Goal: Task Accomplishment & Management: Use online tool/utility

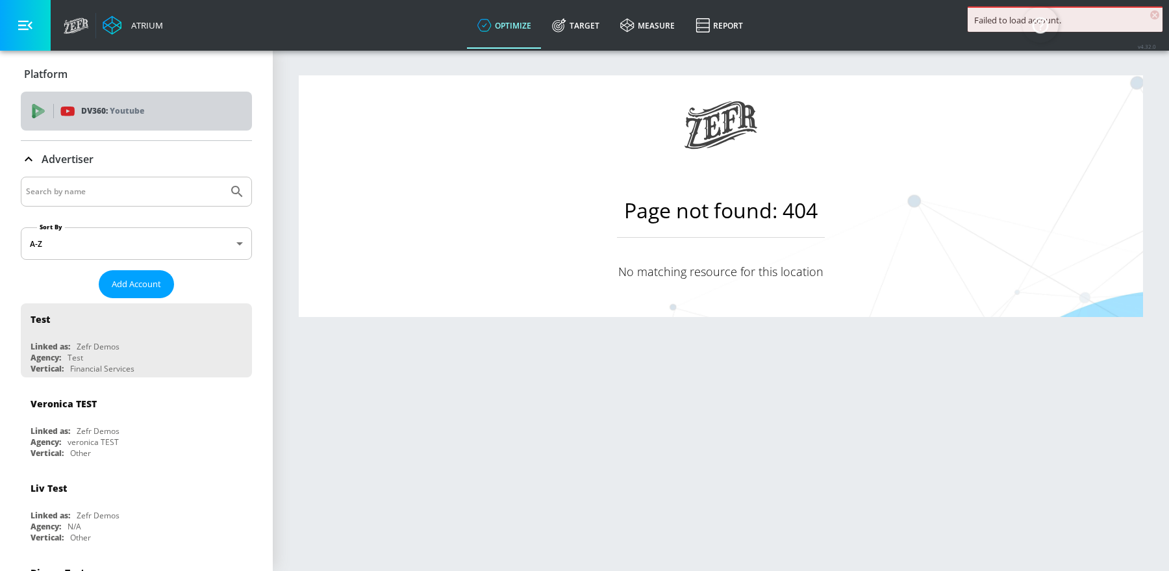
click at [150, 111] on div "DV360: Youtube" at bounding box center [150, 111] width 181 height 14
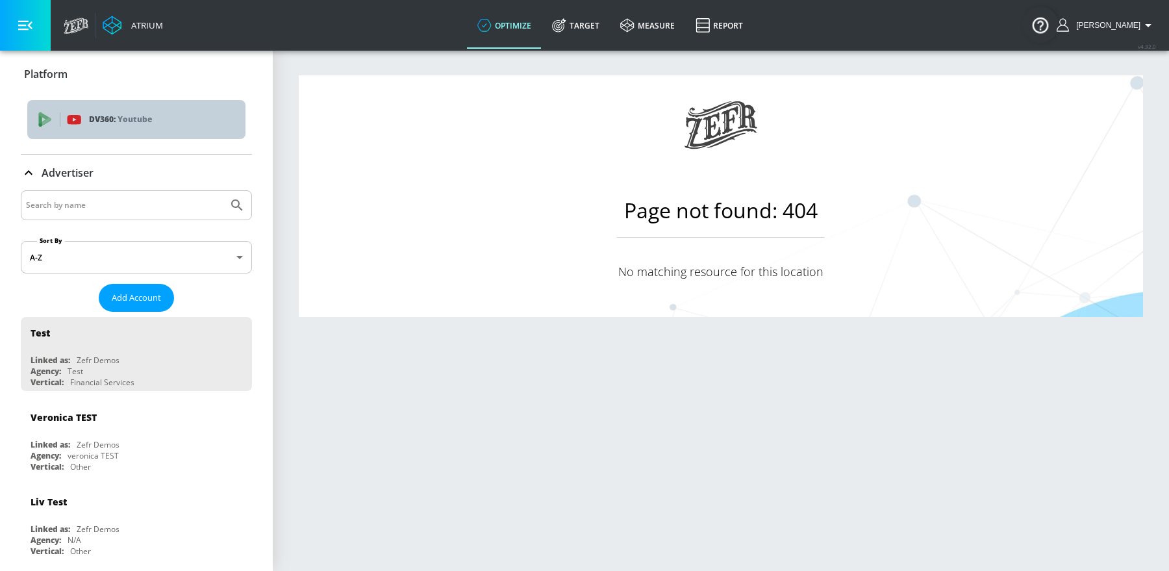
click at [36, 118] on div "DV360: Youtube" at bounding box center [136, 119] width 218 height 39
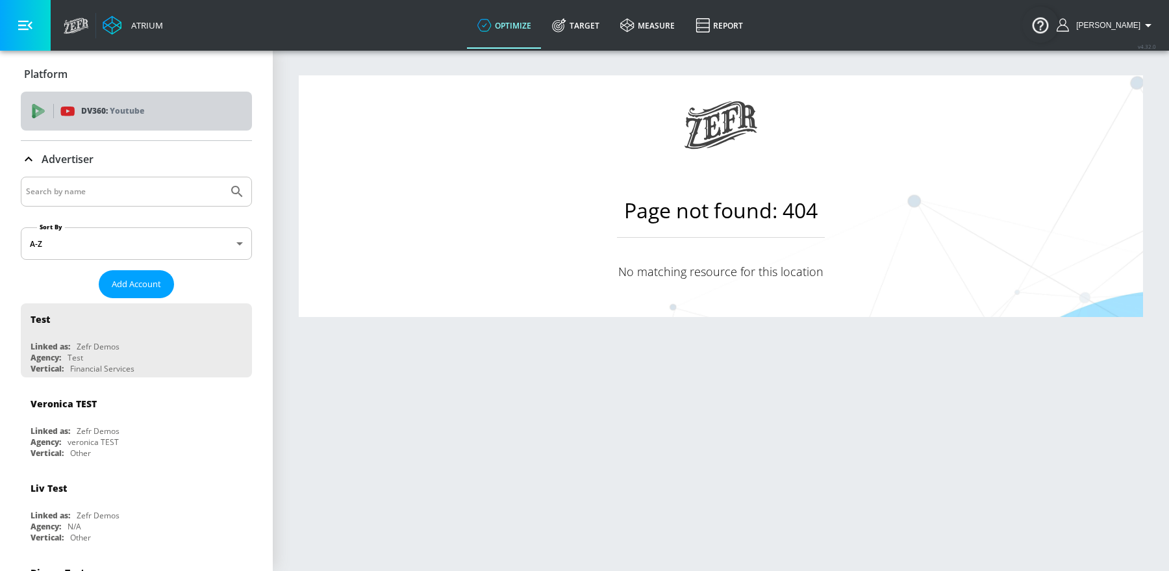
click at [59, 123] on div "DV360: Youtube" at bounding box center [136, 111] width 231 height 39
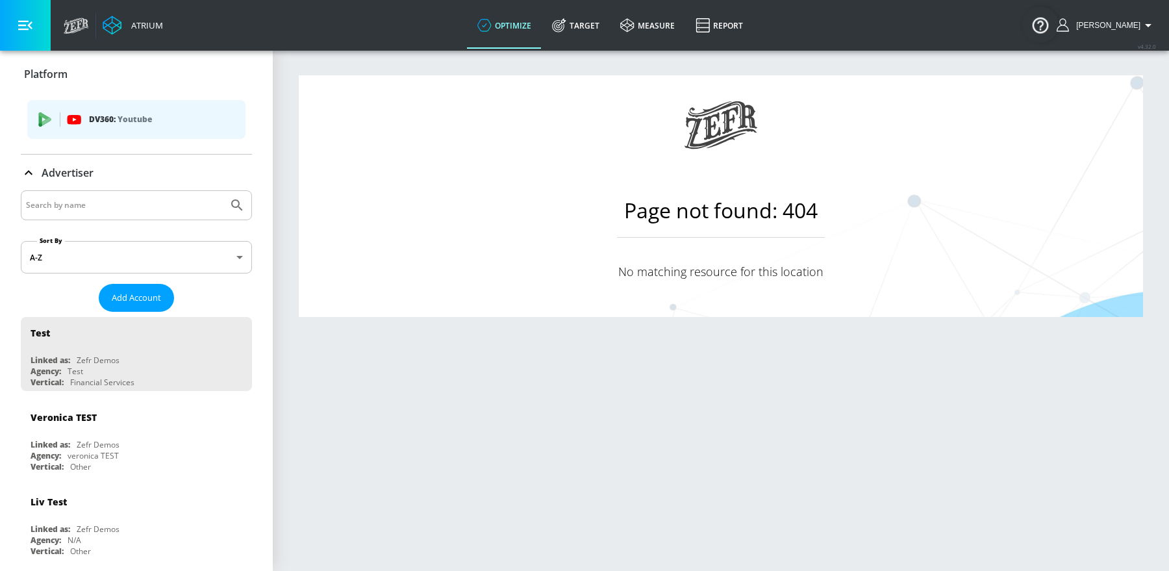
click at [27, 74] on p "Platform" at bounding box center [46, 74] width 44 height 14
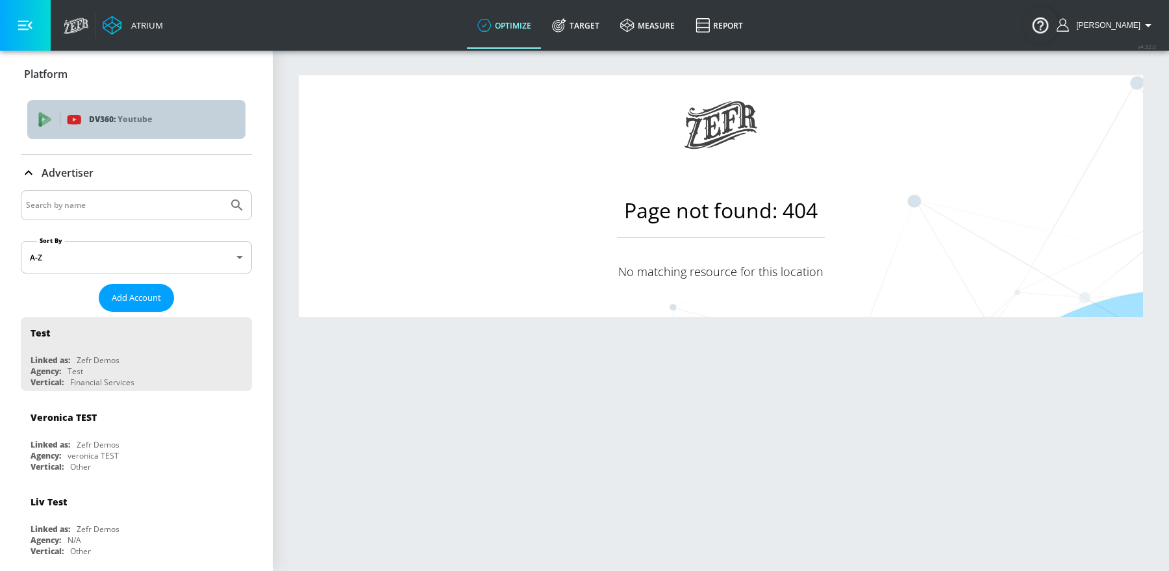
click at [93, 109] on div "DV360: Youtube" at bounding box center [136, 119] width 218 height 39
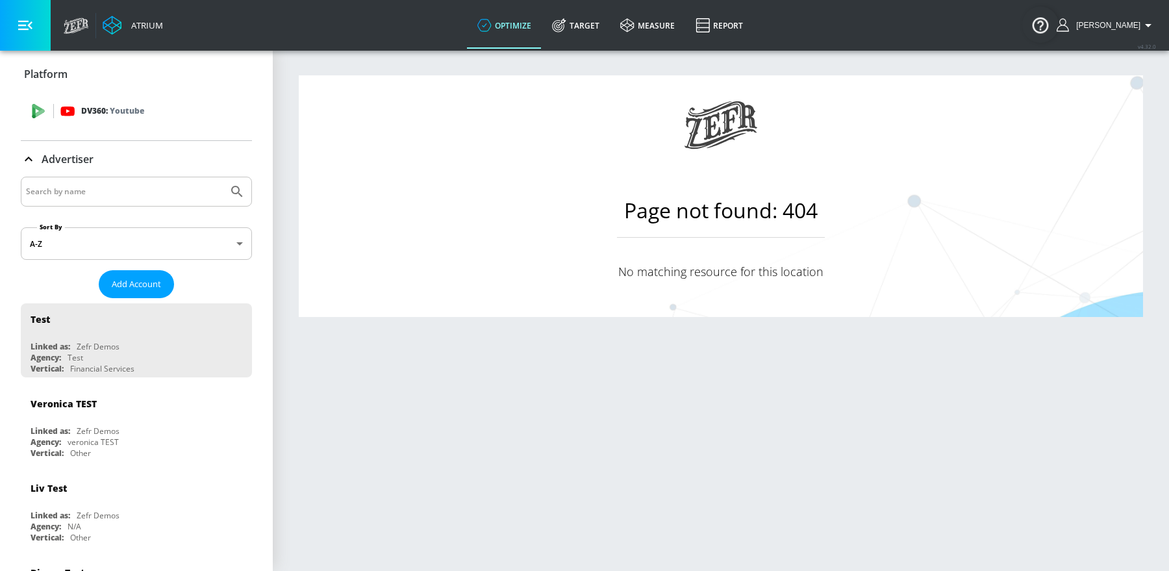
click at [97, 117] on p "DV360: Youtube" at bounding box center [112, 111] width 63 height 14
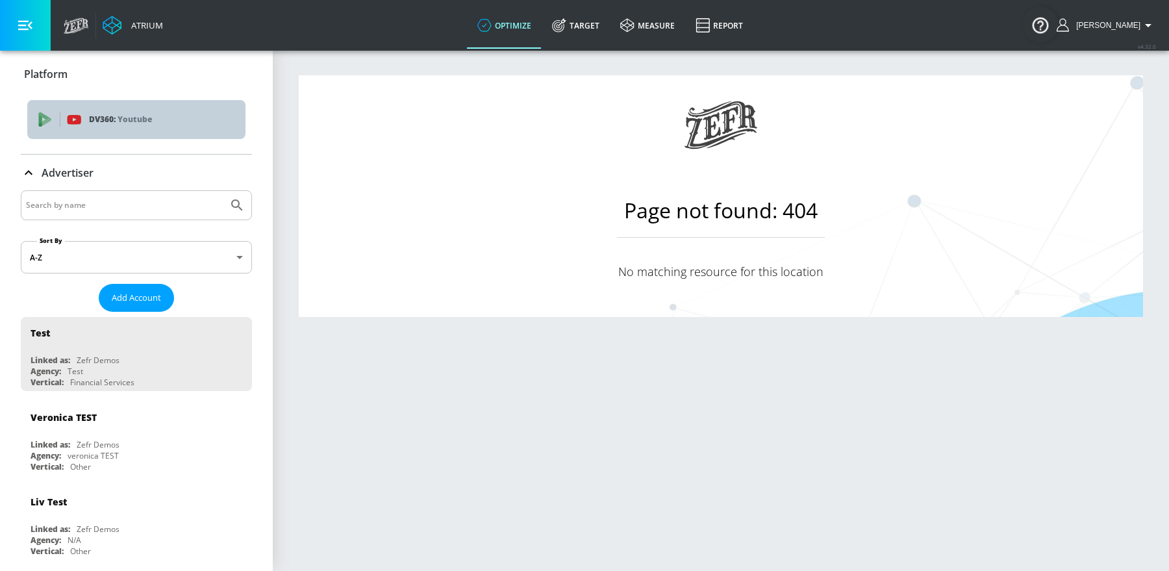
click at [190, 124] on p "DV360: Youtube" at bounding box center [162, 119] width 146 height 14
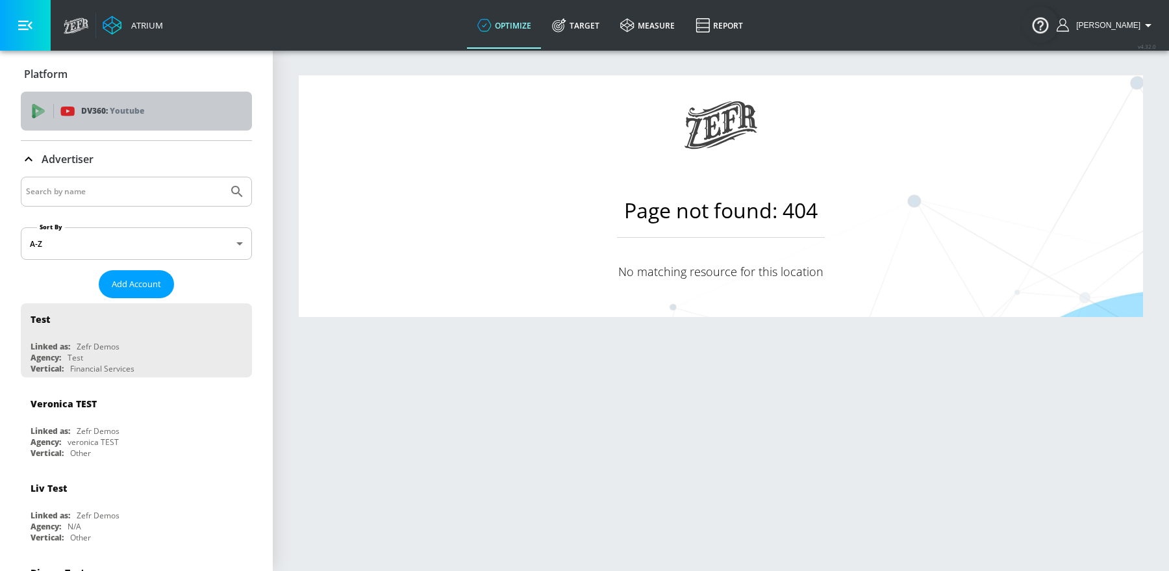
click at [190, 124] on div "DV360: Youtube" at bounding box center [136, 111] width 231 height 39
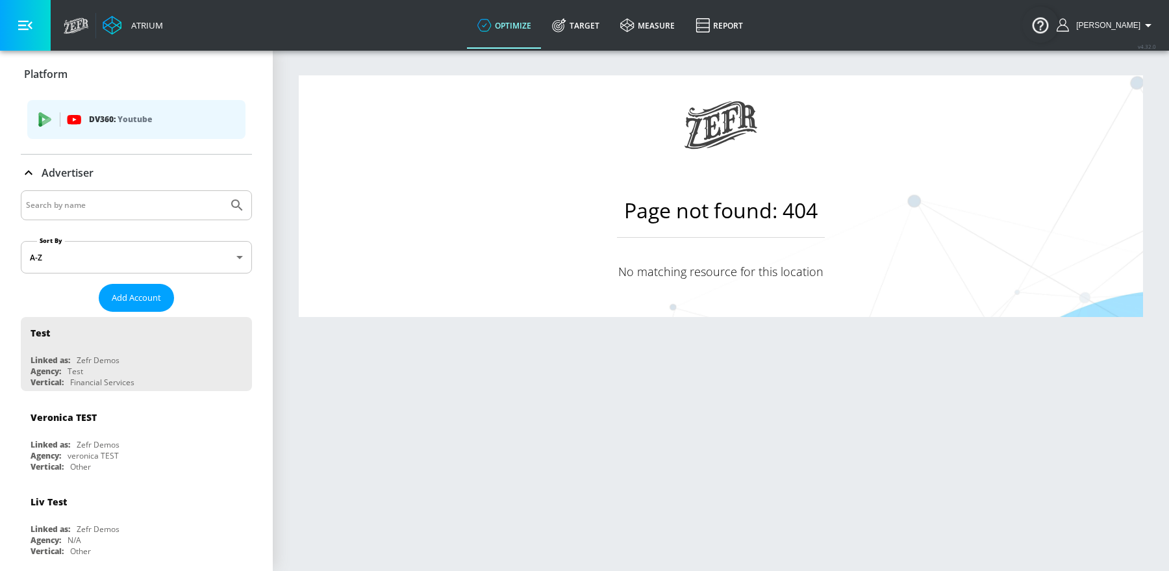
click at [61, 79] on p "Platform" at bounding box center [46, 74] width 44 height 14
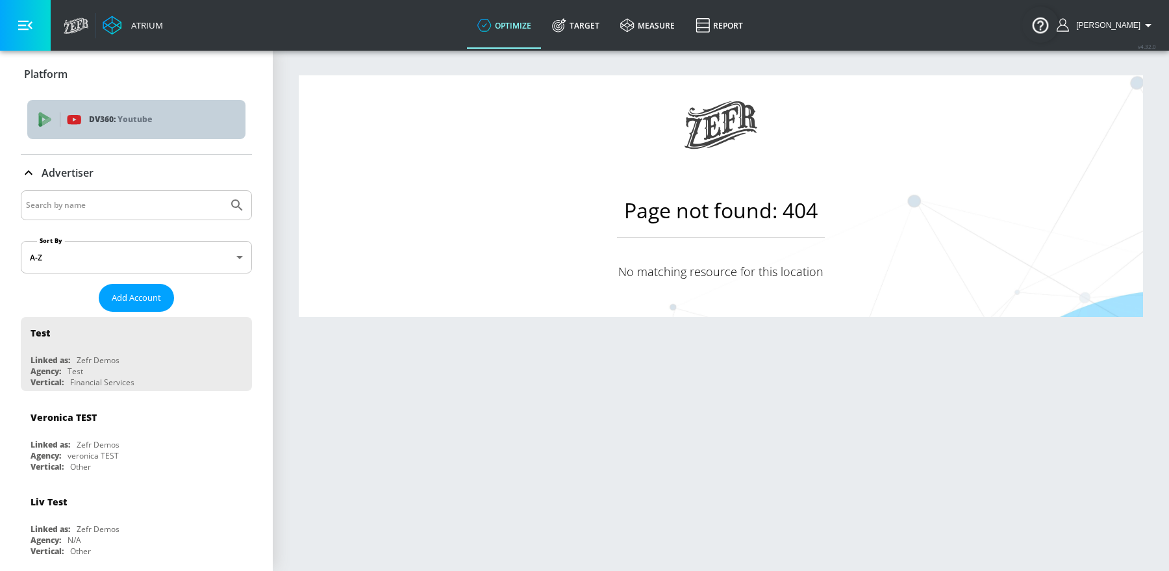
click at [82, 118] on span "DV360: Youtube" at bounding box center [136, 119] width 197 height 14
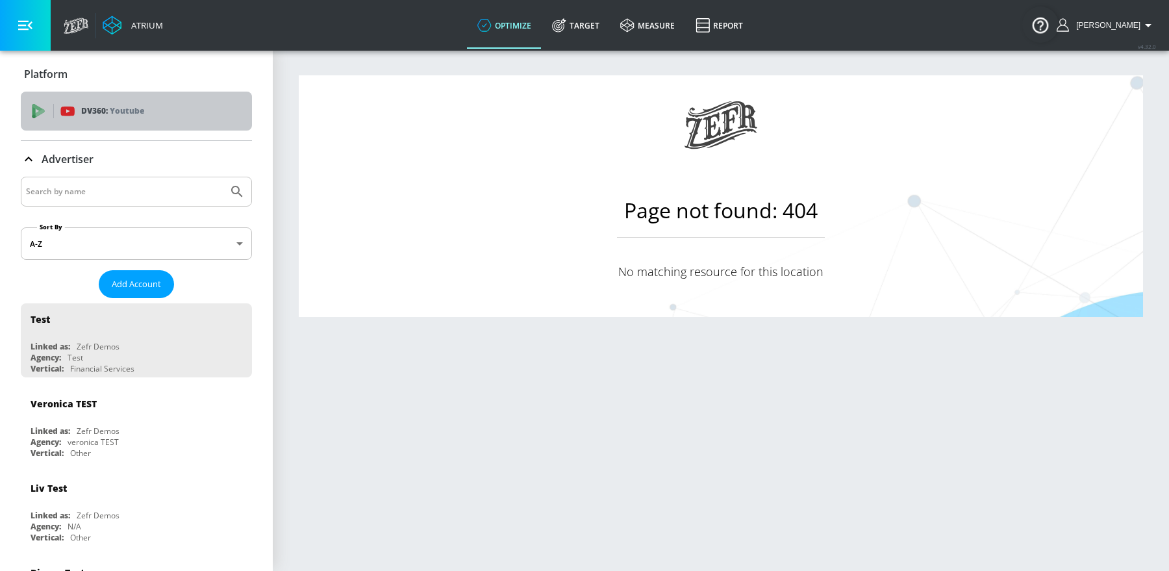
click at [82, 118] on div "DV360: Youtube" at bounding box center [136, 111] width 231 height 39
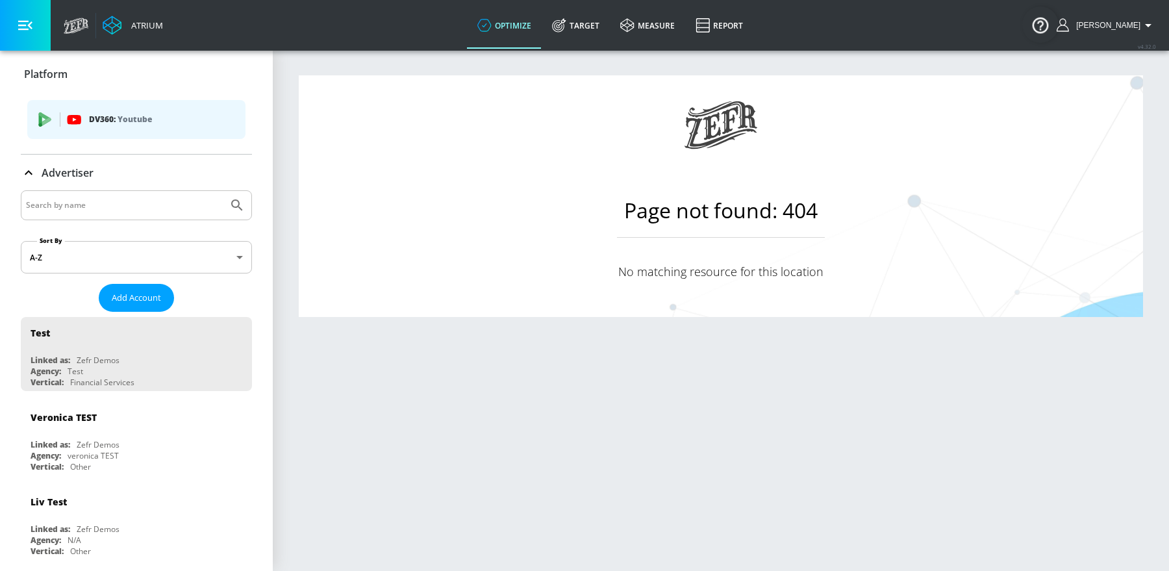
click at [25, 167] on icon at bounding box center [29, 173] width 16 height 16
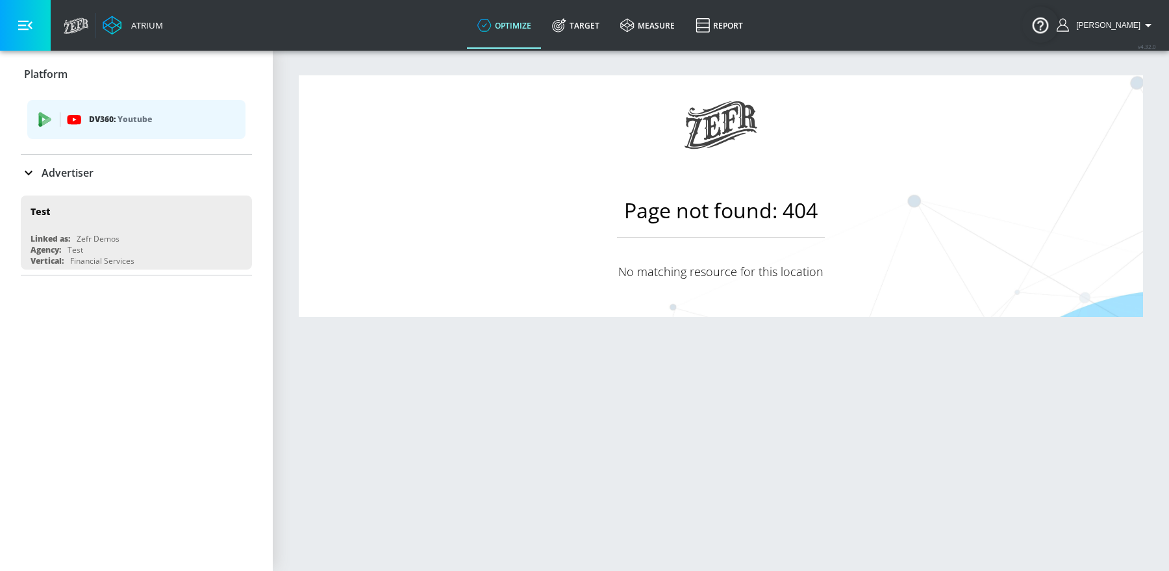
click at [34, 87] on div "Platform" at bounding box center [136, 74] width 231 height 36
click at [44, 108] on div "DV360: Youtube" at bounding box center [136, 119] width 218 height 39
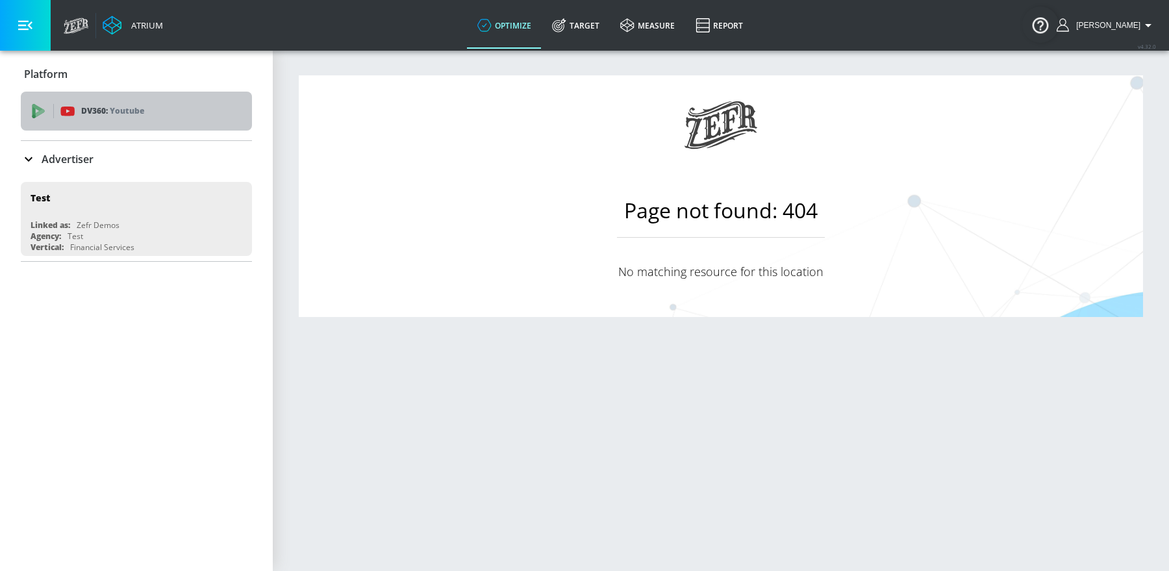
click at [44, 108] on icon at bounding box center [38, 111] width 14 height 14
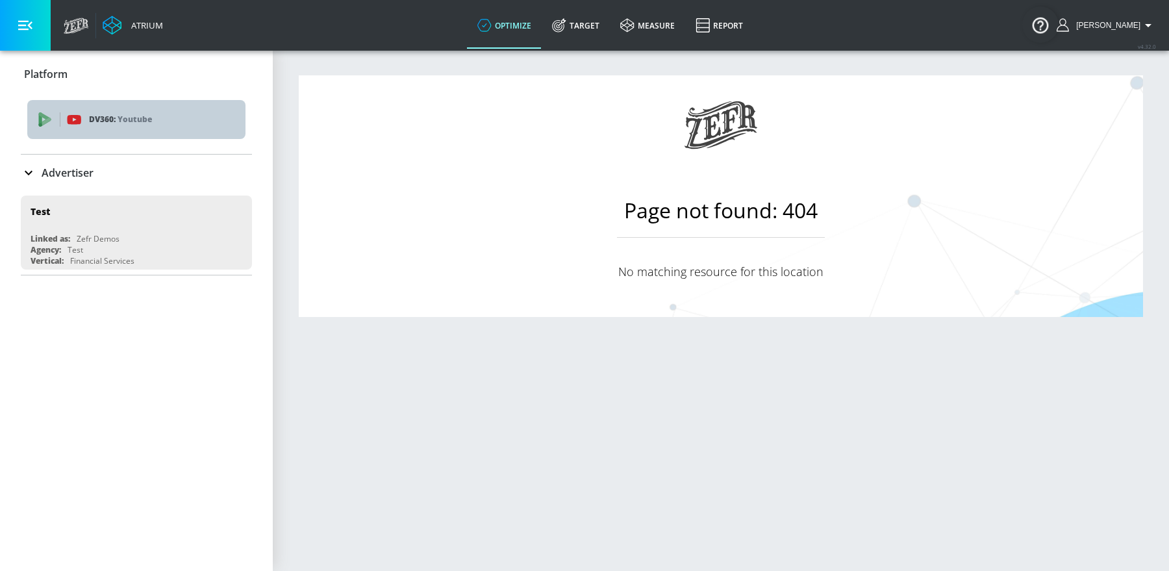
click at [42, 100] on div "DV360: Youtube" at bounding box center [136, 119] width 218 height 39
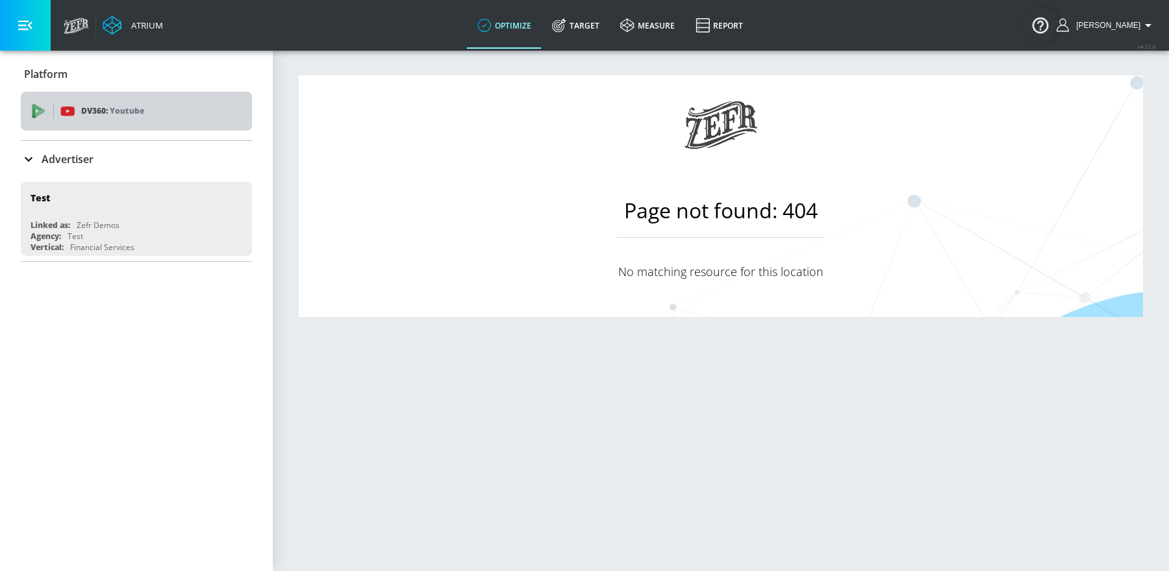
click at [42, 99] on div "DV360: Youtube" at bounding box center [136, 111] width 231 height 39
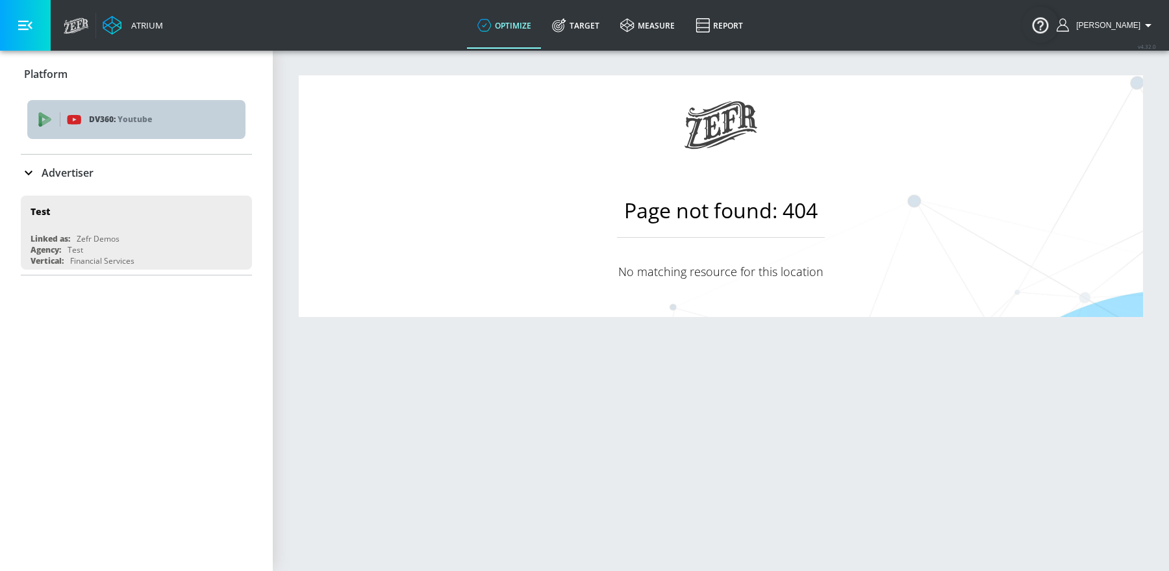
click at [136, 105] on div "DV360: Youtube" at bounding box center [136, 119] width 218 height 39
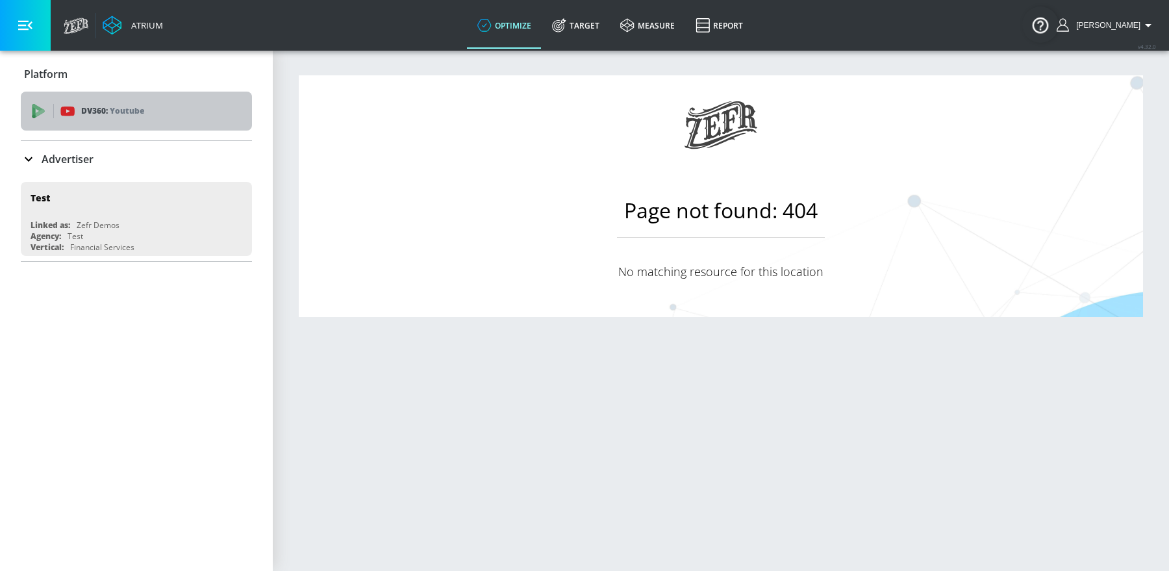
click at [136, 105] on p "Youtube" at bounding box center [127, 111] width 34 height 14
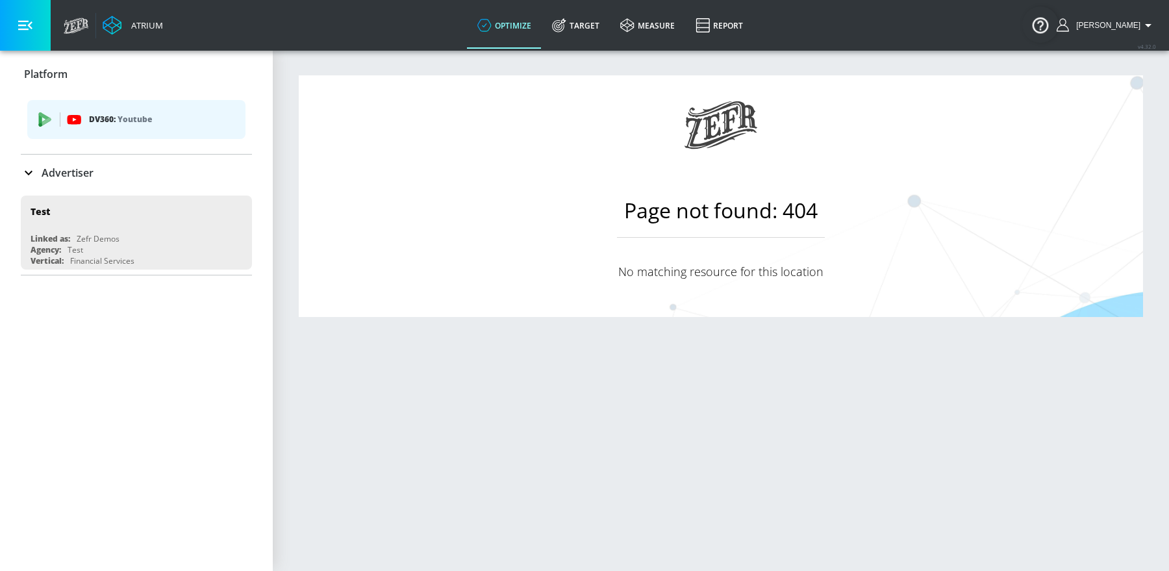
click at [29, 178] on icon at bounding box center [29, 173] width 16 height 16
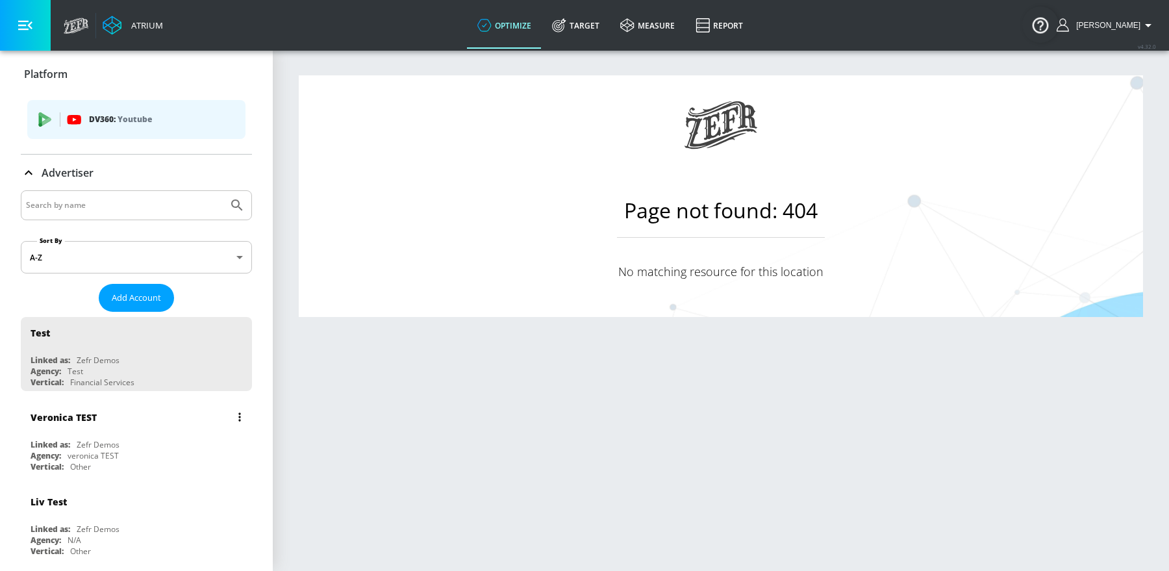
click at [73, 424] on div "Veronica TEST" at bounding box center [140, 416] width 218 height 31
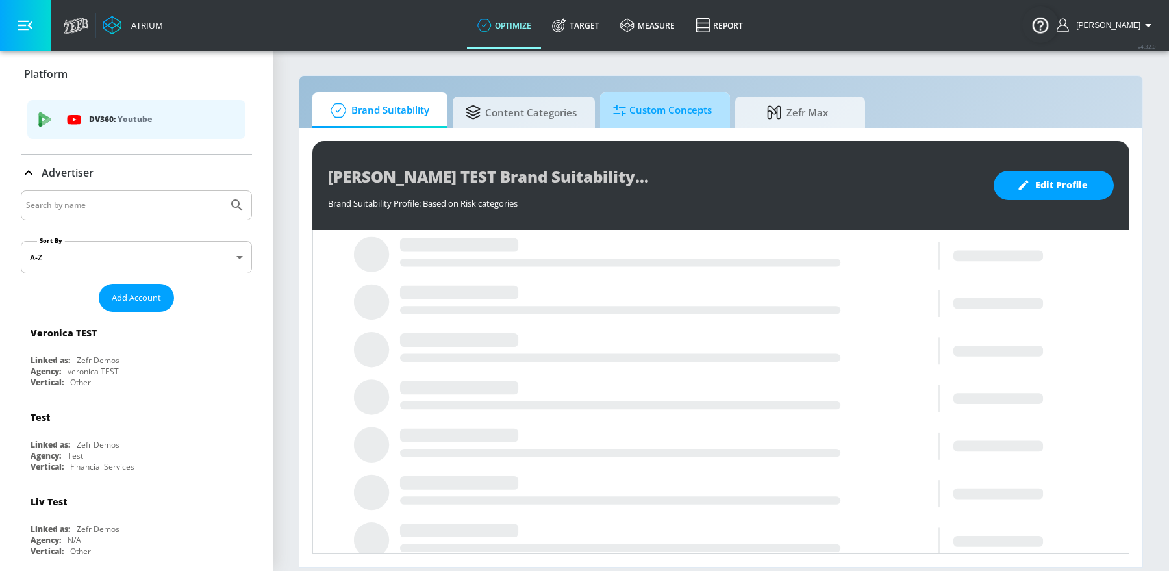
click at [638, 125] on link "Custom Concepts" at bounding box center [665, 110] width 130 height 36
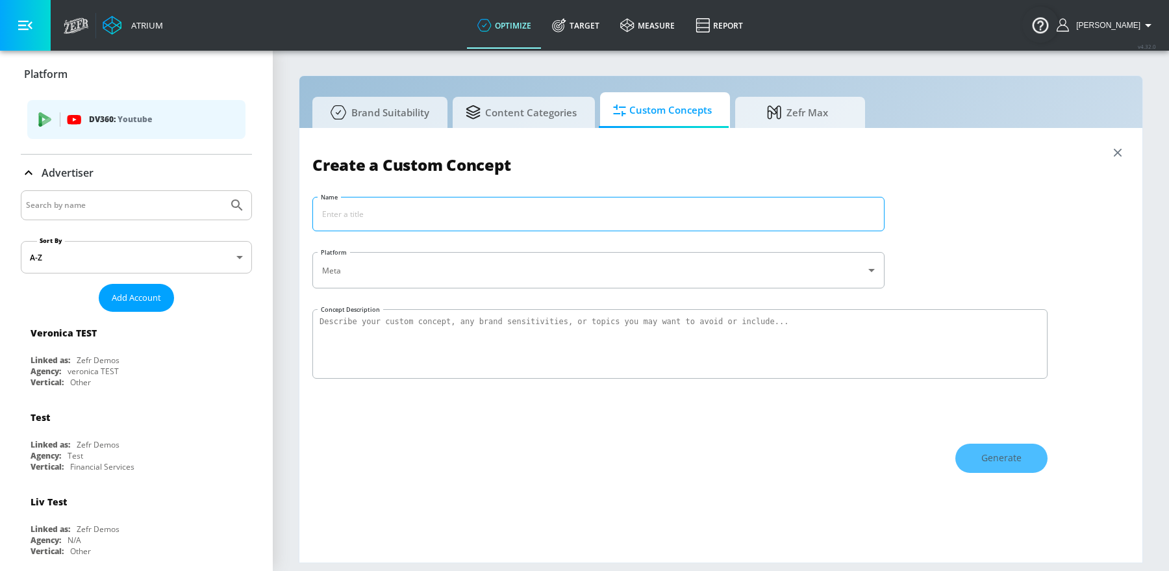
click at [440, 210] on input "Name" at bounding box center [598, 213] width 571 height 33
type input "Coke Custom Concept"
click at [481, 314] on textarea "Concept Description" at bounding box center [679, 343] width 735 height 69
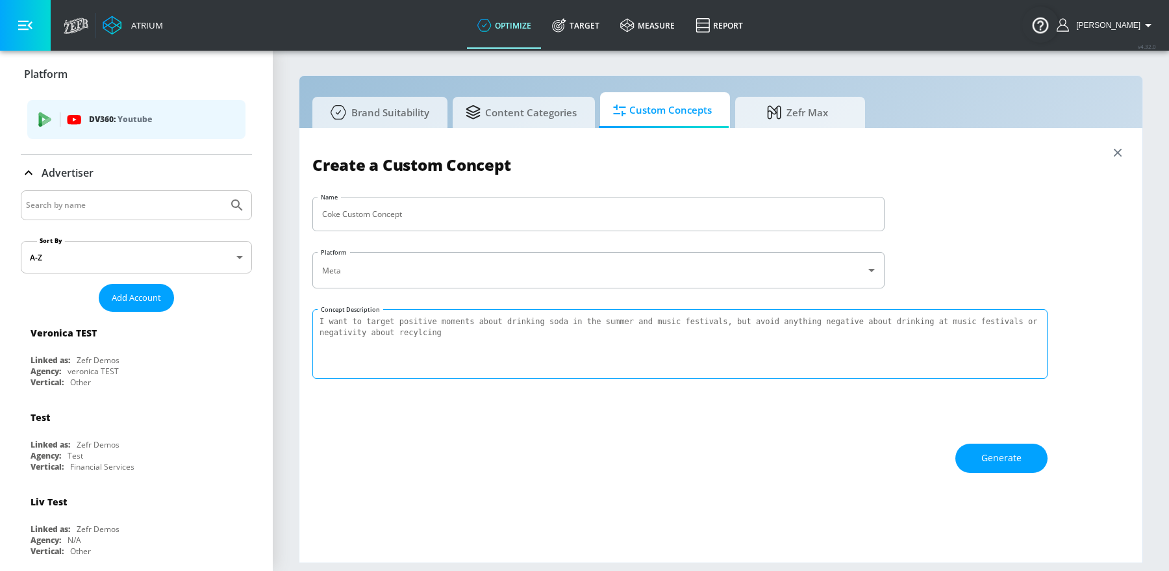
click at [387, 319] on textarea "I want to target positive moments about drinking soda in the summer and music f…" at bounding box center [679, 343] width 735 height 69
type textarea "I want to support positive moments about drinking soda in the summer and music …"
click at [999, 460] on span "Generate" at bounding box center [1001, 458] width 40 height 16
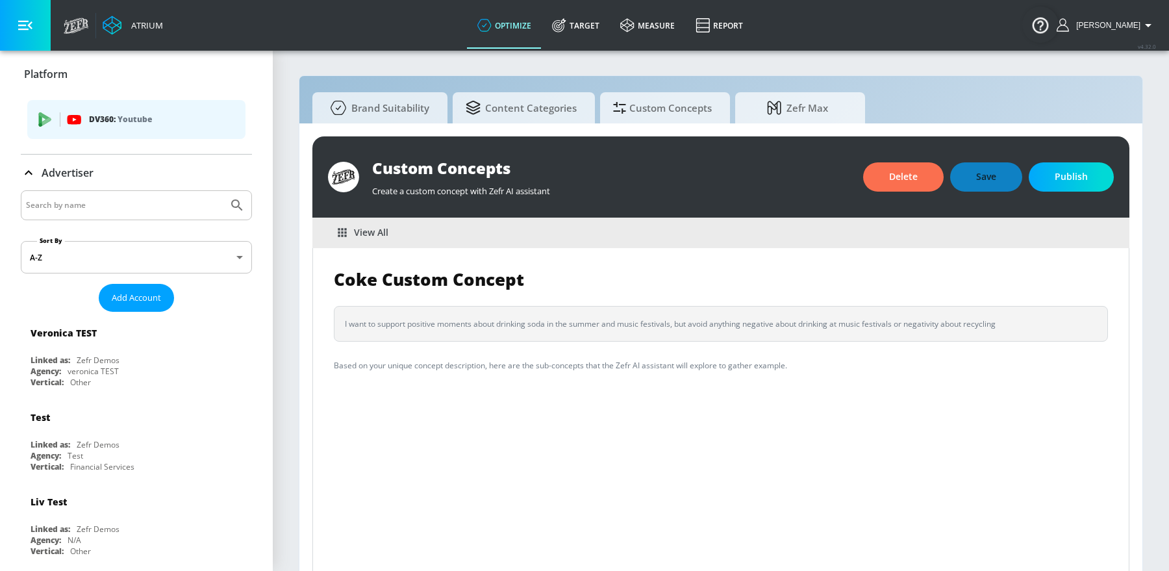
scroll to position [14, 0]
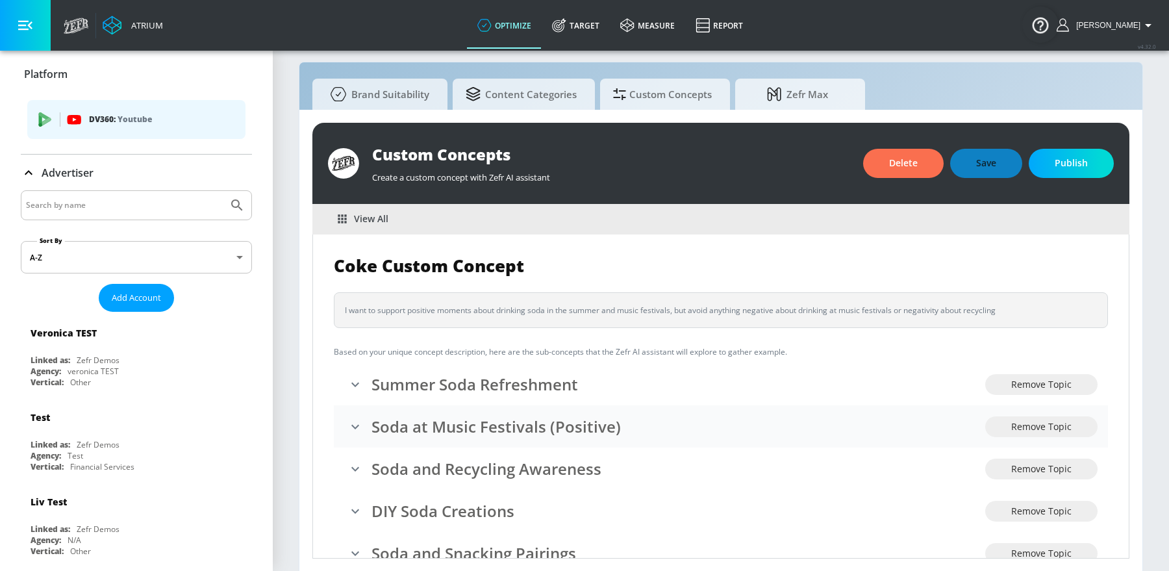
click at [901, 423] on h3 "Soda at Music Festivals (Positive)" at bounding box center [678, 426] width 614 height 21
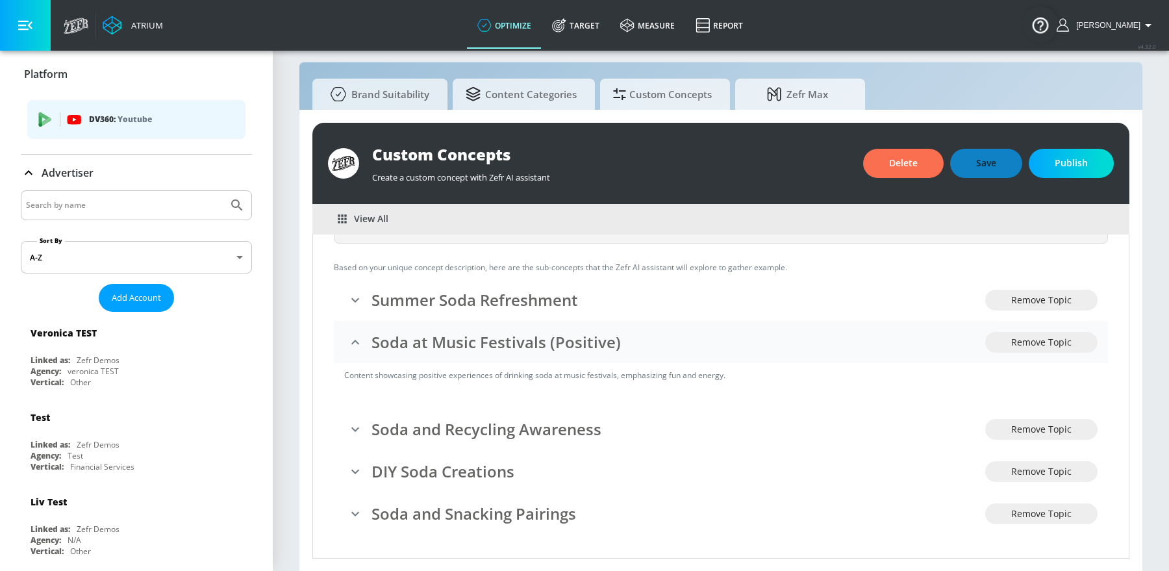
scroll to position [85, 0]
click at [1071, 161] on span "Publish" at bounding box center [1071, 163] width 33 height 16
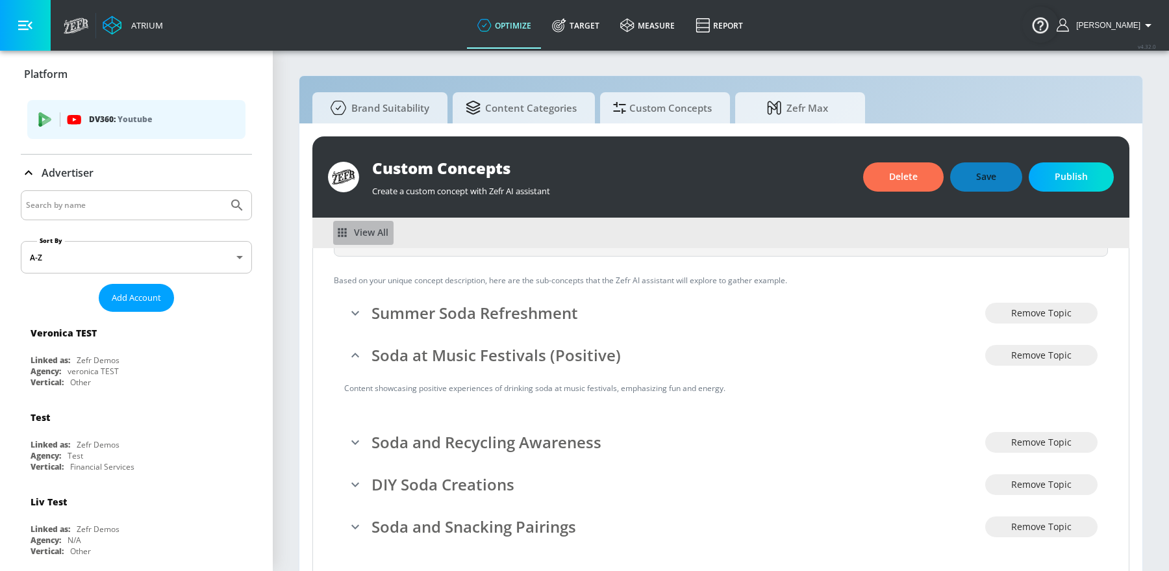
click at [355, 234] on span "View All" at bounding box center [363, 233] width 50 height 16
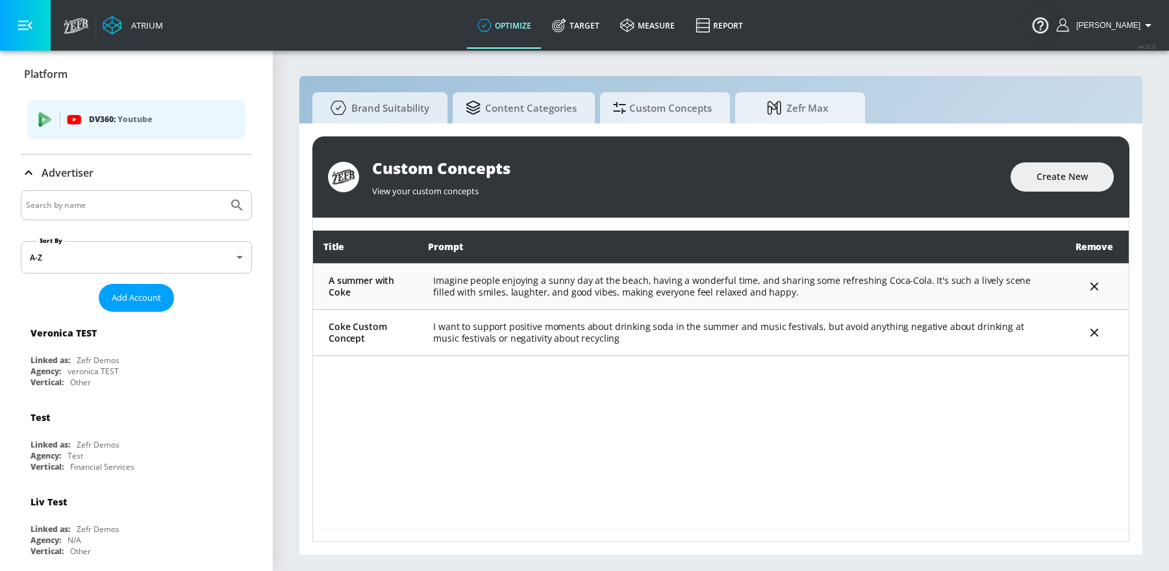
click at [447, 286] on td "Imagine people enjoying a sunny day at the beach, having a wonderful time, and …" at bounding box center [739, 286] width 642 height 46
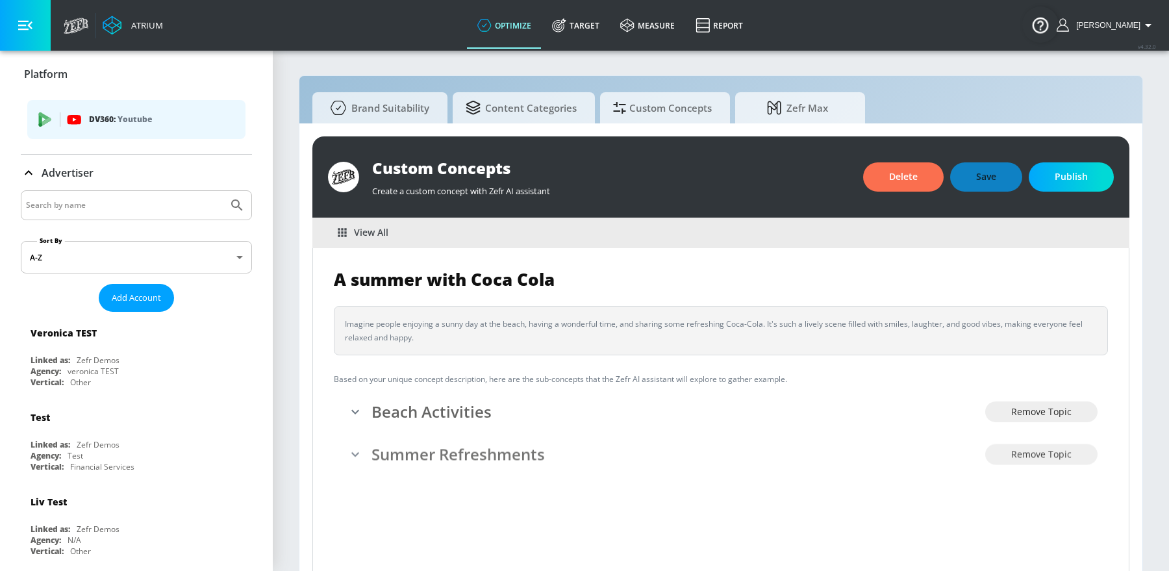
scroll to position [14, 0]
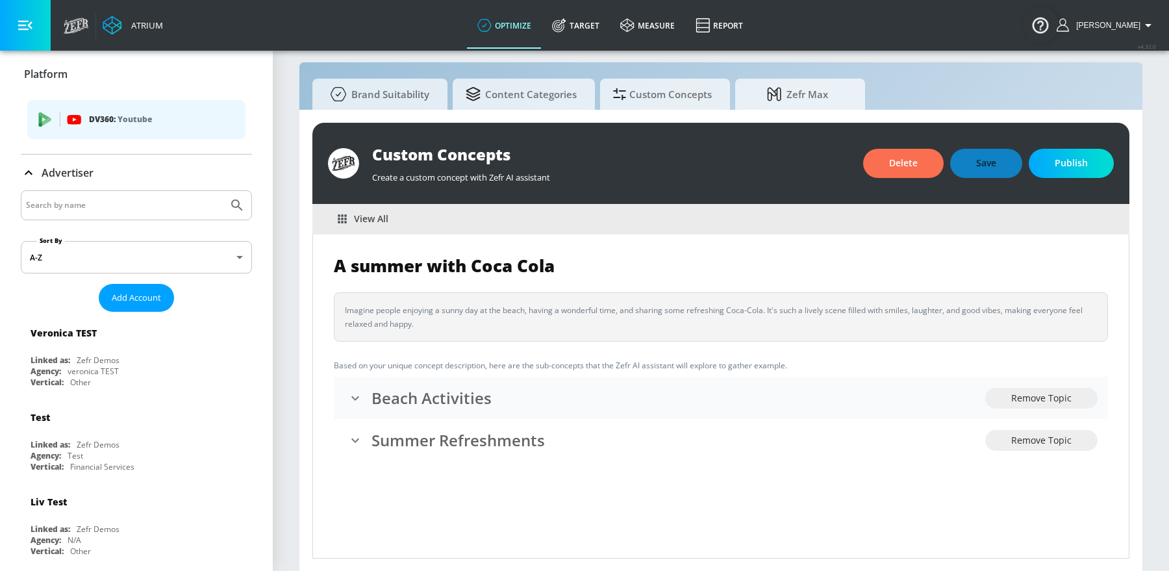
click at [423, 393] on h3 "Beach Activities" at bounding box center [678, 397] width 614 height 21
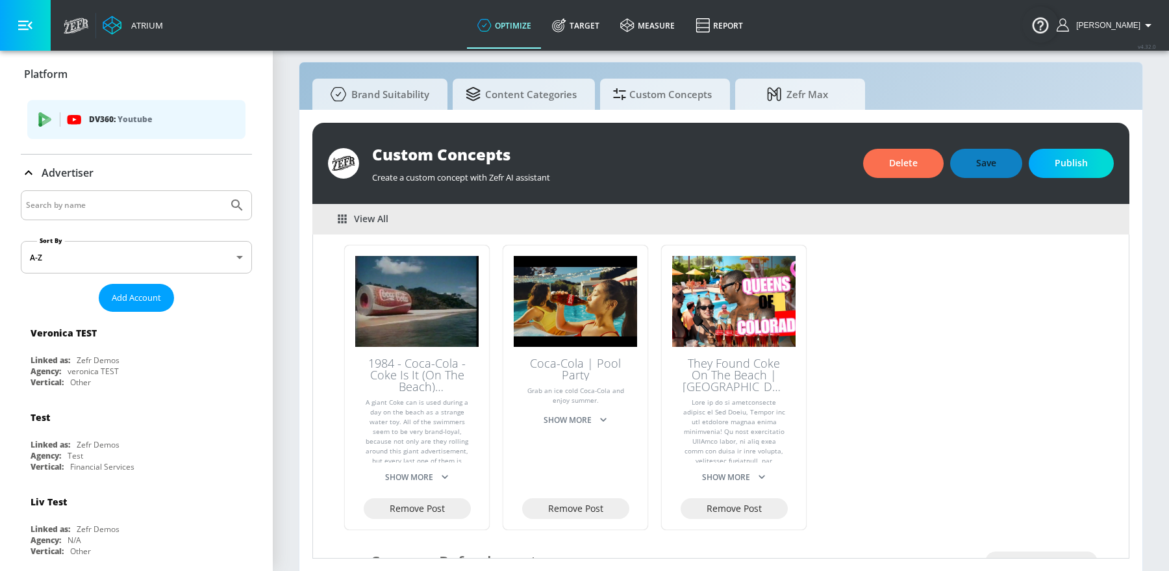
scroll to position [257, 0]
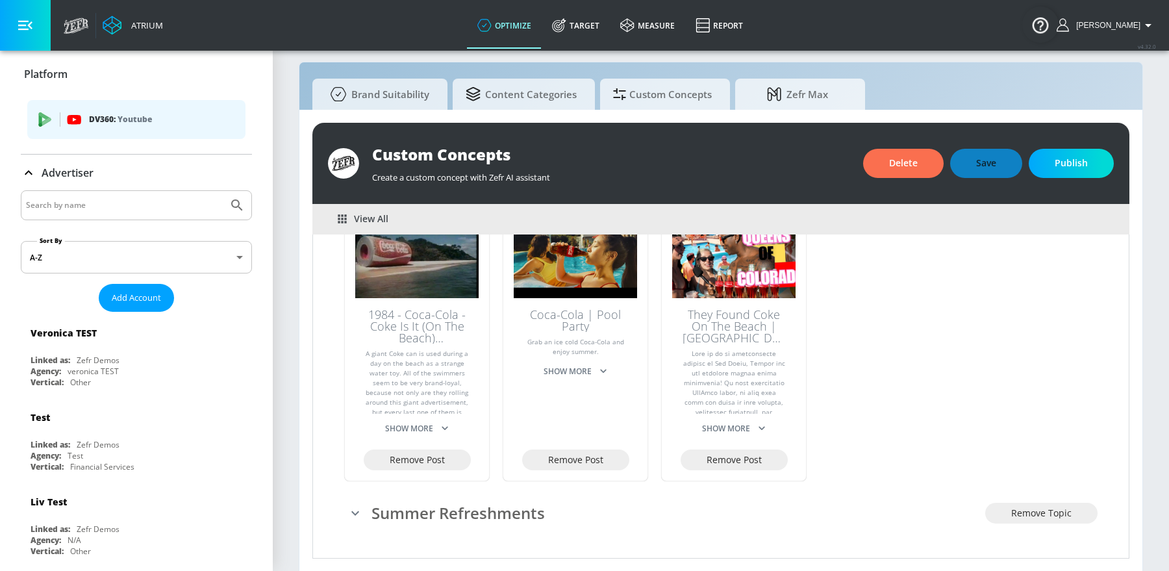
click at [1064, 160] on span "Publish" at bounding box center [1071, 163] width 33 height 16
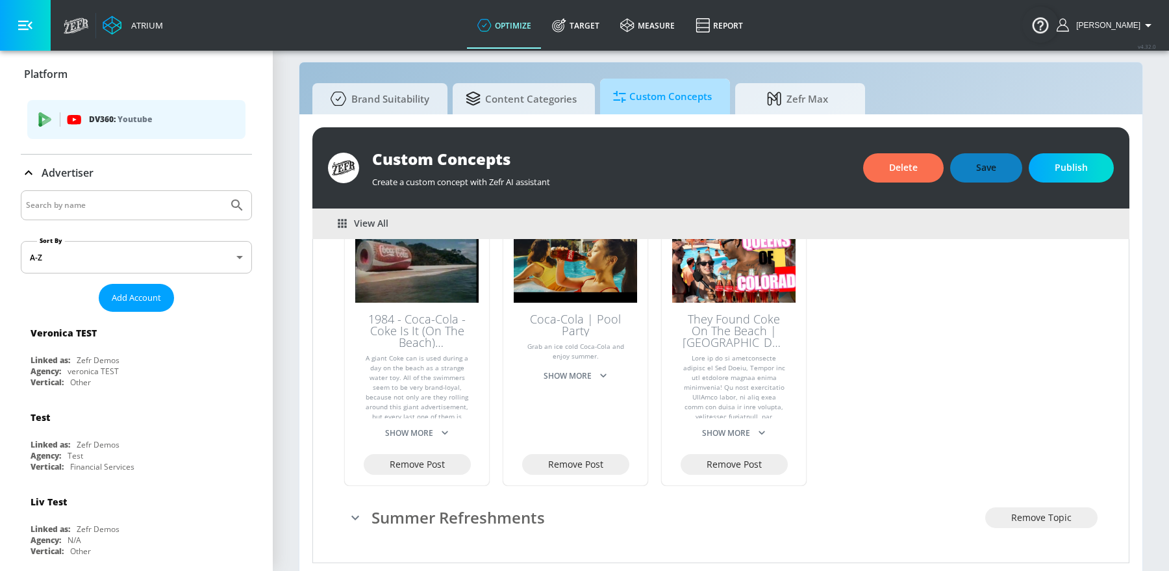
click at [643, 105] on span "Custom Concepts" at bounding box center [662, 96] width 99 height 31
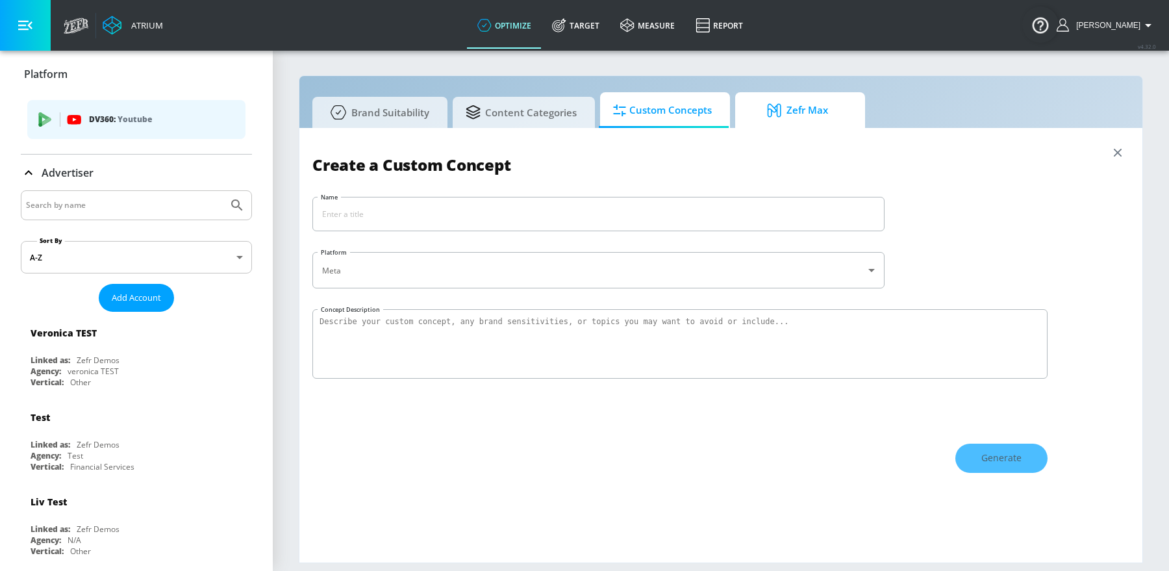
click at [758, 118] on span "Zefr Max" at bounding box center [797, 110] width 99 height 31
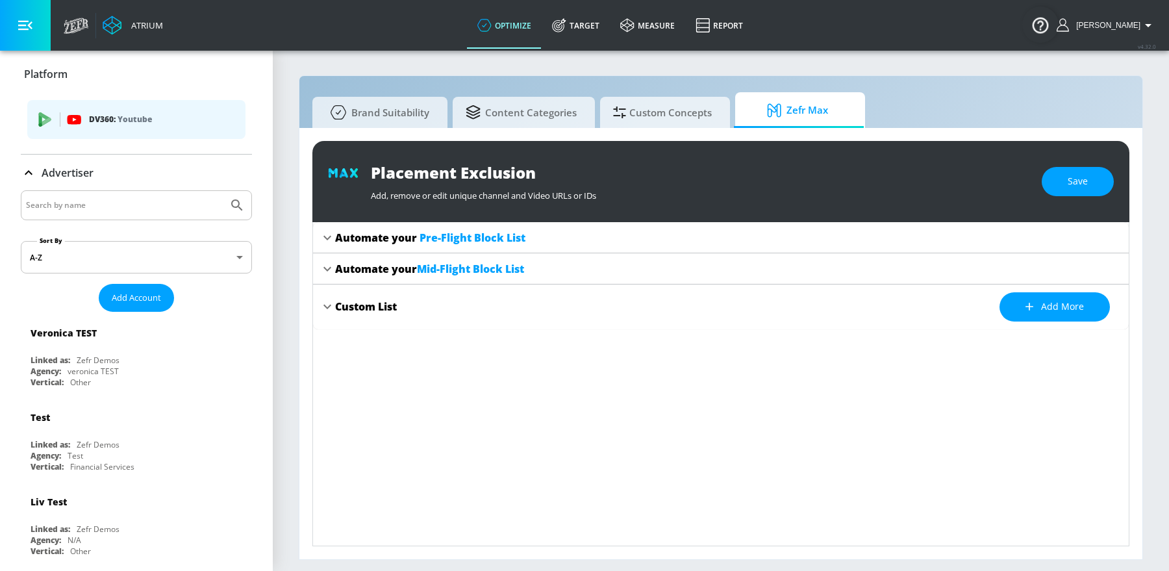
click at [442, 233] on span "Pre-Flight Block List" at bounding box center [472, 238] width 106 height 14
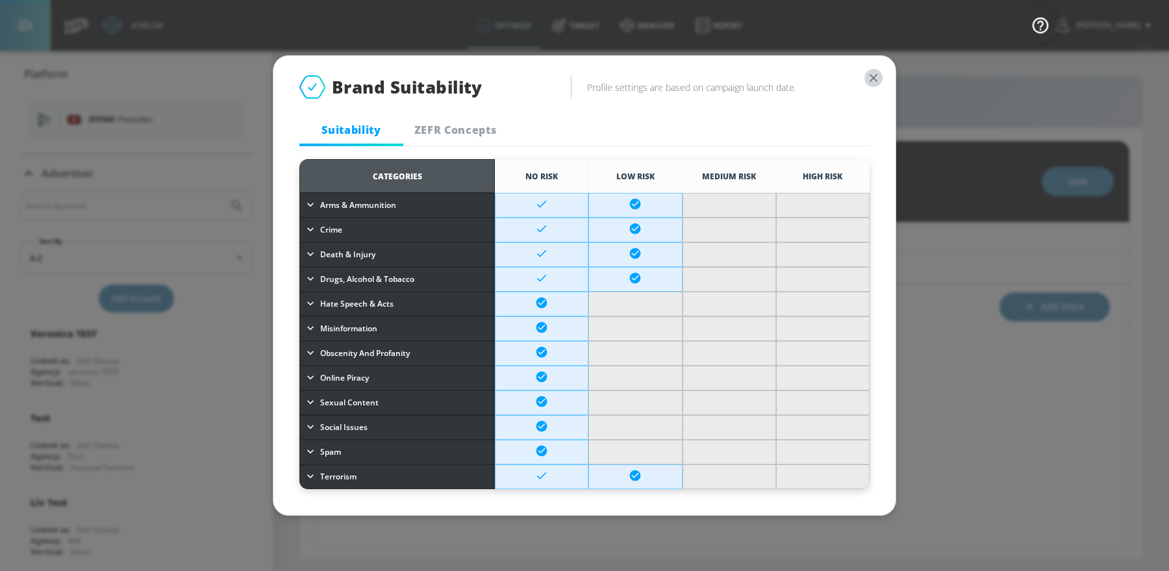
click at [870, 84] on icon "button" at bounding box center [873, 78] width 14 height 14
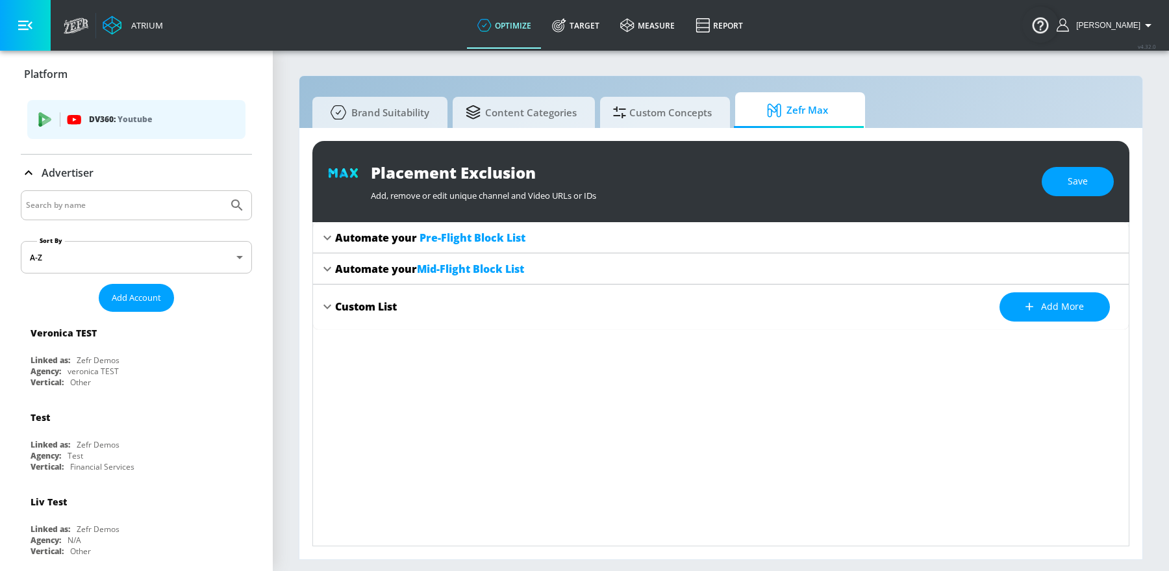
click at [336, 243] on div "Automate your Pre-Flight Block List" at bounding box center [430, 238] width 190 height 14
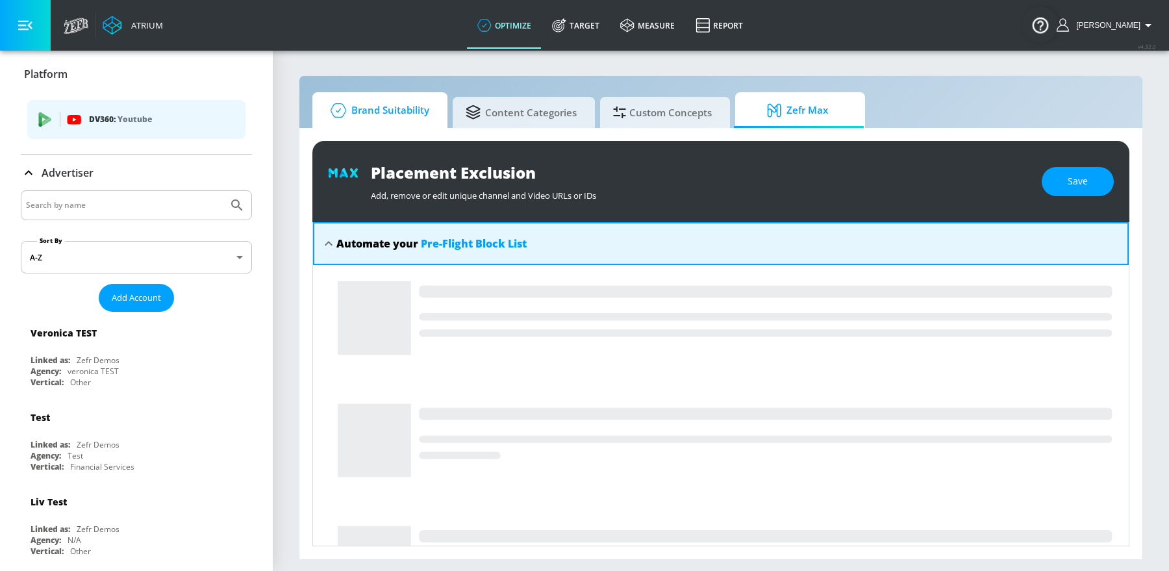
click at [375, 106] on span "Brand Suitability" at bounding box center [377, 110] width 104 height 31
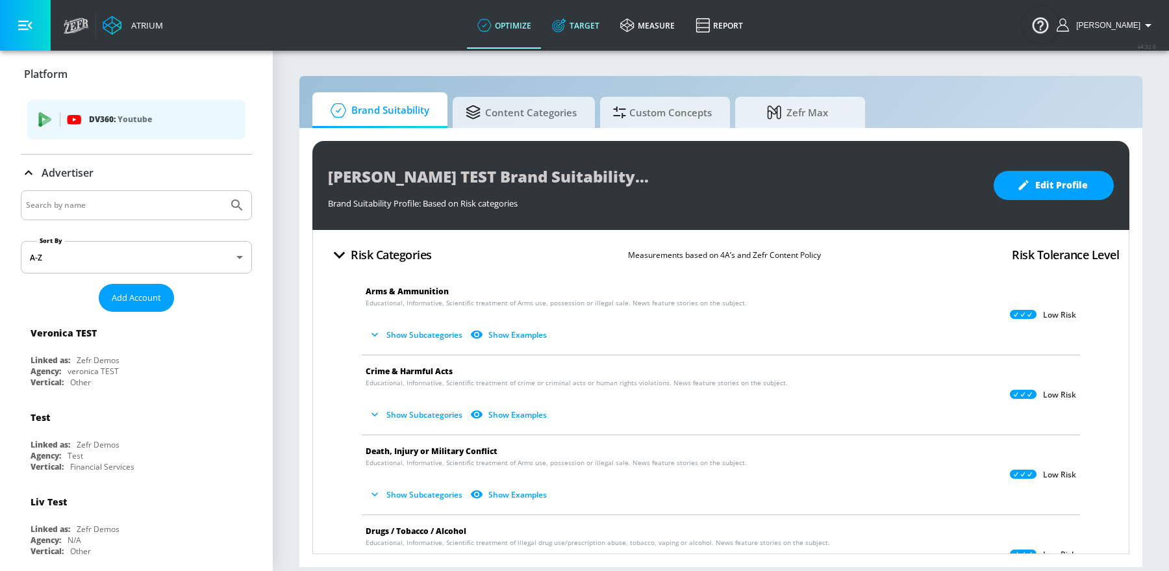
click at [595, 32] on link "Target" at bounding box center [576, 25] width 68 height 47
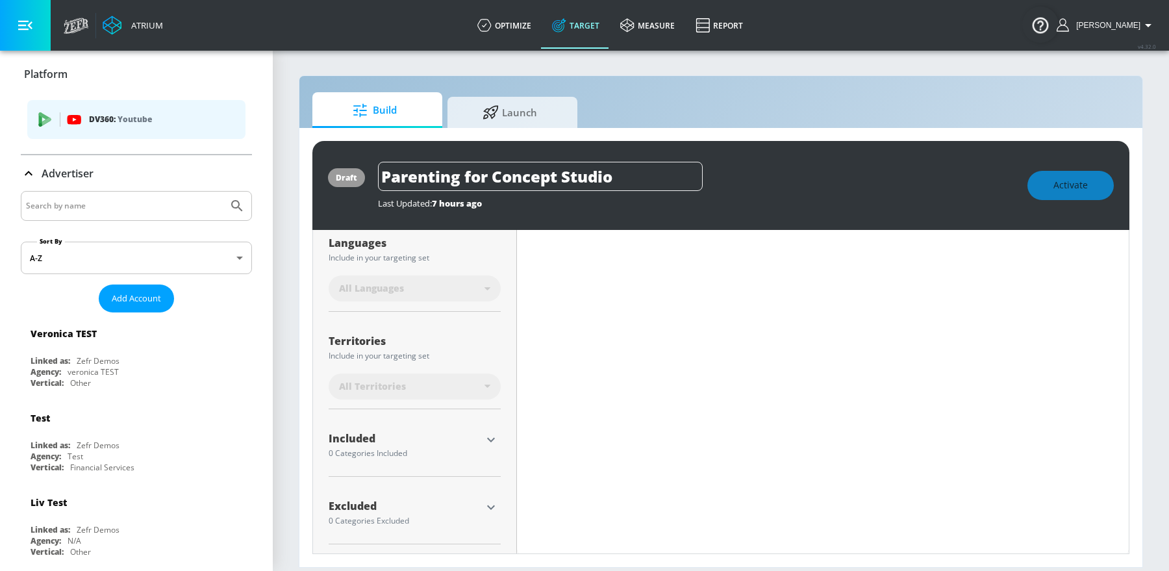
type input "0.75"
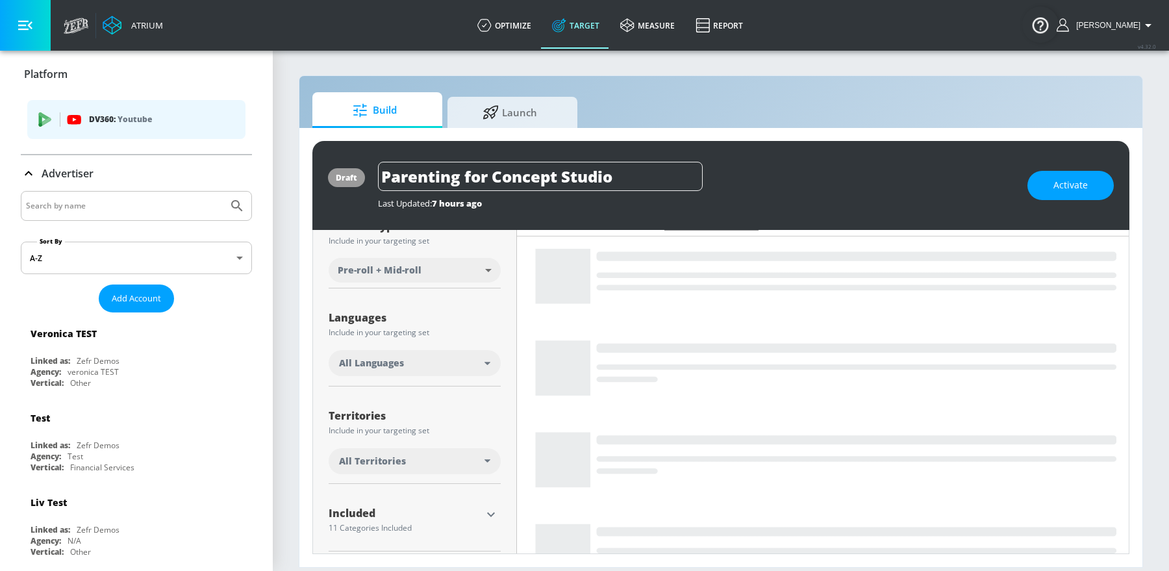
scroll to position [278, 0]
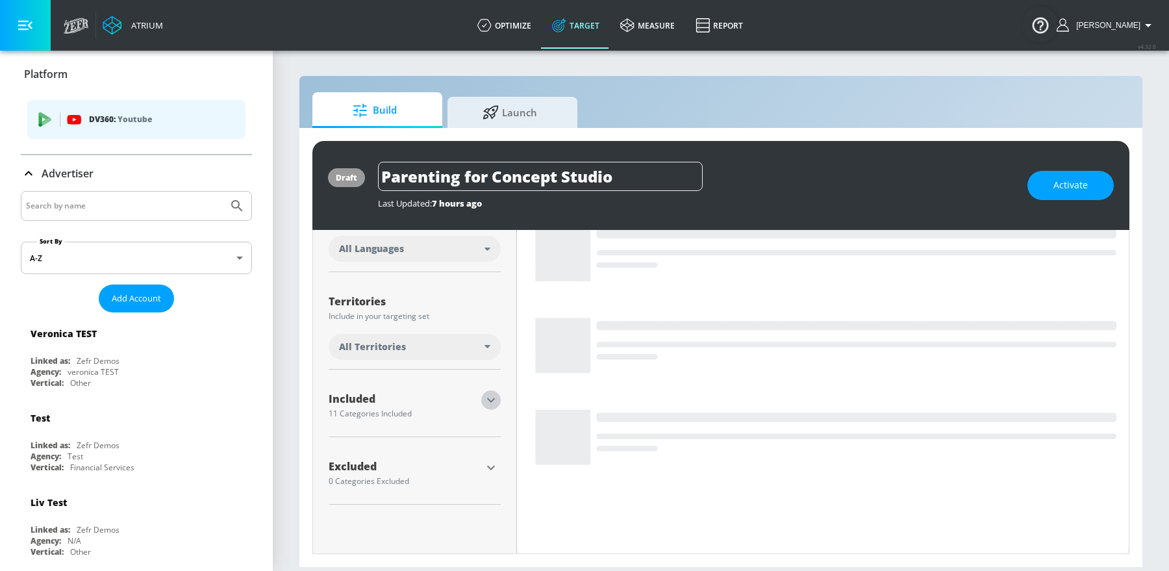
click at [492, 400] on icon "button" at bounding box center [491, 400] width 16 height 16
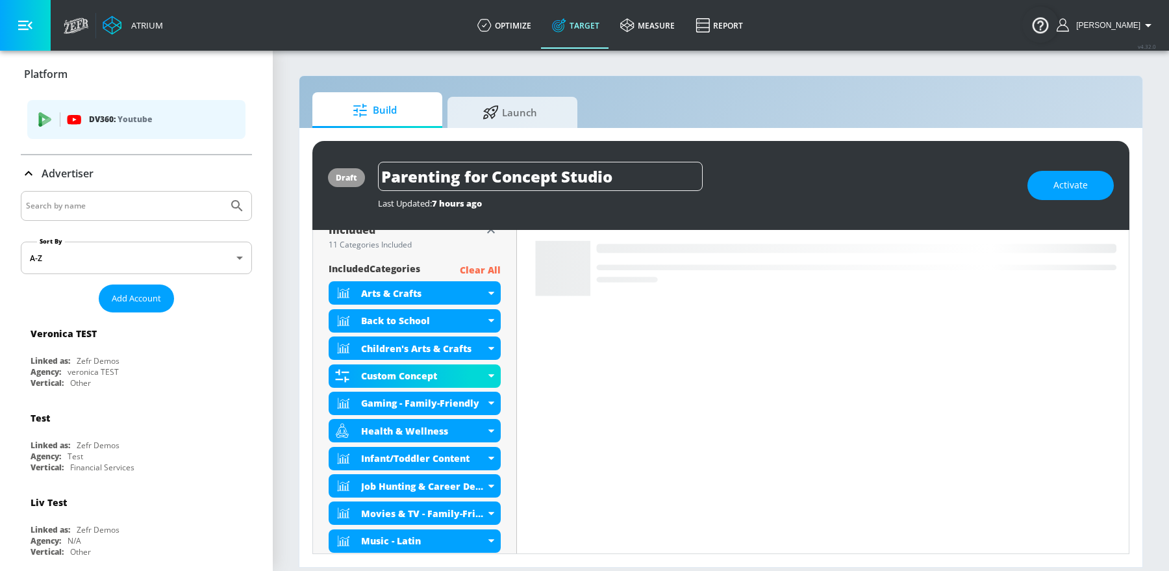
scroll to position [448, 0]
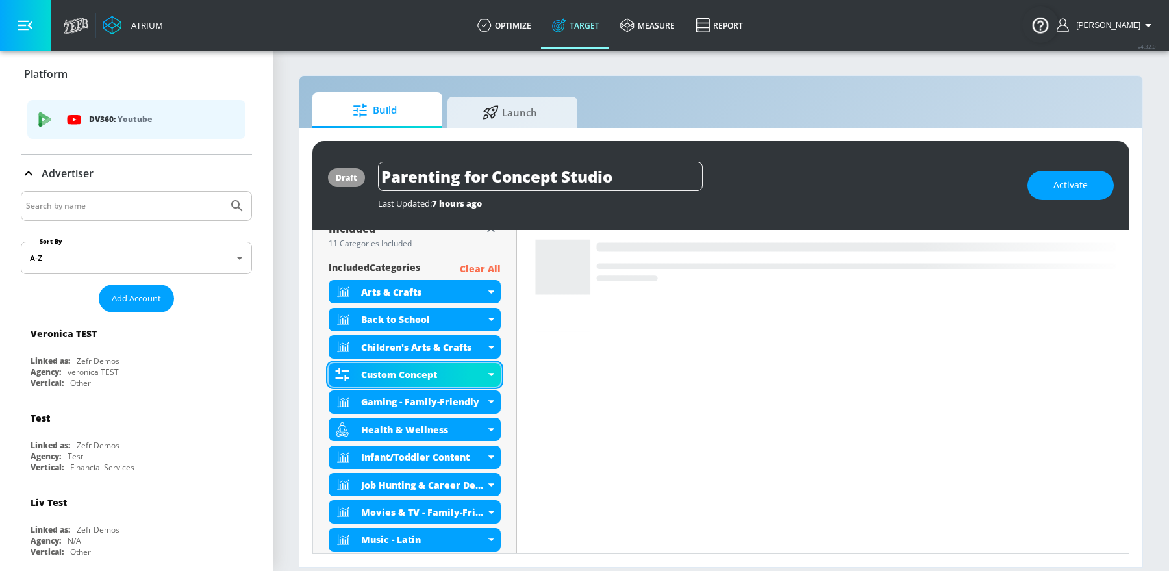
click at [486, 375] on div "Custom Concept" at bounding box center [415, 374] width 172 height 23
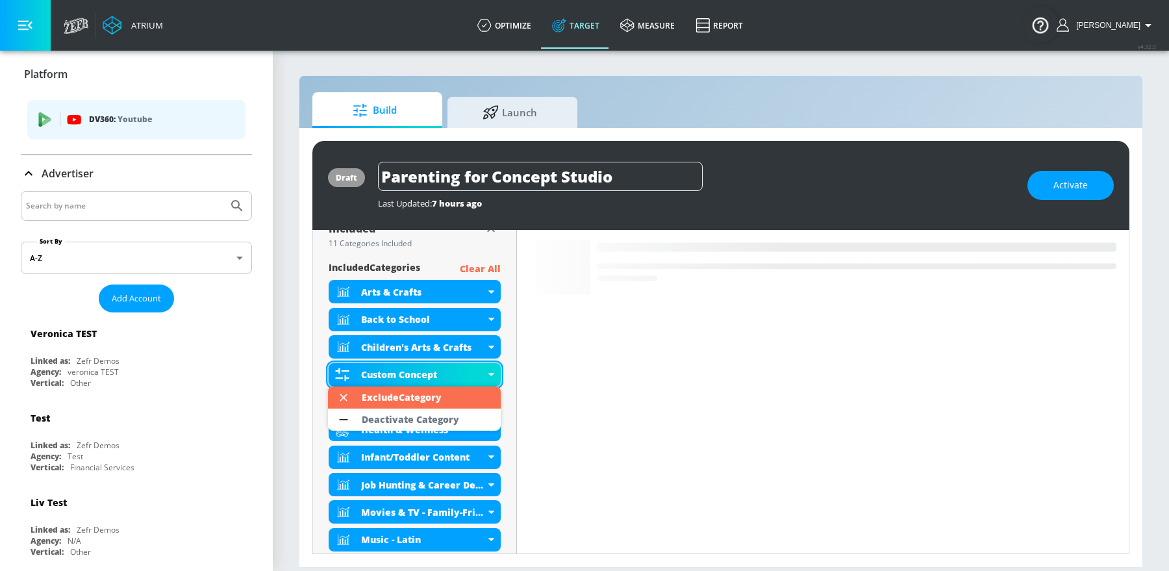
click at [486, 375] on div at bounding box center [584, 285] width 1169 height 571
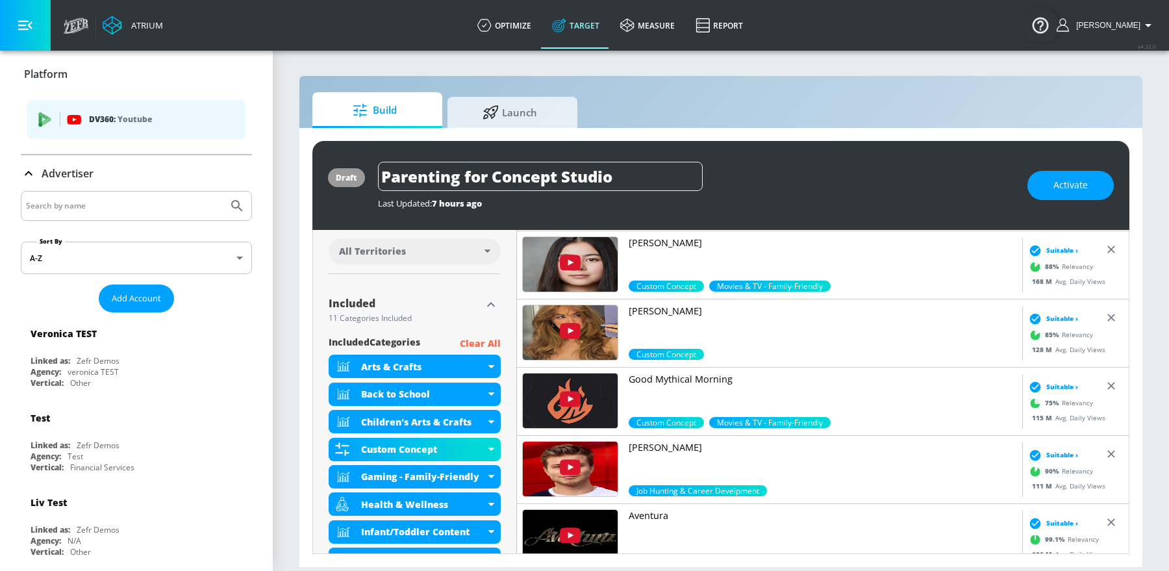
scroll to position [371, 0]
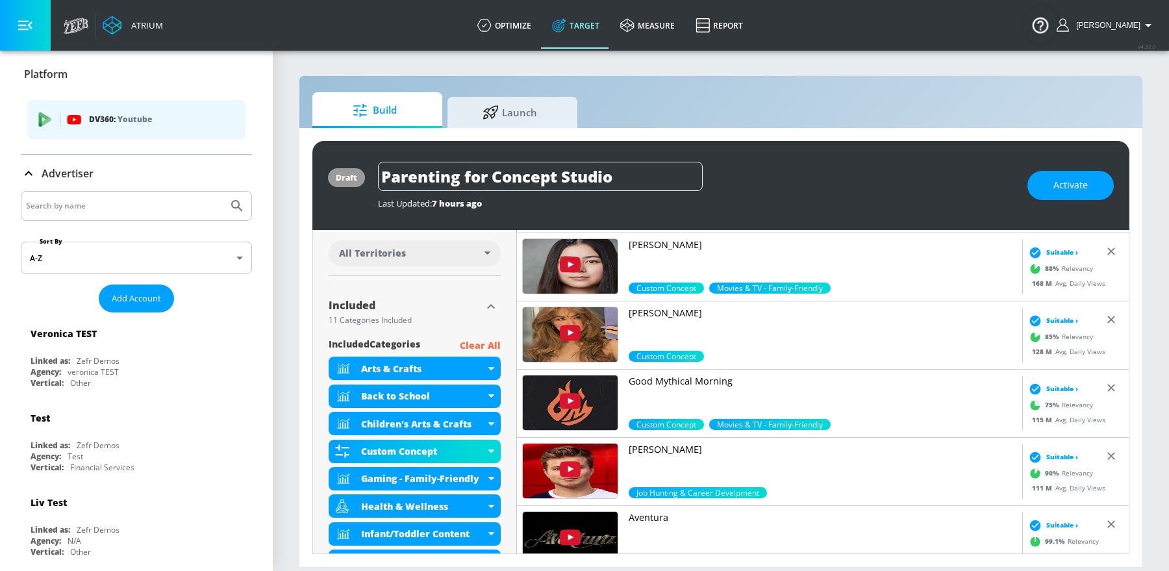
click at [491, 339] on p "Clear All" at bounding box center [480, 346] width 41 height 16
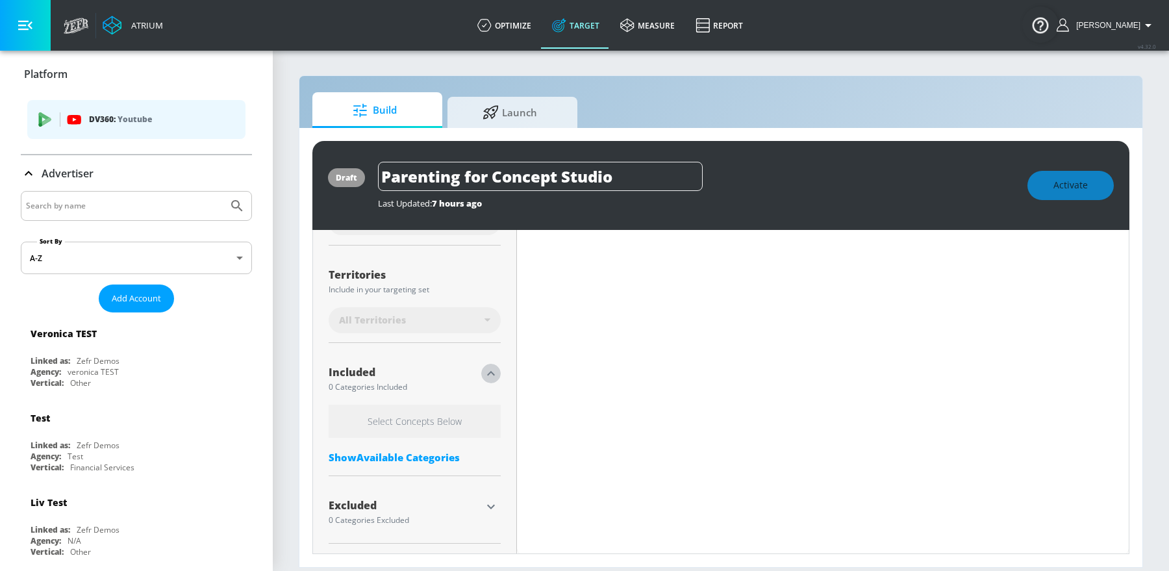
click at [494, 374] on icon "button" at bounding box center [491, 374] width 16 height 16
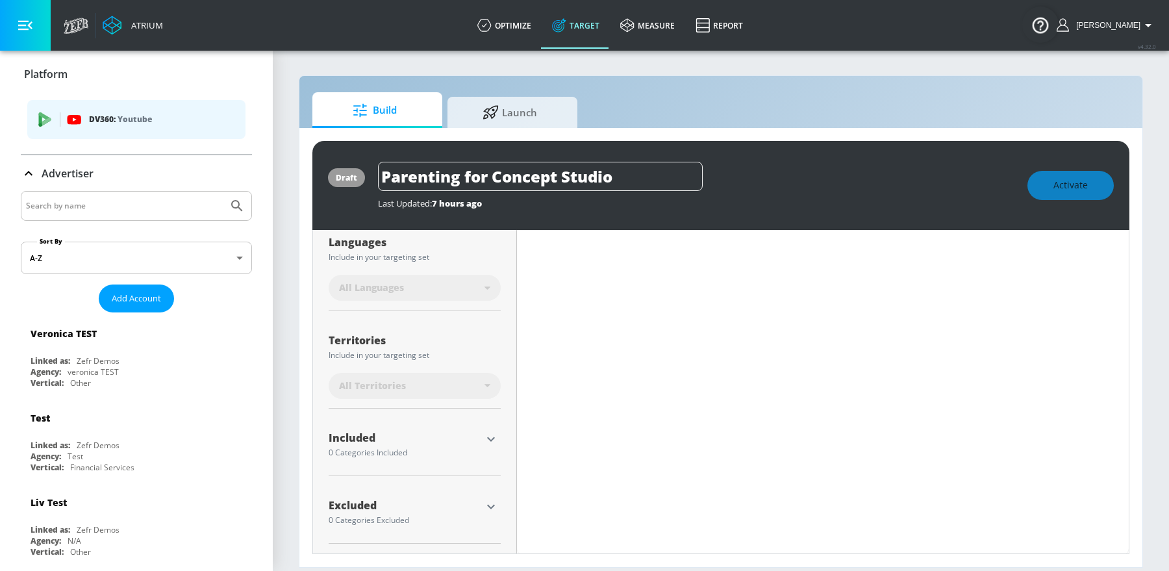
click at [483, 433] on icon "button" at bounding box center [491, 439] width 16 height 16
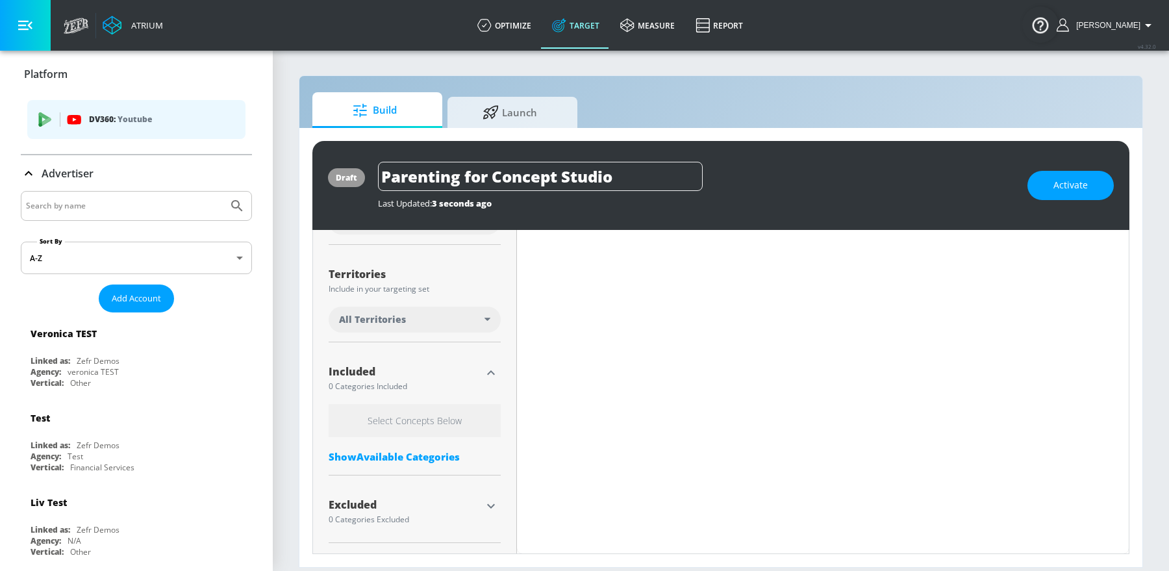
click at [427, 455] on div "Show Available Categories" at bounding box center [415, 456] width 172 height 13
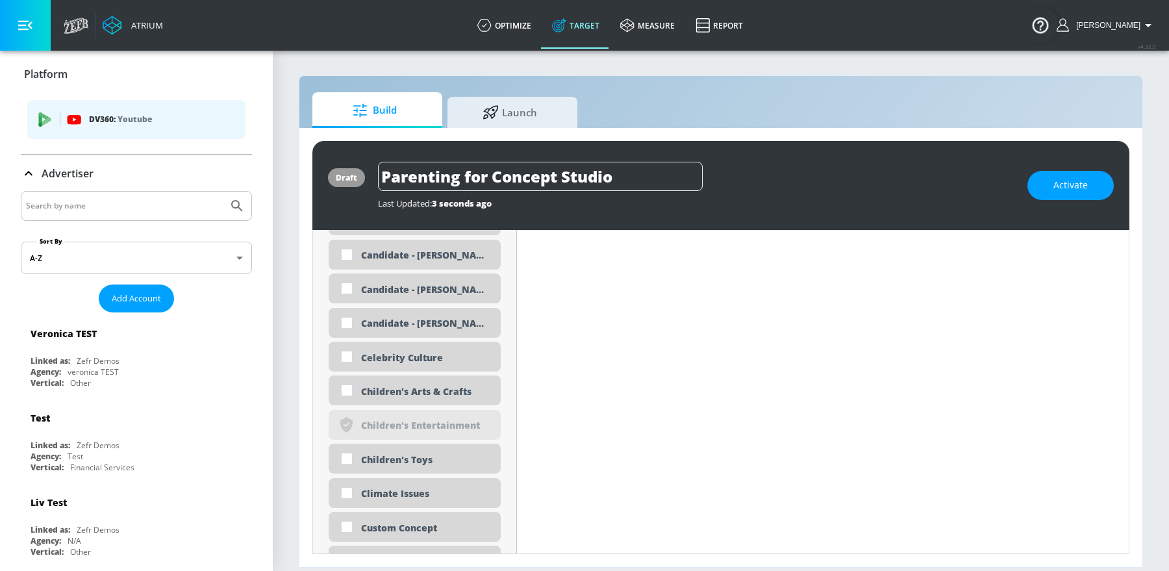
scroll to position [949, 0]
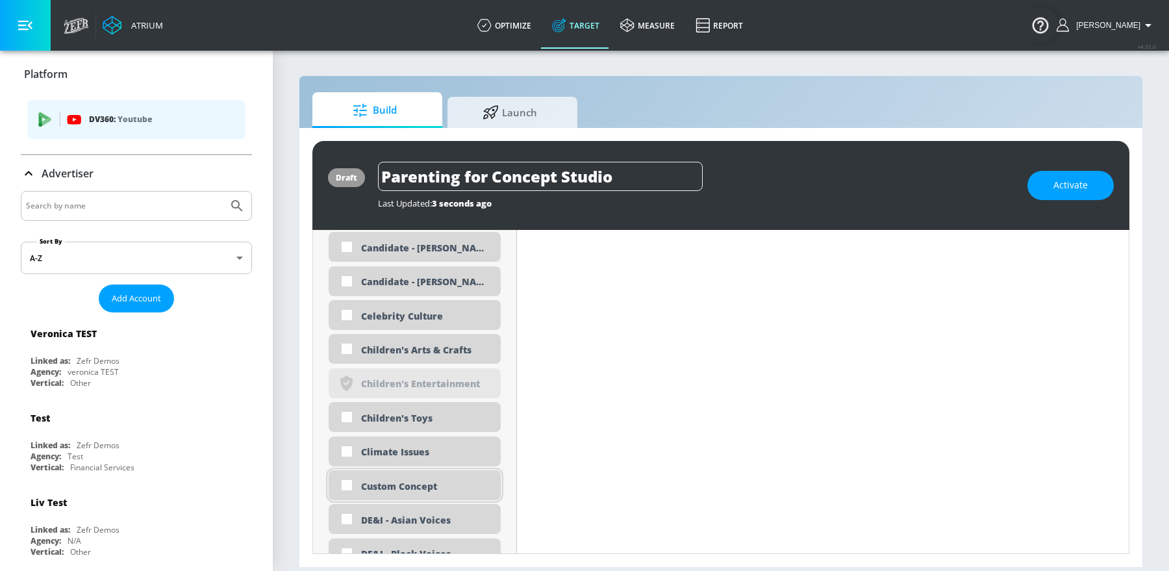
click at [415, 490] on div "Custom Concept" at bounding box center [426, 486] width 130 height 12
checkbox input "true"
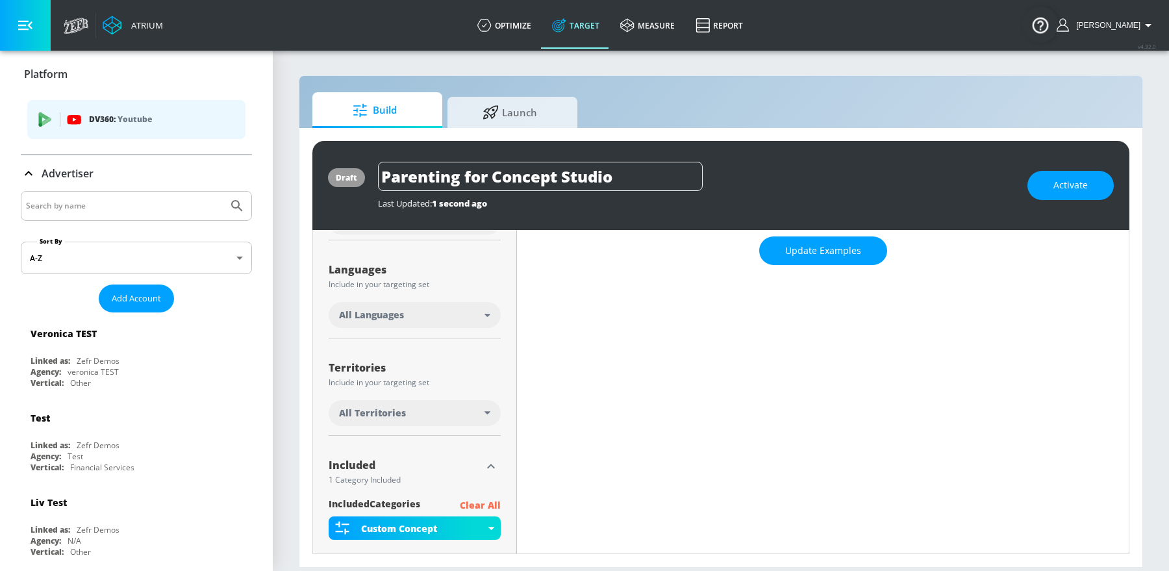
scroll to position [0, 0]
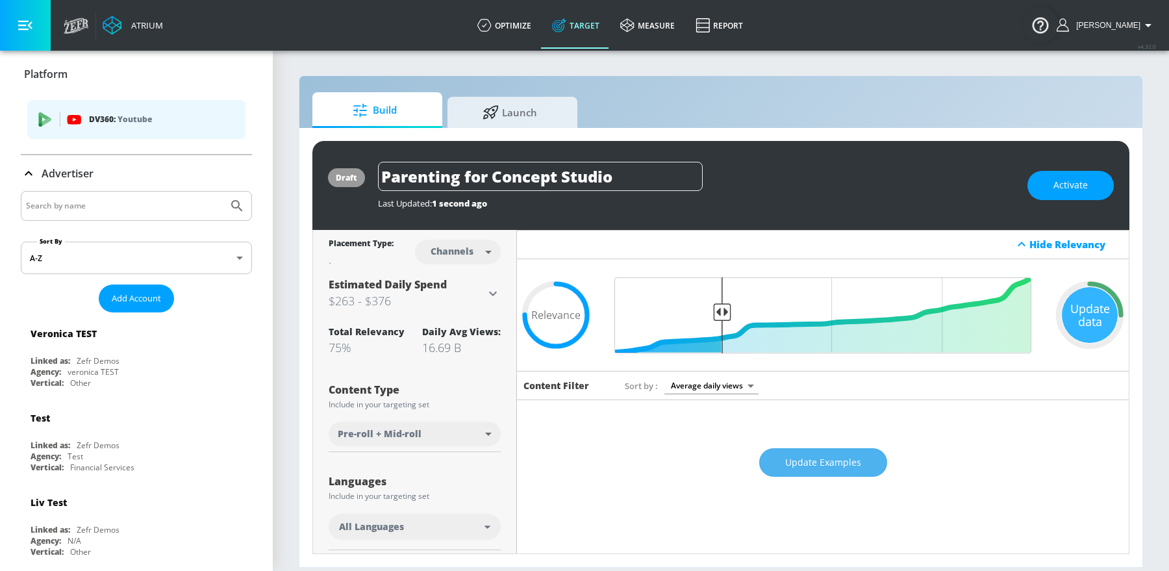
click at [823, 460] on span "Update Examples" at bounding box center [823, 463] width 76 height 16
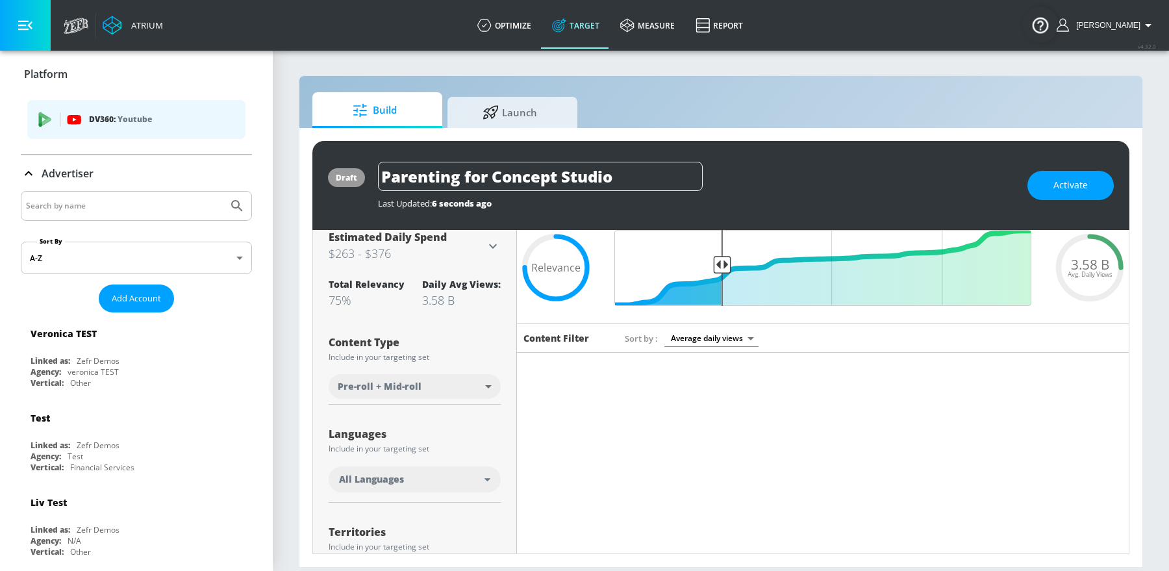
scroll to position [414, 0]
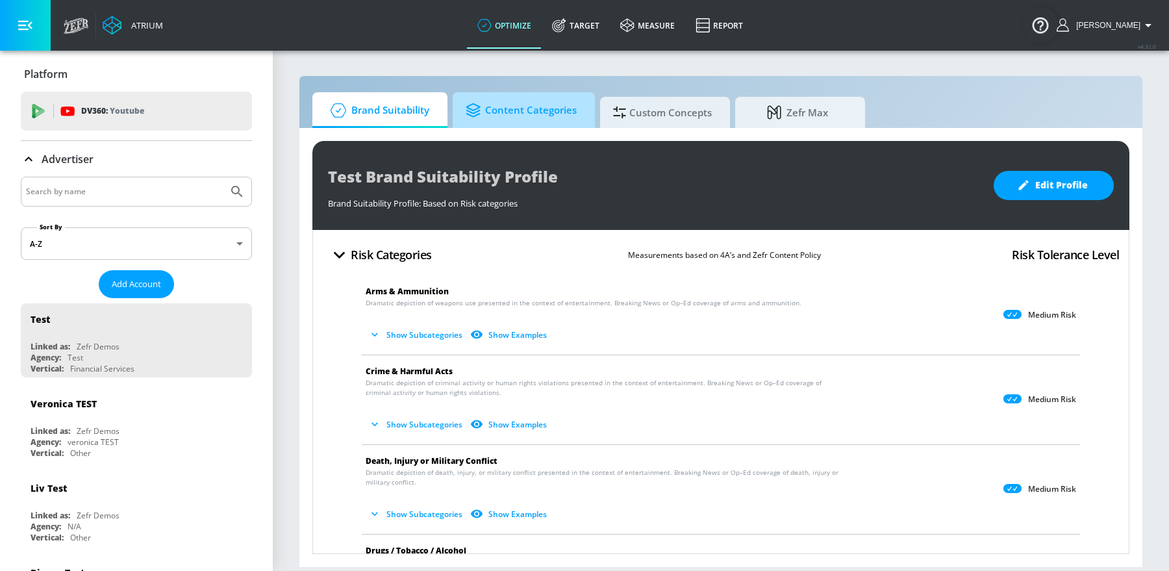
click at [512, 123] on span "Content Categories" at bounding box center [521, 110] width 111 height 31
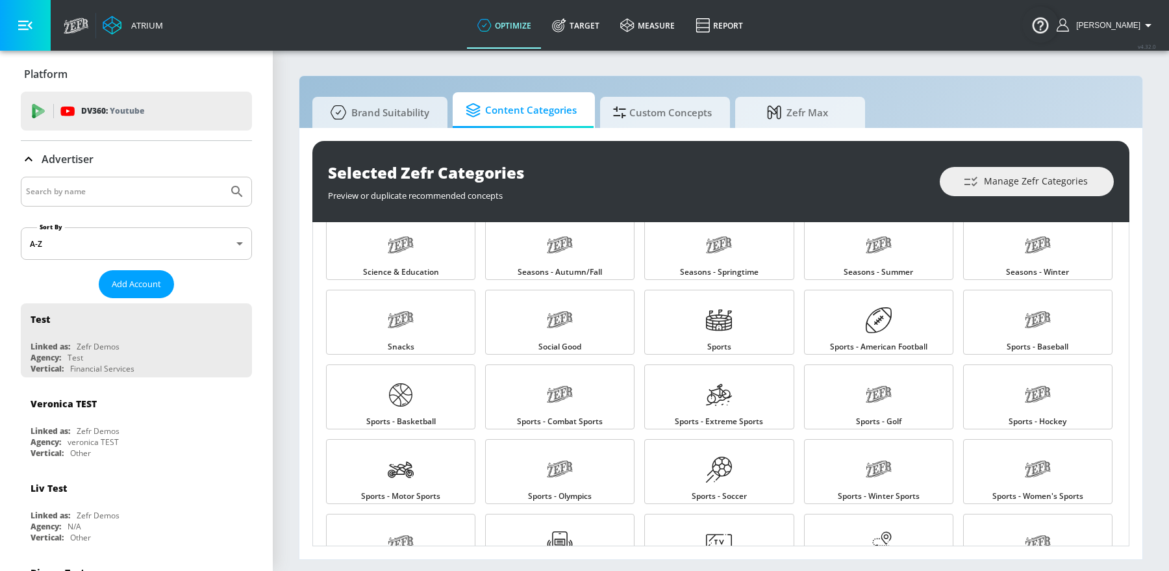
scroll to position [1338, 0]
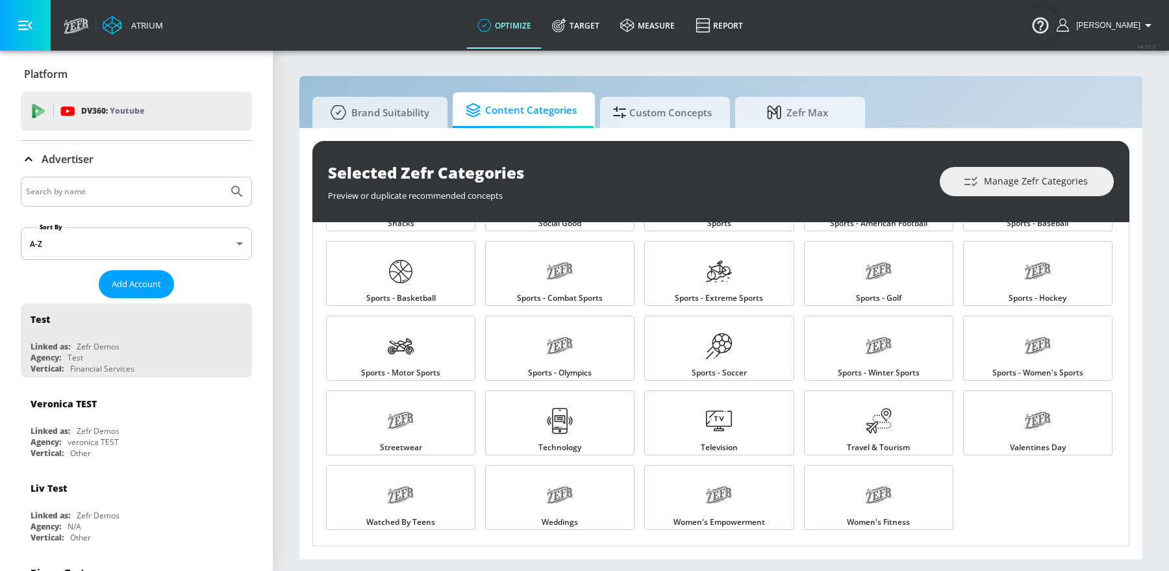
click at [706, 88] on div "Brand Suitability Content Categories Custom Concepts Zefr Max Selected Zefr Cat…" at bounding box center [721, 317] width 844 height 484
click at [694, 103] on span "Custom Concepts" at bounding box center [662, 110] width 99 height 31
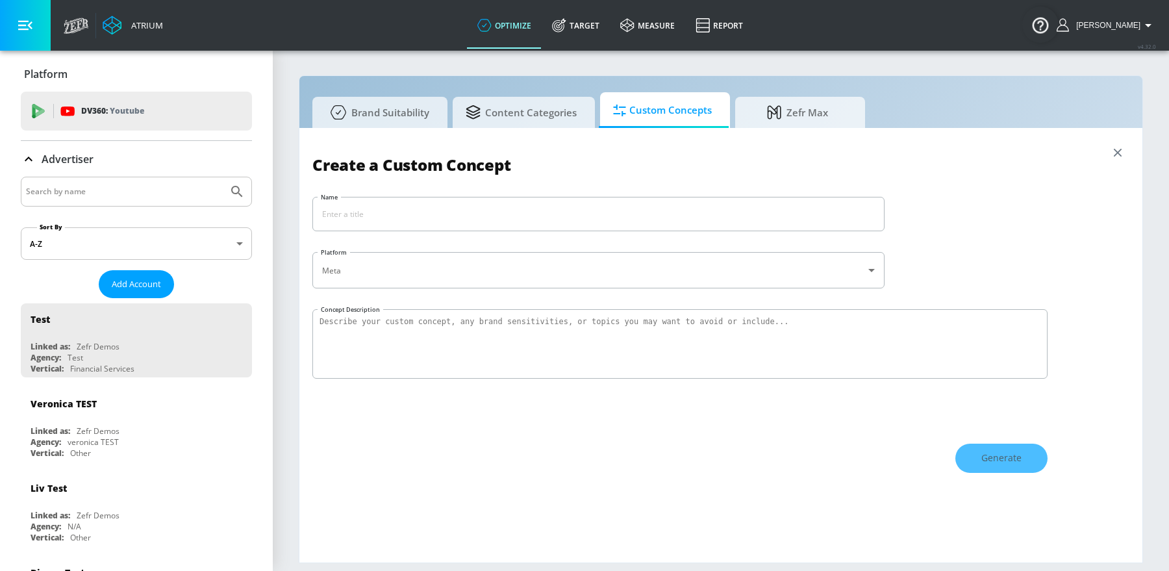
click at [1117, 149] on icon "button" at bounding box center [1117, 152] width 14 height 14
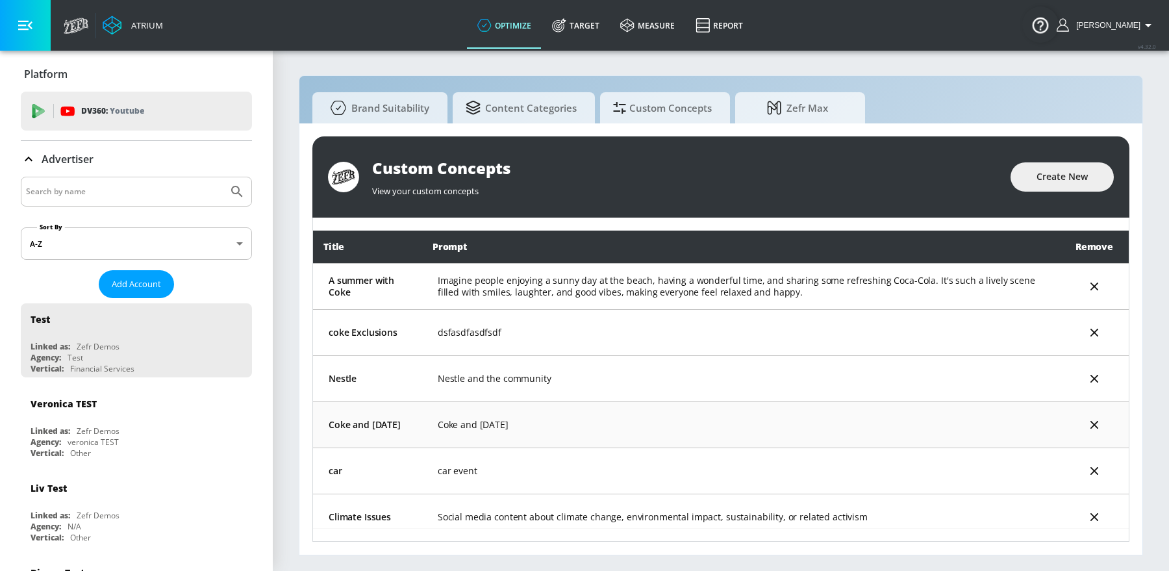
click at [480, 412] on td "Coke and Halloween" at bounding box center [741, 424] width 638 height 46
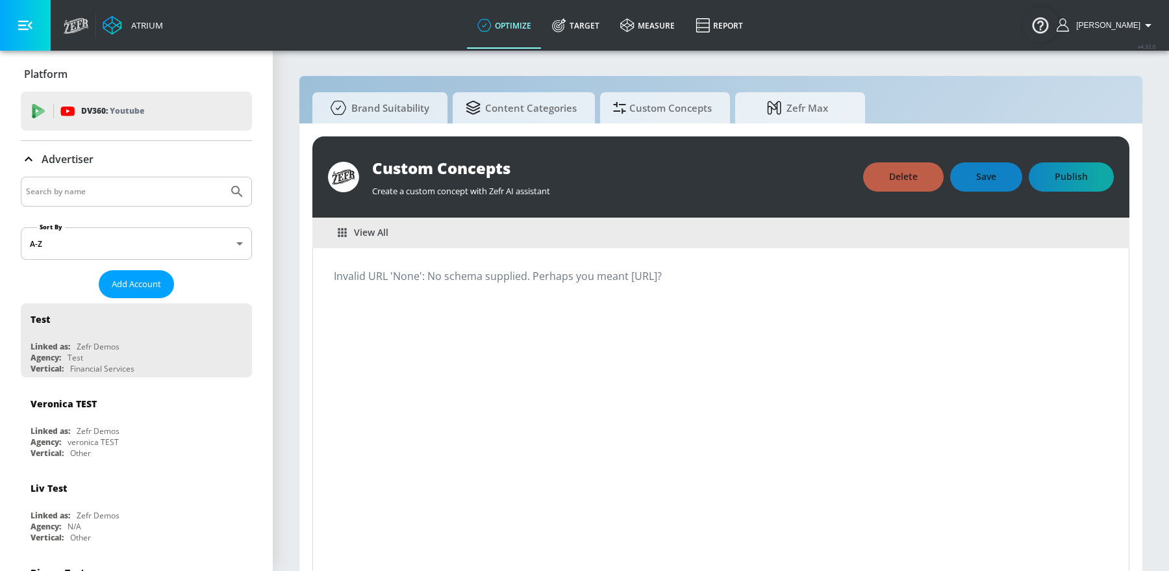
click at [342, 233] on icon "button" at bounding box center [342, 232] width 13 height 13
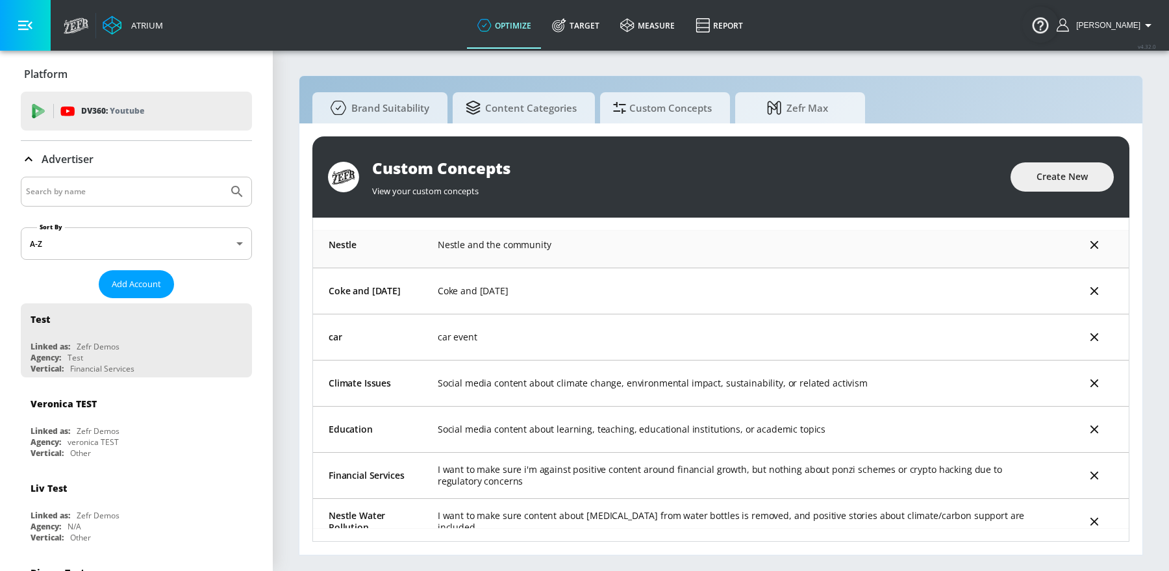
scroll to position [147, 0]
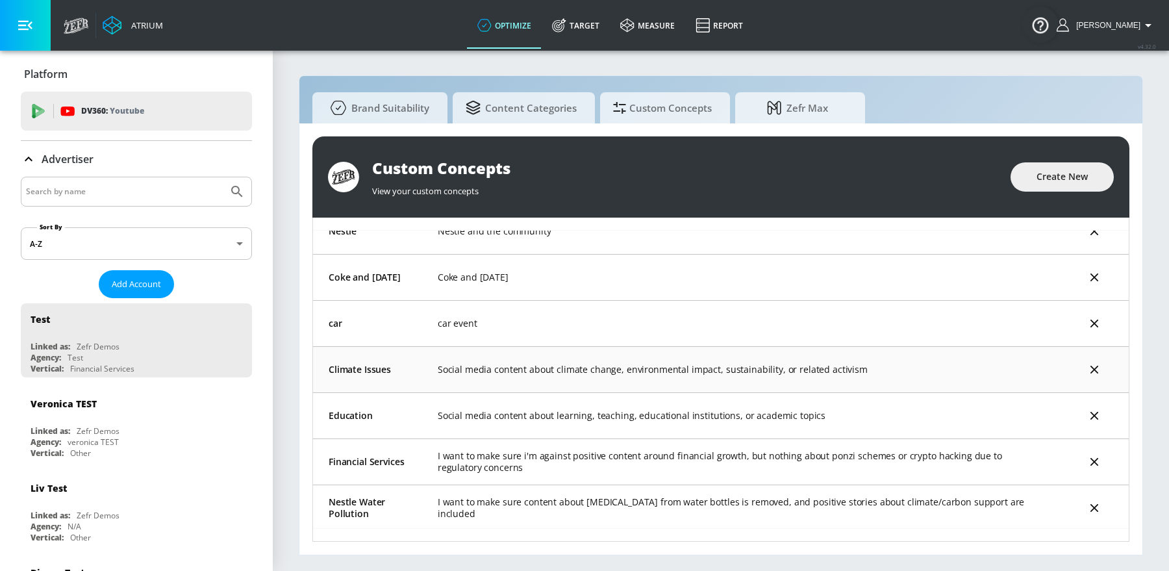
click at [459, 364] on td "Social media content about climate change, environmental impact, sustainability…" at bounding box center [741, 369] width 638 height 46
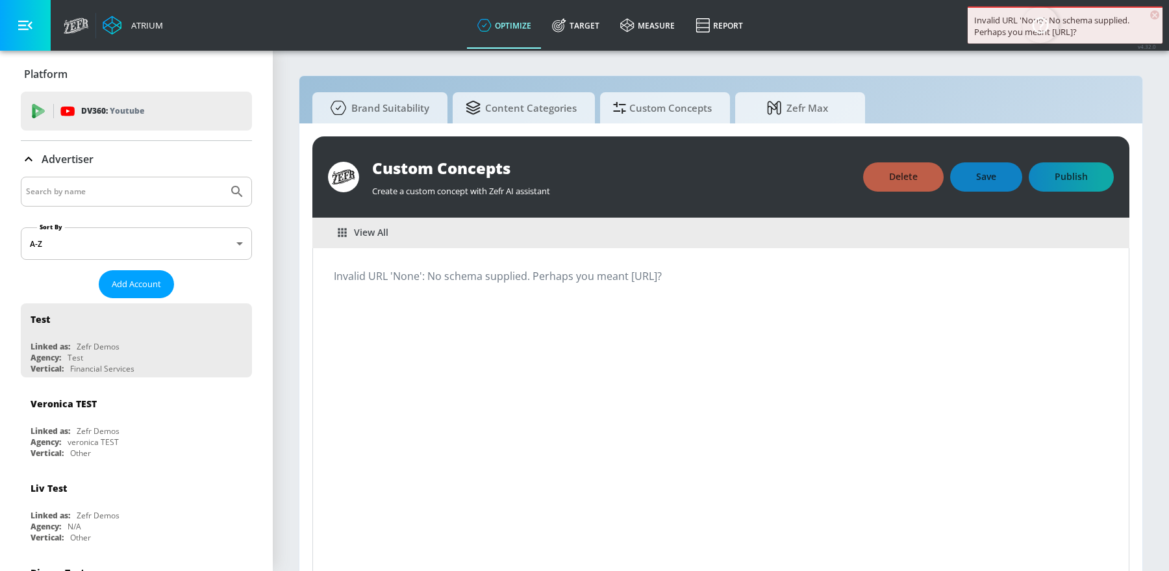
click at [1042, 28] on img "Open Resource Center" at bounding box center [1040, 24] width 36 height 36
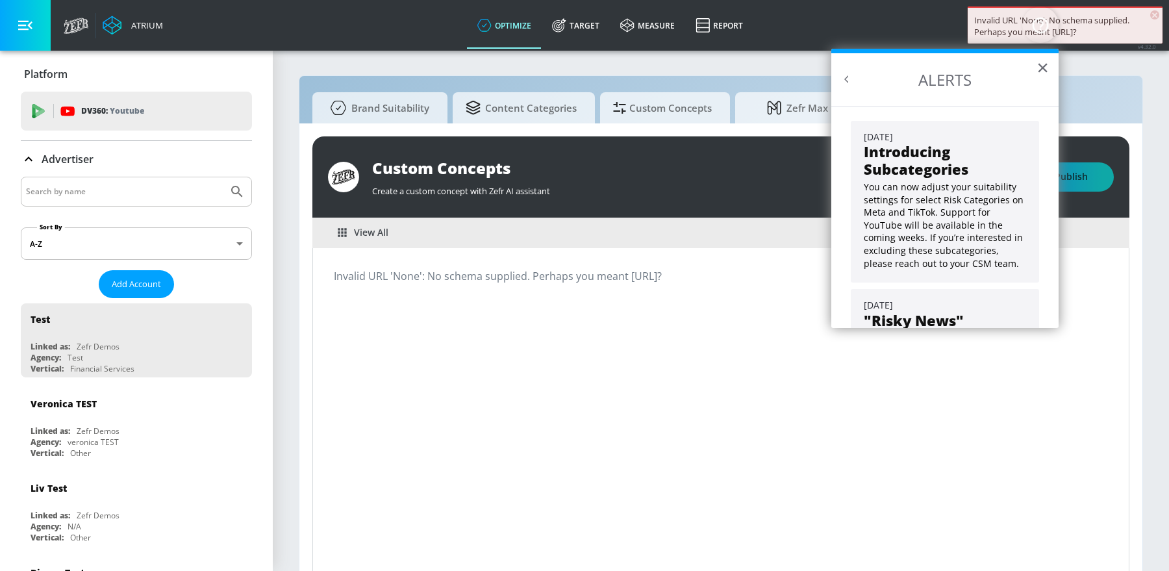
click at [972, 177] on div "You can now adjust your suitability settings for select Risk Categories on Meta…" at bounding box center [945, 223] width 162 height 92
click at [945, 168] on strong "Introducing Subcategories" at bounding box center [916, 160] width 105 height 36
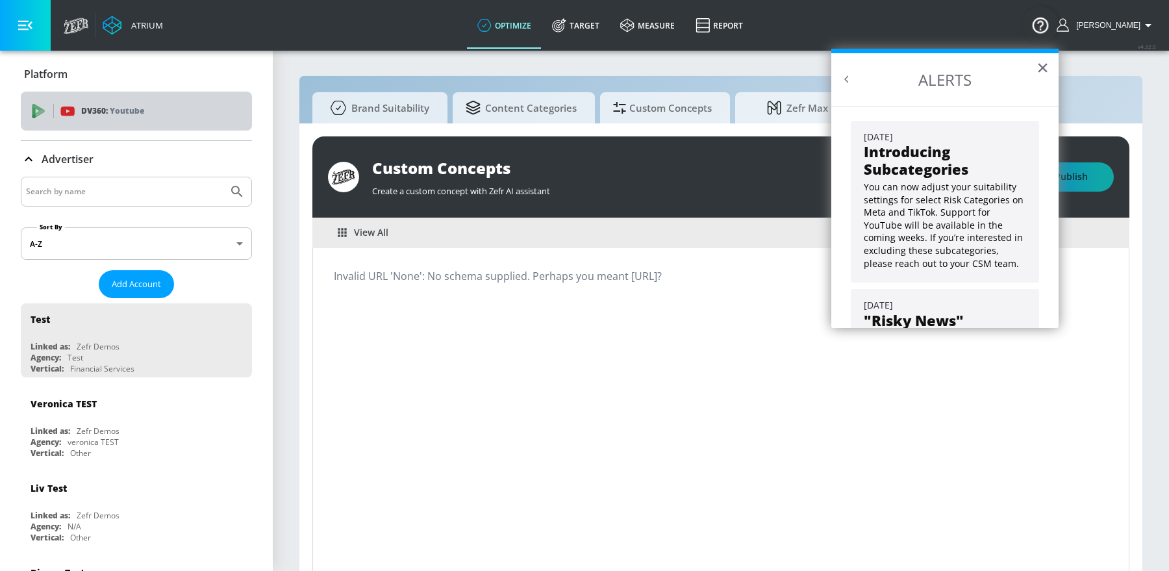
click at [33, 105] on icon at bounding box center [38, 108] width 12 height 9
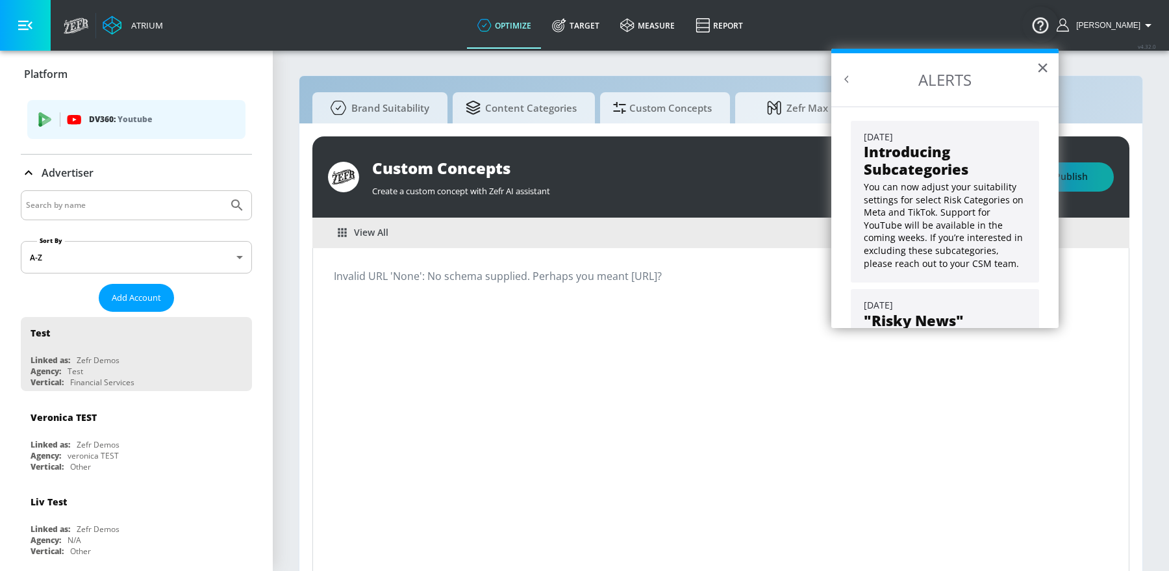
click at [45, 77] on p "Platform" at bounding box center [46, 74] width 44 height 14
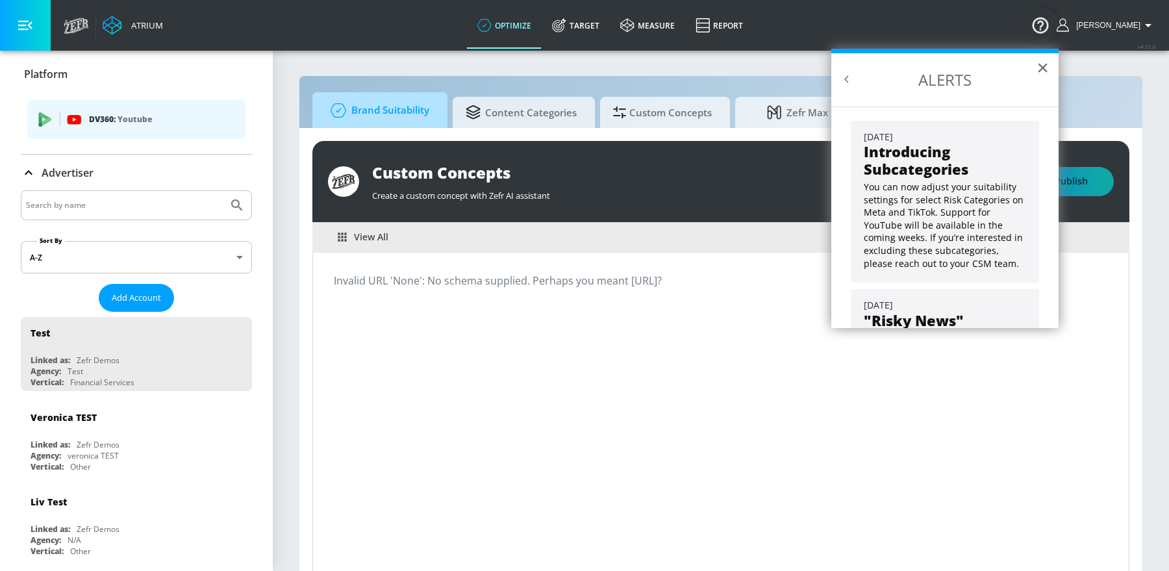
click at [401, 95] on span "Brand Suitability" at bounding box center [377, 110] width 104 height 31
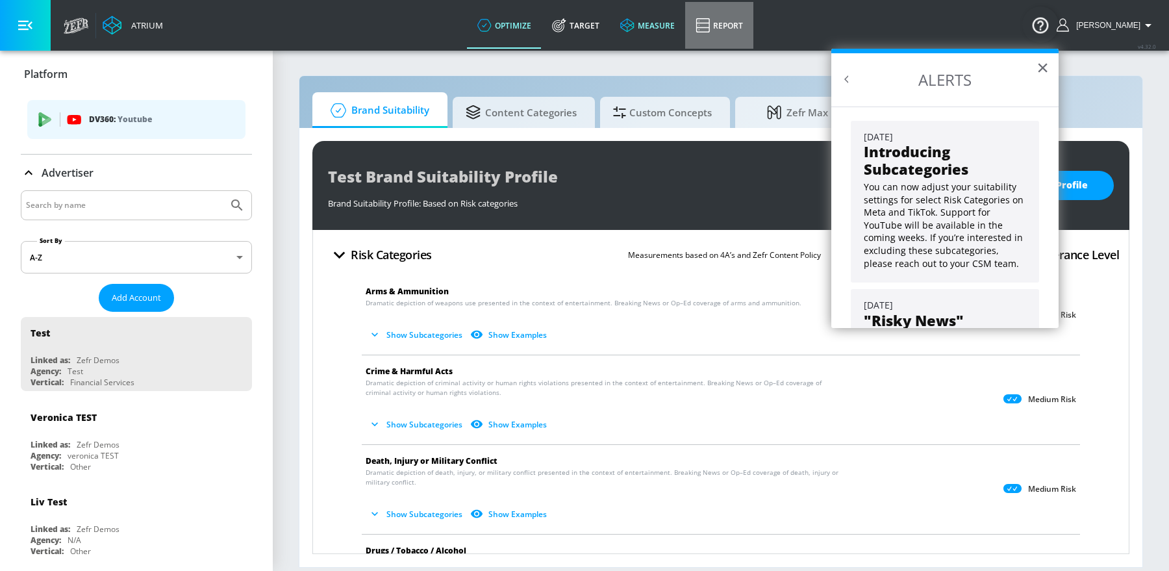
drag, startPoint x: 711, startPoint y: 8, endPoint x: 696, endPoint y: 8, distance: 14.9
click at [711, 8] on link "Report" at bounding box center [719, 25] width 68 height 47
click at [672, 16] on link "measure" at bounding box center [647, 25] width 75 height 47
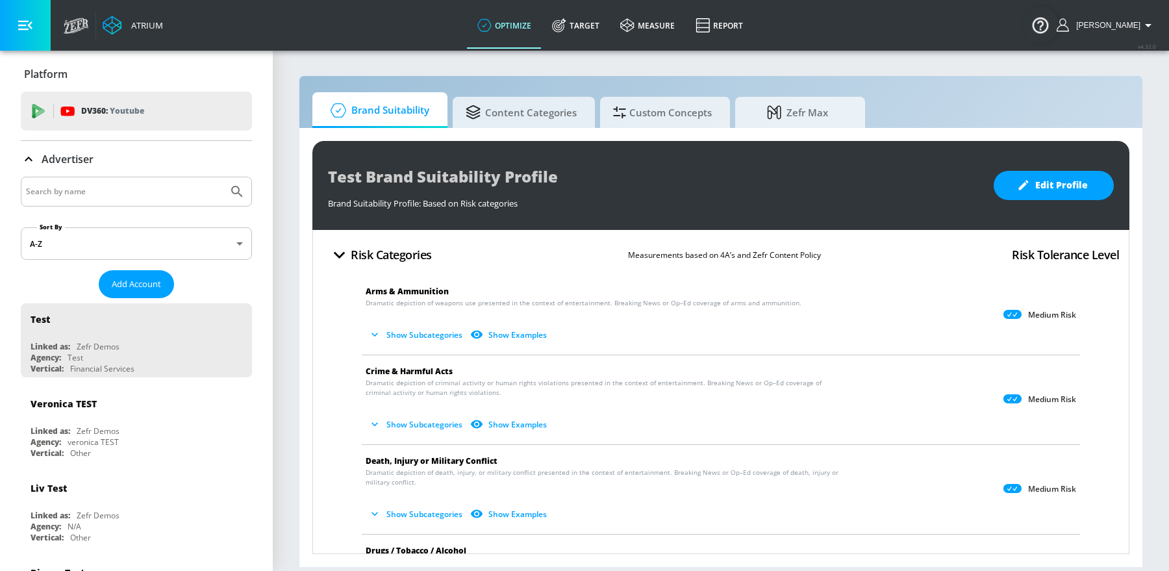
click at [420, 335] on button "Show Subcategories" at bounding box center [417, 334] width 102 height 21
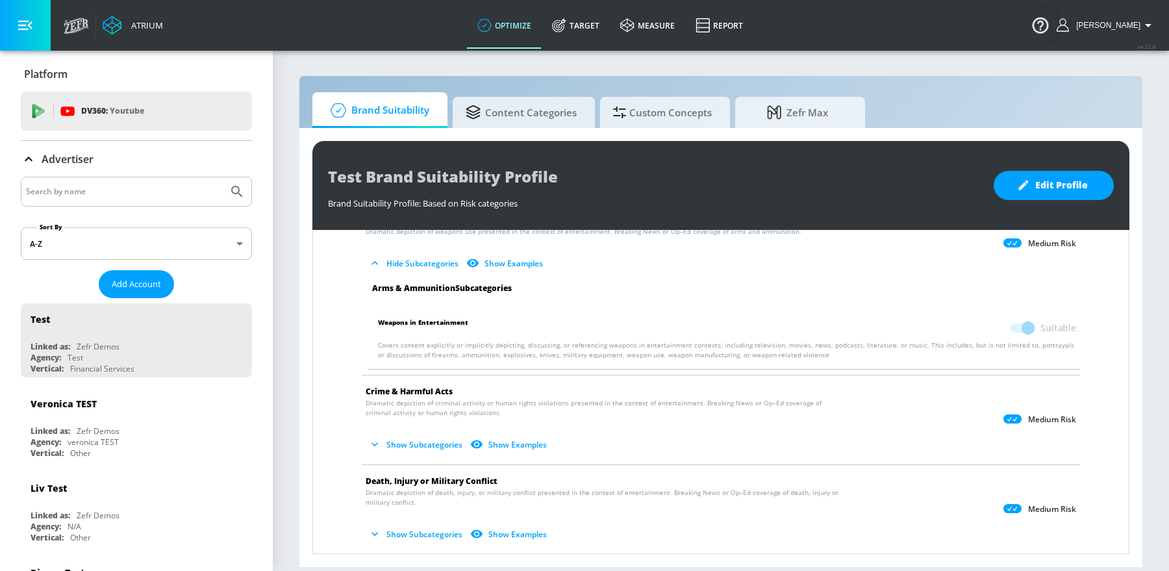
scroll to position [37, 0]
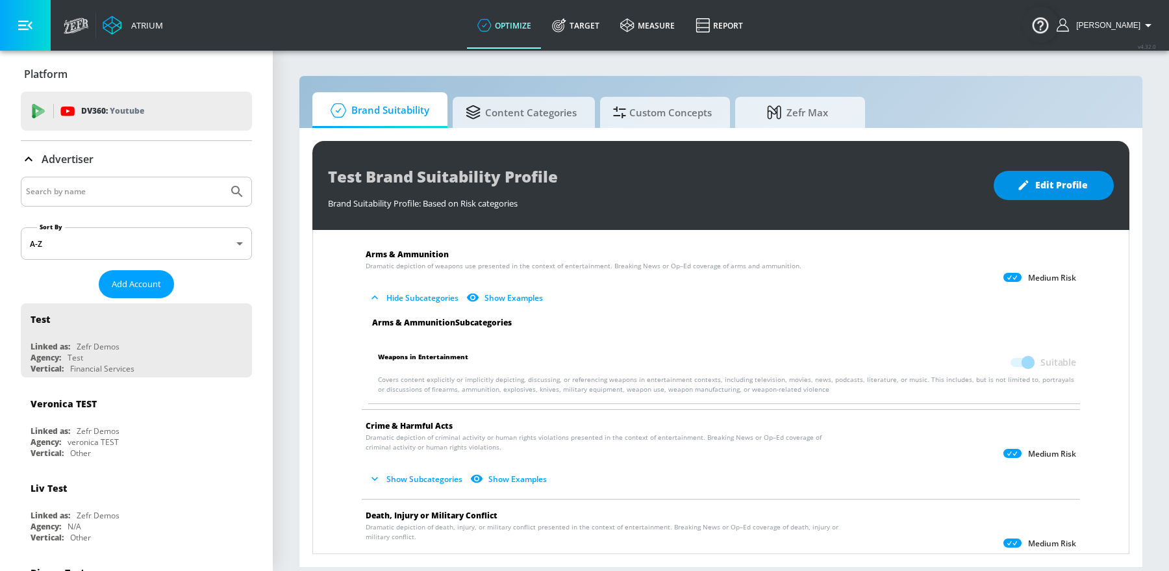
click at [1038, 190] on span "Edit Profile" at bounding box center [1053, 185] width 68 height 16
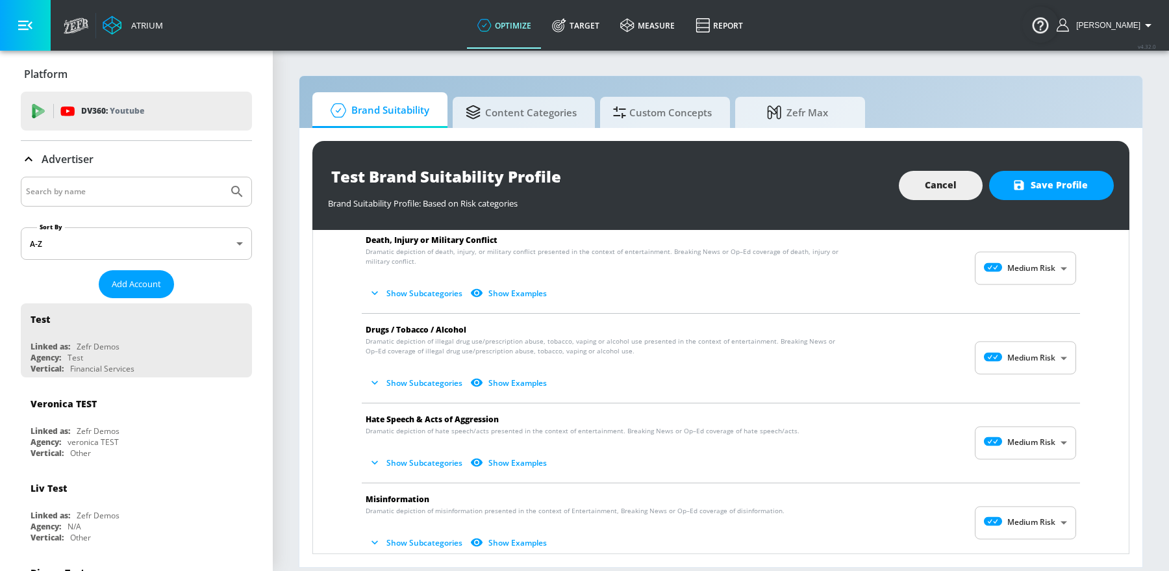
scroll to position [315, 0]
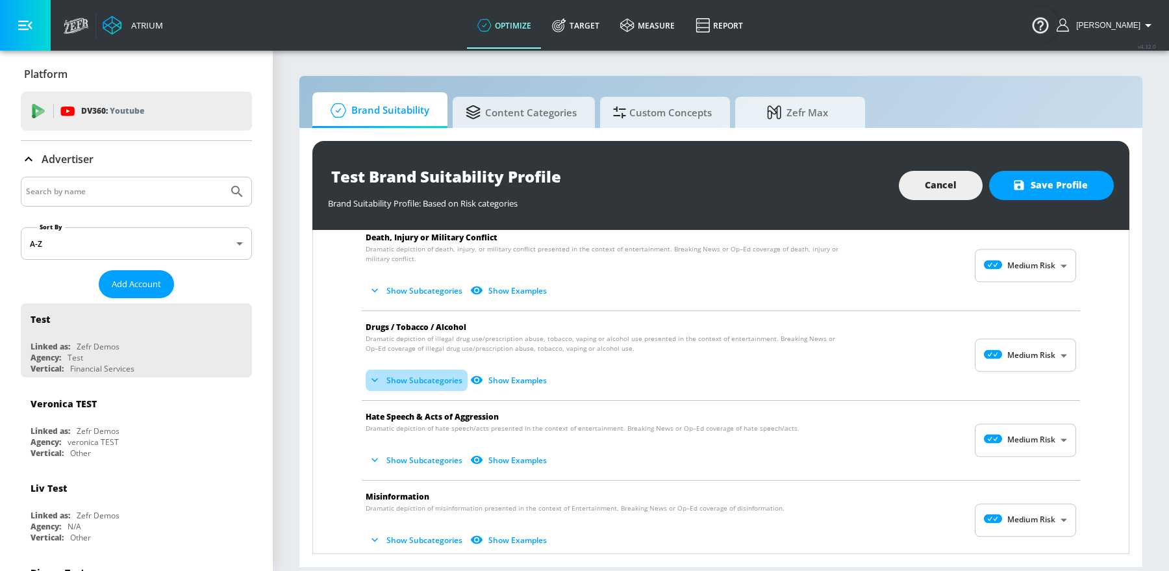
click at [420, 371] on button "Show Subcategories" at bounding box center [417, 379] width 102 height 21
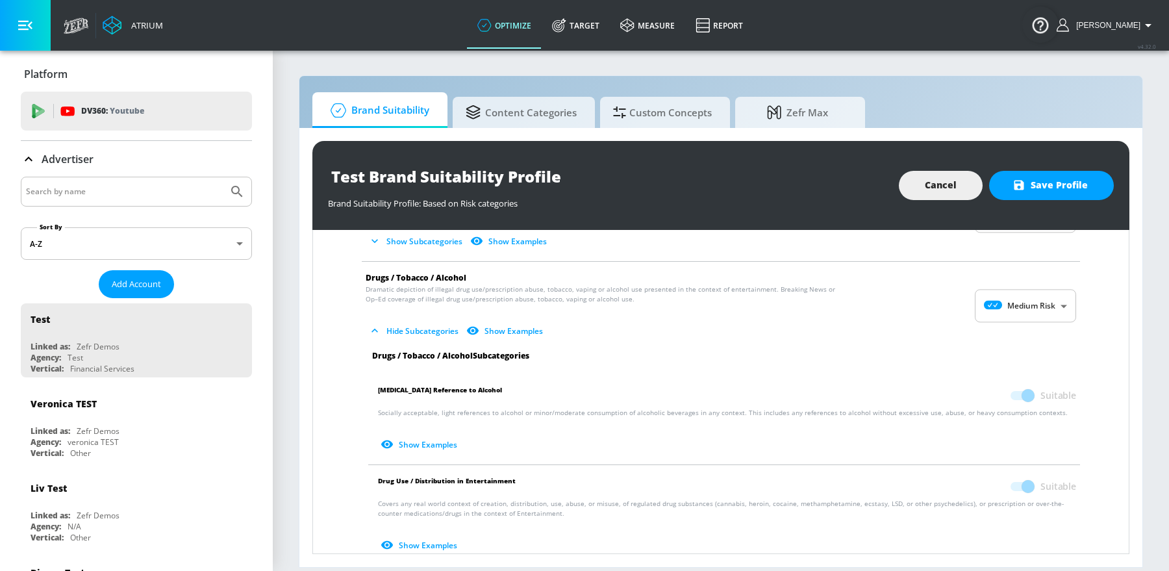
scroll to position [369, 0]
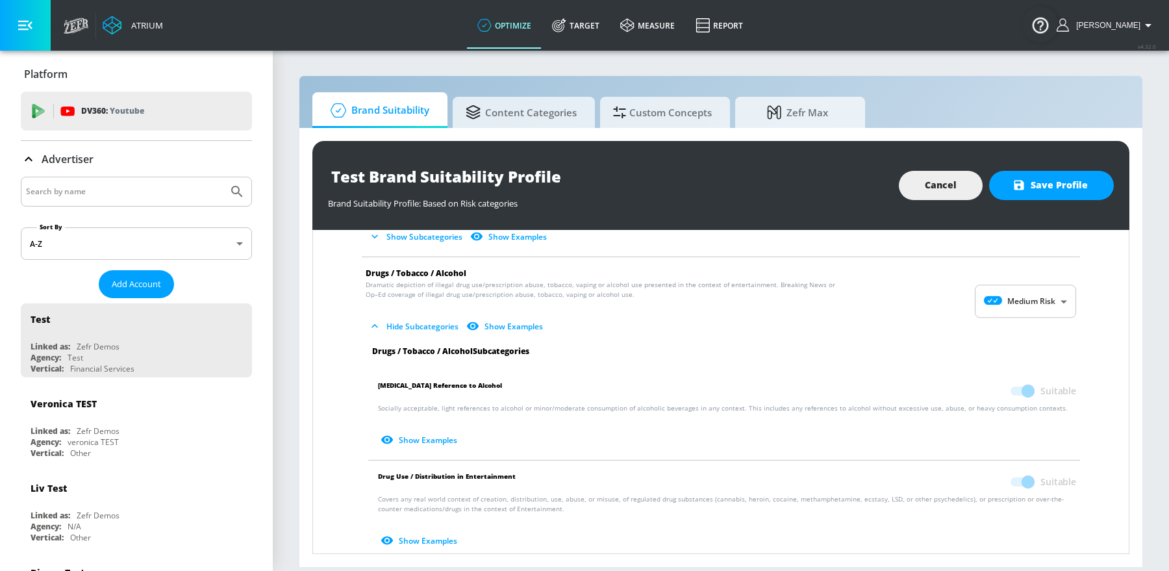
click at [35, 75] on p "Platform" at bounding box center [46, 74] width 44 height 14
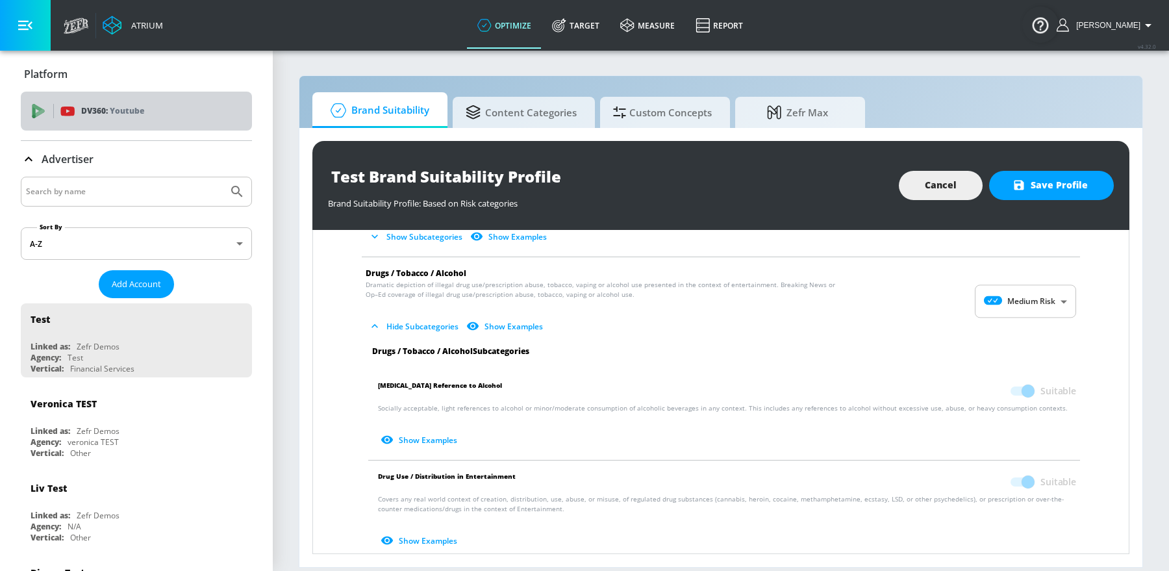
click at [53, 97] on div "DV360: Youtube" at bounding box center [136, 111] width 231 height 39
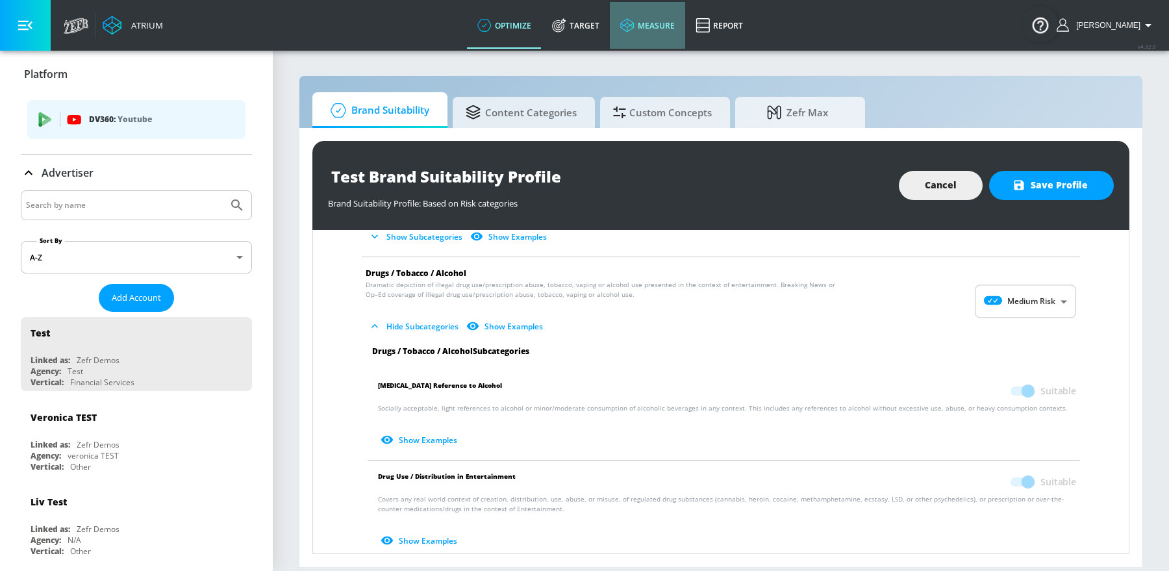
click at [653, 23] on link "measure" at bounding box center [647, 25] width 75 height 47
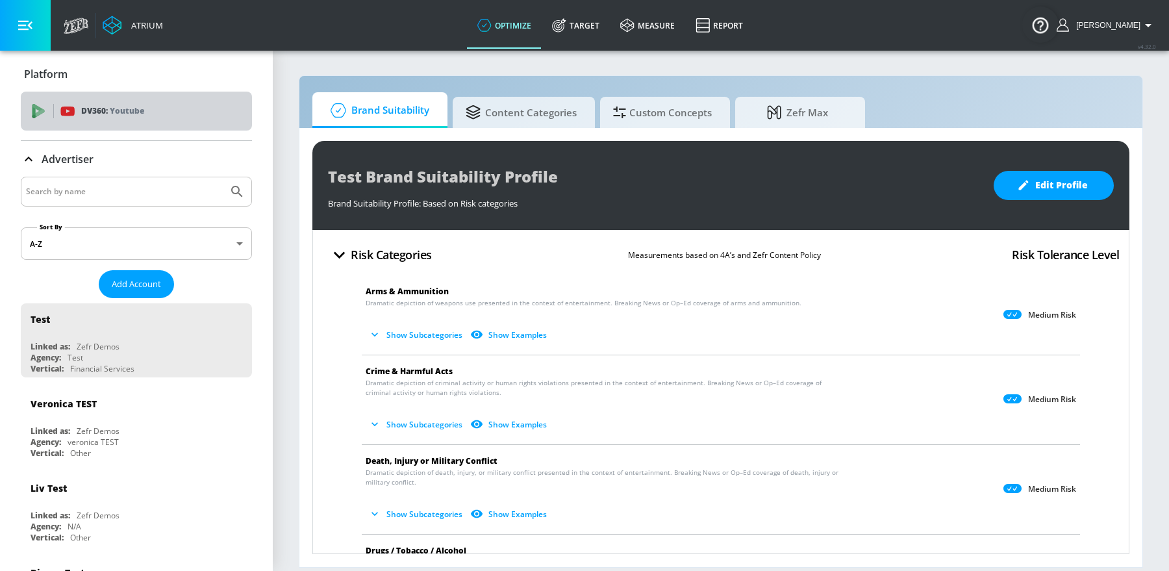
click at [37, 119] on div "DV360: Youtube" at bounding box center [136, 111] width 231 height 39
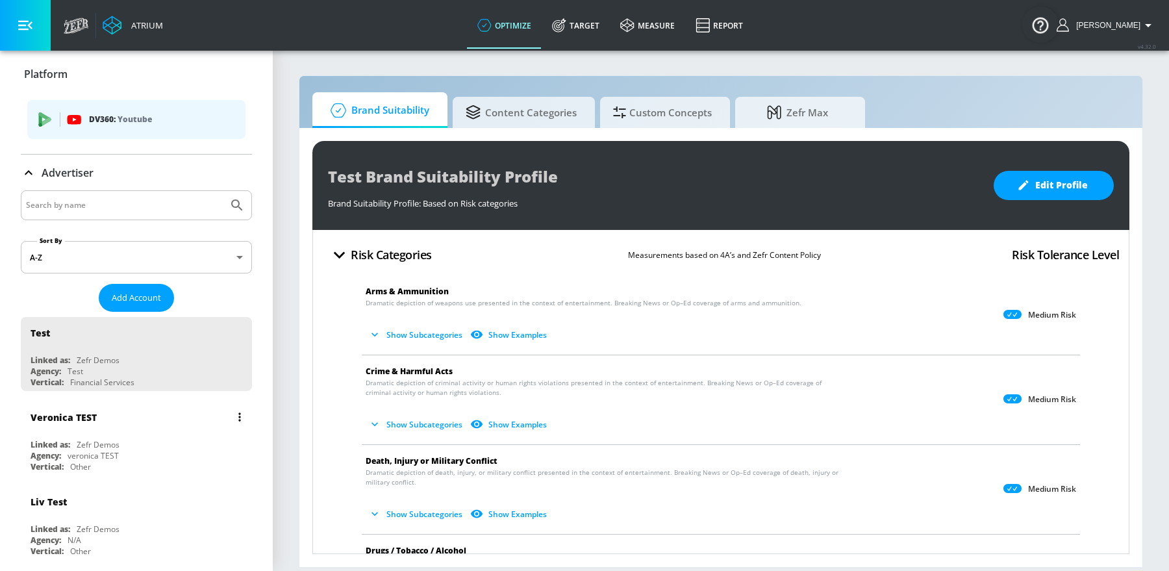
click at [96, 455] on div "veronica TEST" at bounding box center [93, 455] width 51 height 11
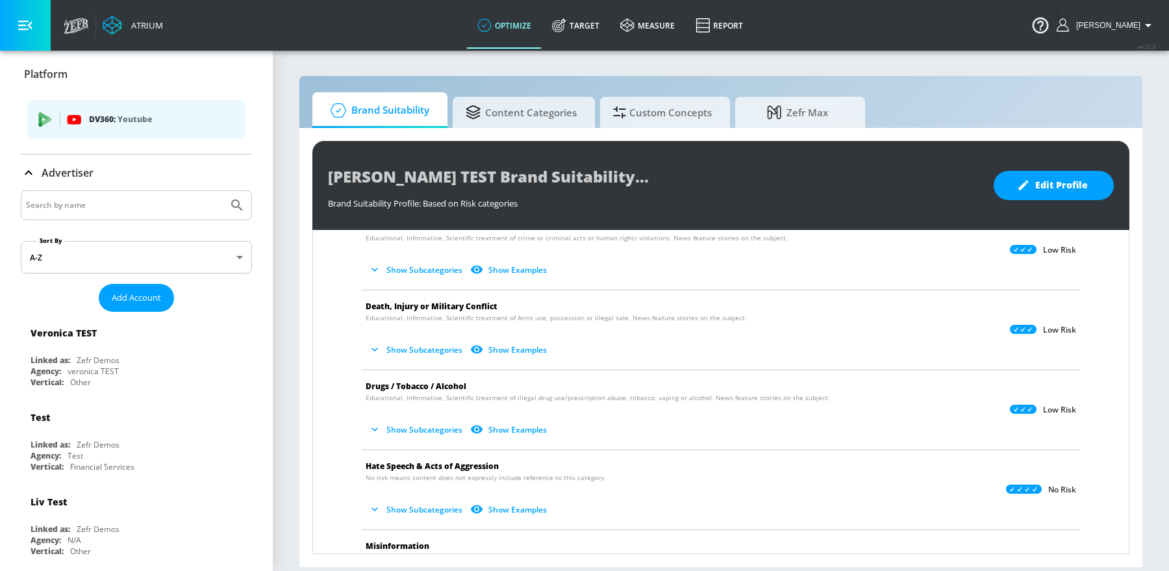
scroll to position [148, 0]
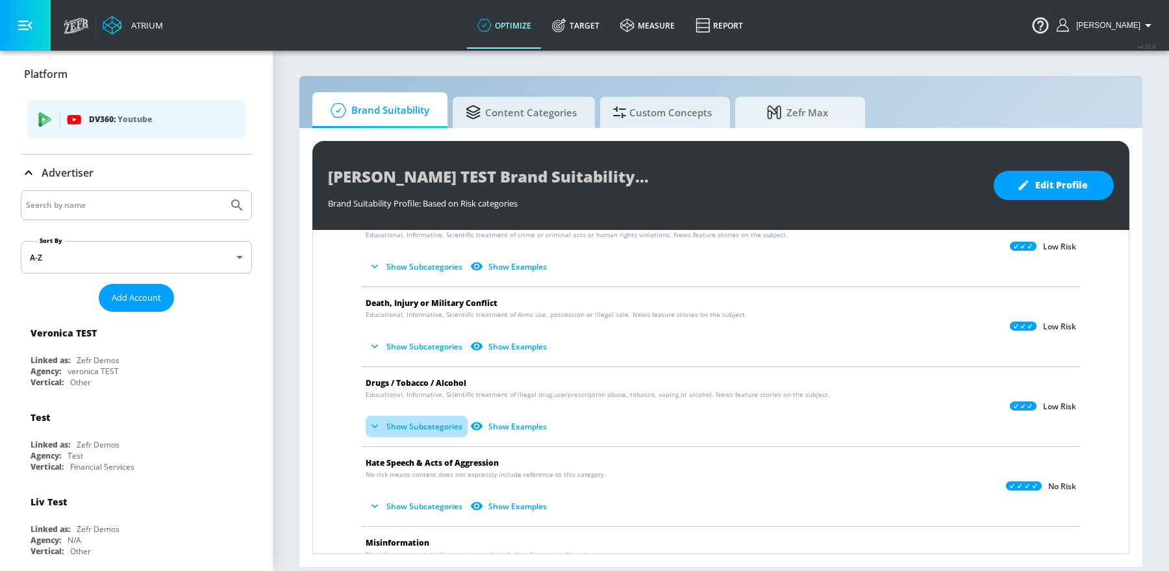
click at [397, 424] on button "Show Subcategories" at bounding box center [417, 426] width 102 height 21
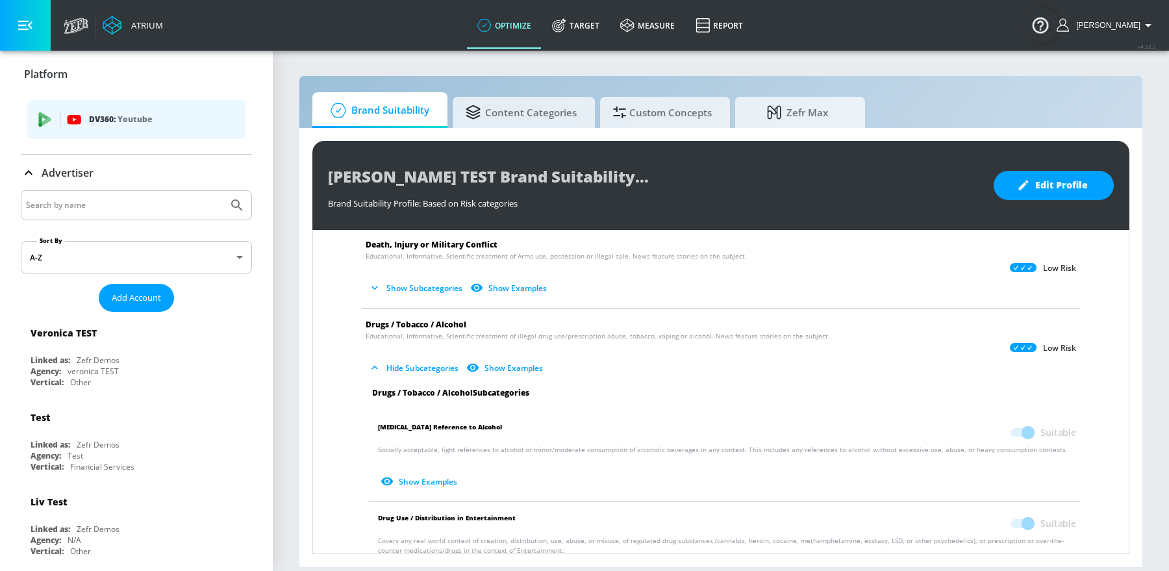
scroll to position [218, 0]
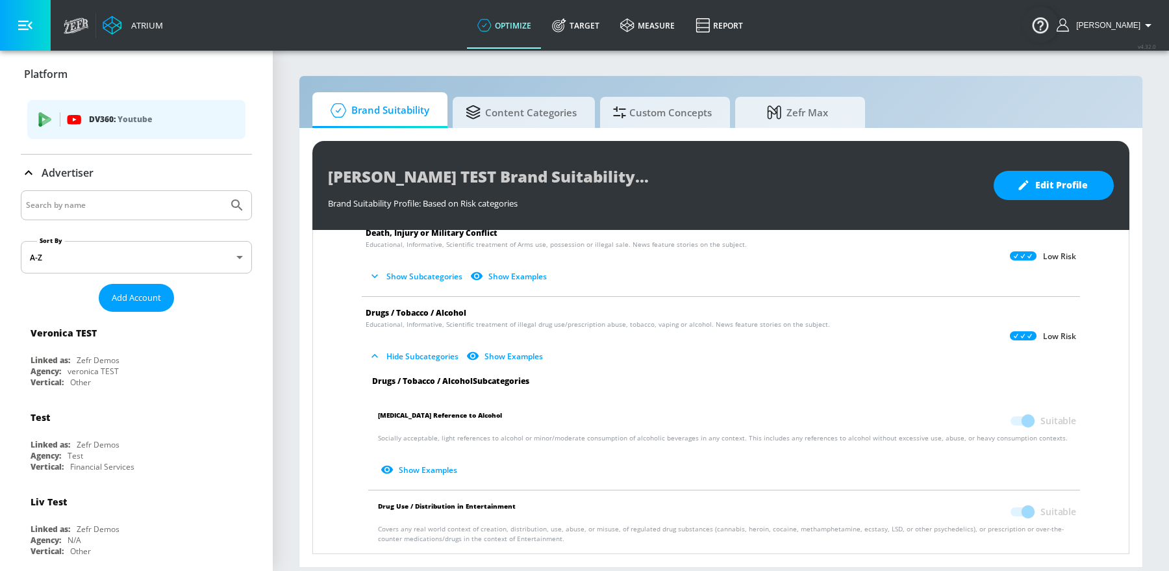
click at [408, 467] on button "Show Examples" at bounding box center [420, 469] width 84 height 21
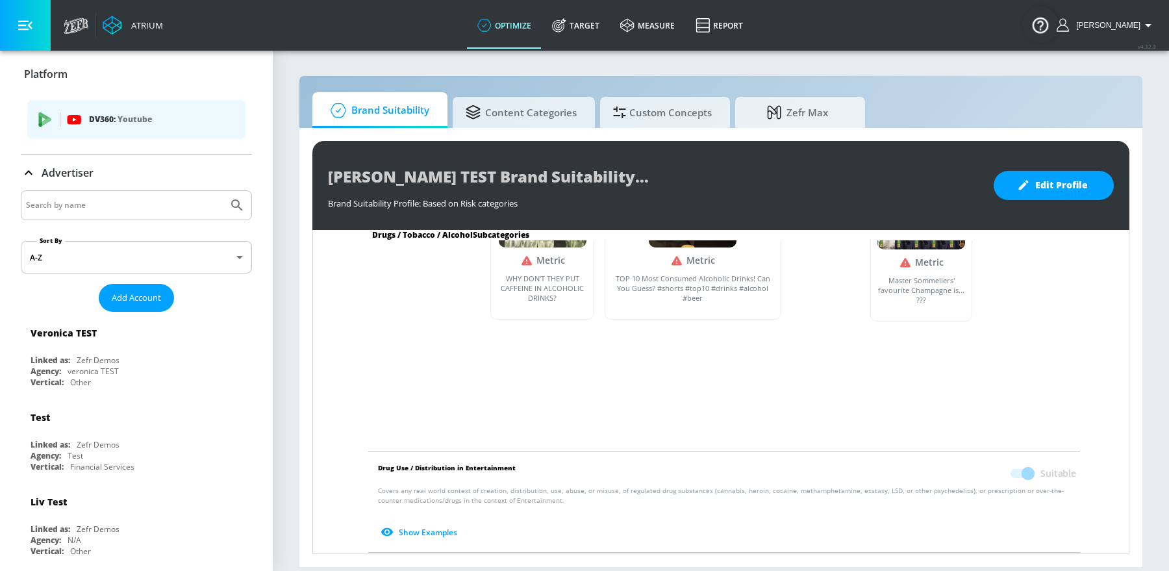
scroll to position [693, 0]
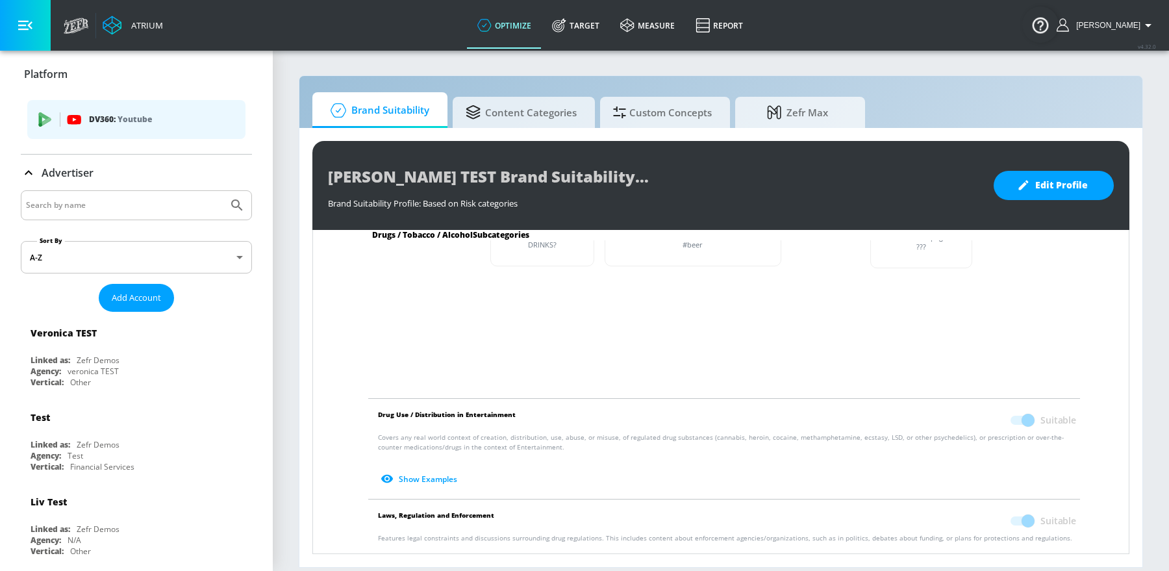
click at [426, 473] on button "Show Examples" at bounding box center [420, 478] width 84 height 21
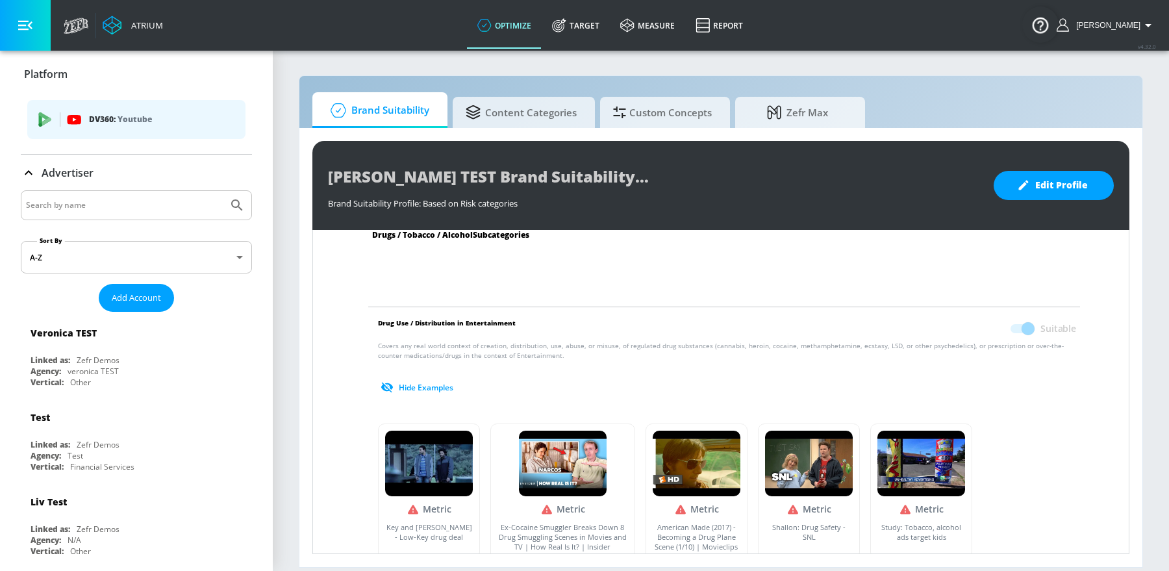
scroll to position [813, 0]
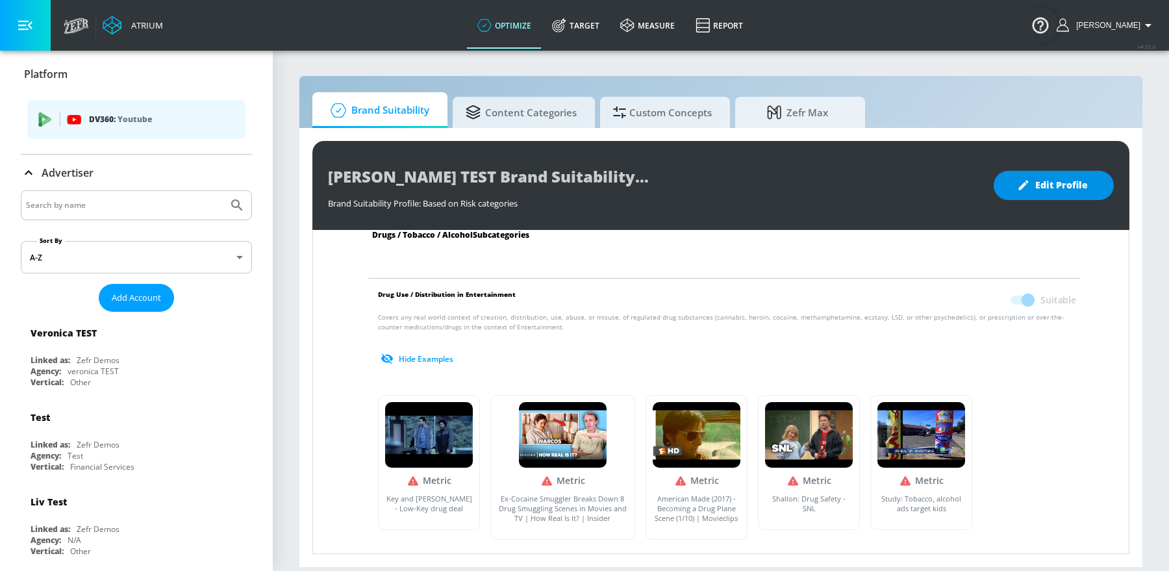
click at [1060, 175] on button "Edit Profile" at bounding box center [1053, 185] width 120 height 29
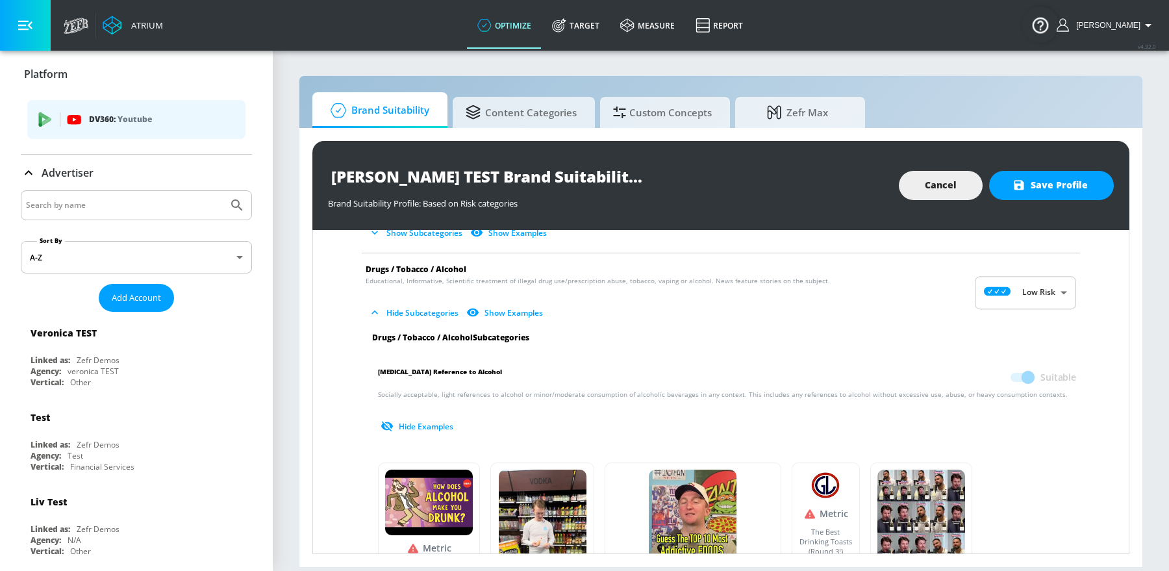
scroll to position [206, 0]
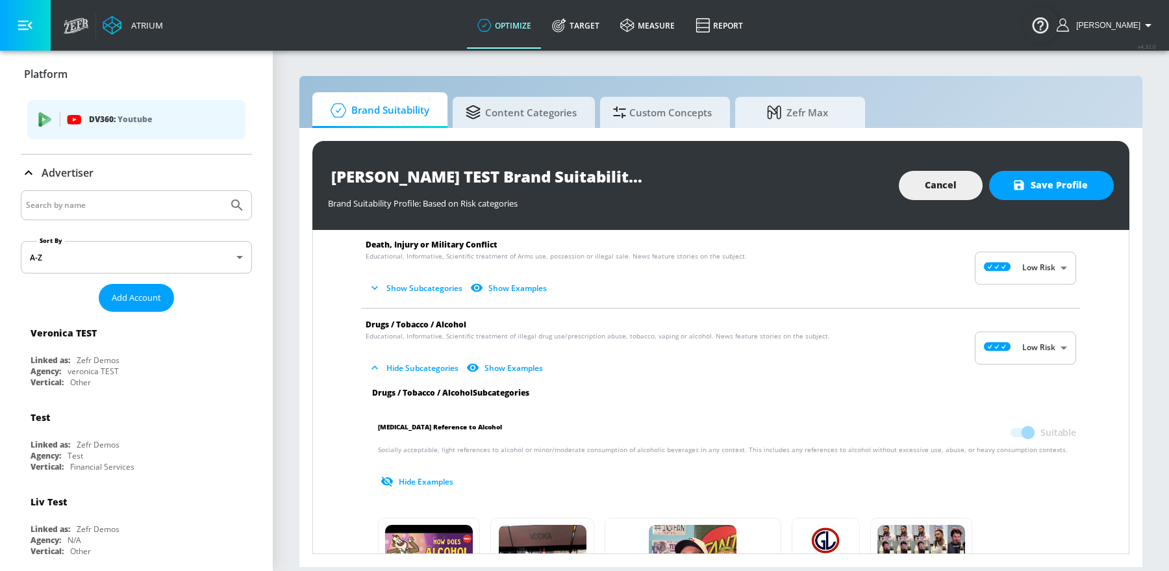
click at [1018, 336] on body "Atrium optimize Target measure Report optimize Target measure Report v 4.32.0 A…" at bounding box center [584, 285] width 1169 height 571
click at [1019, 418] on p "Medium Risk" at bounding box center [1042, 422] width 48 height 12
type input "MEDIUM"
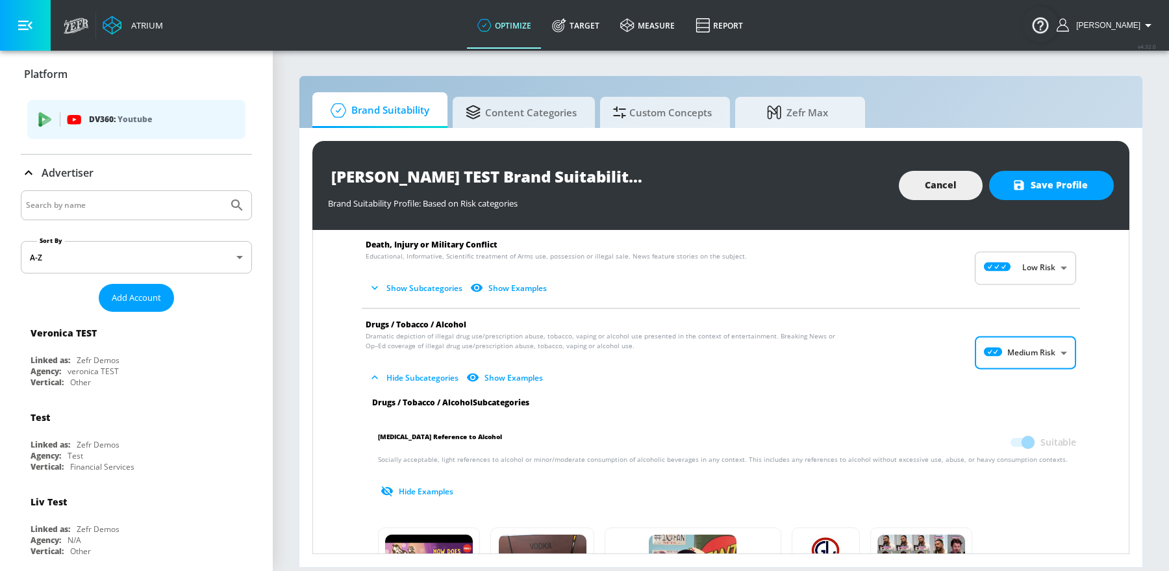
click at [949, 421] on li "Benign Reference to Alcohol Suitable Socially acceptable, light references to a…" at bounding box center [724, 466] width 725 height 90
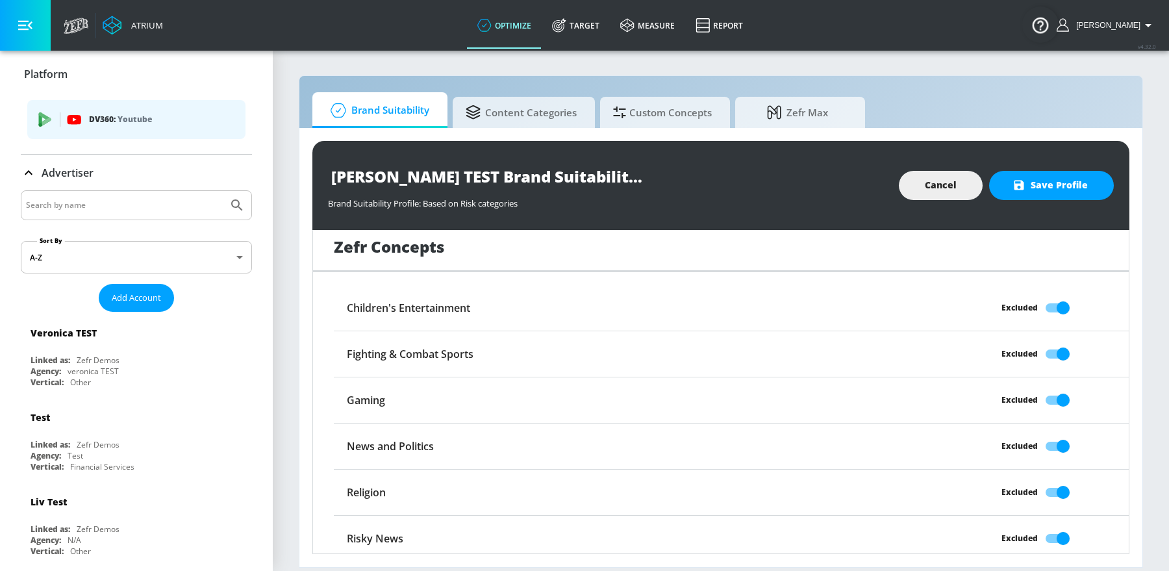
scroll to position [2021, 0]
click at [1056, 400] on input "Excluded" at bounding box center [1063, 399] width 74 height 25
checkbox input "false"
click at [1057, 484] on input "Excluded" at bounding box center [1063, 491] width 74 height 25
checkbox input "false"
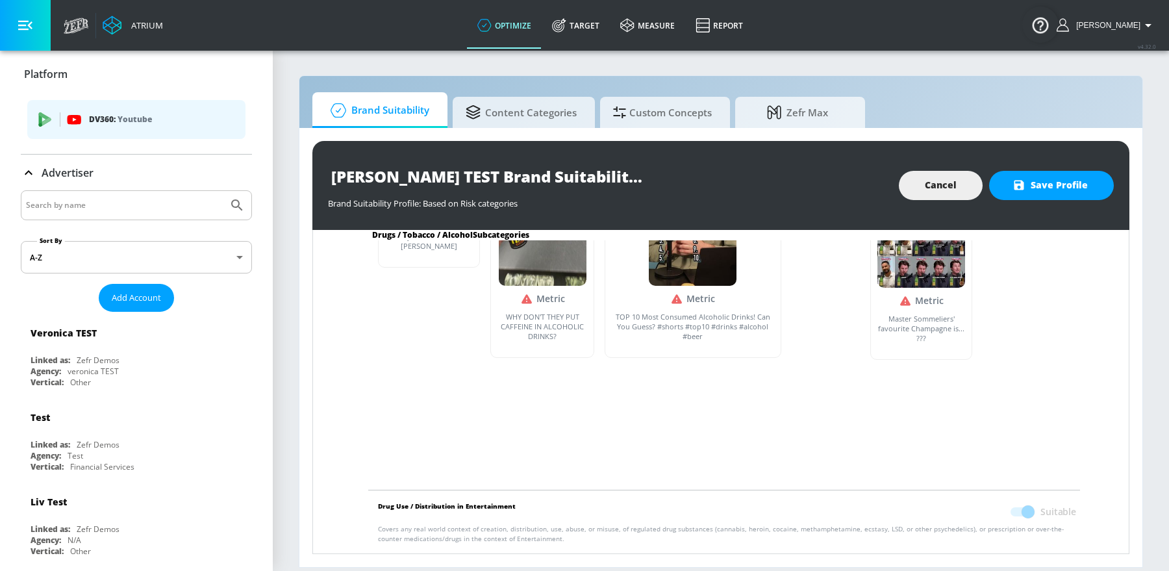
scroll to position [0, 0]
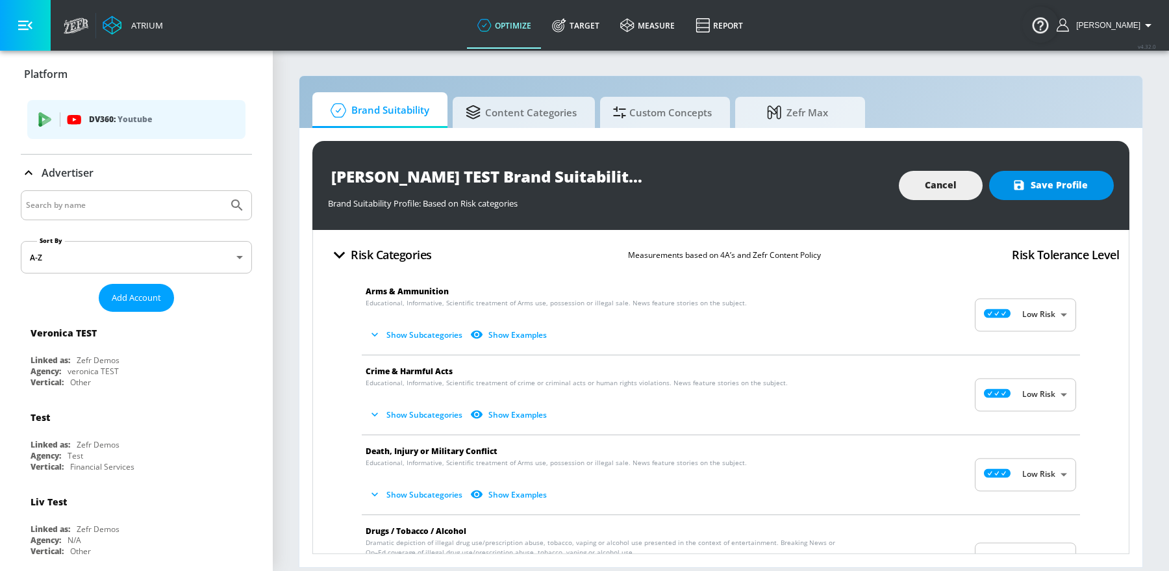
click at [1073, 190] on span "Save Profile" at bounding box center [1051, 185] width 73 height 16
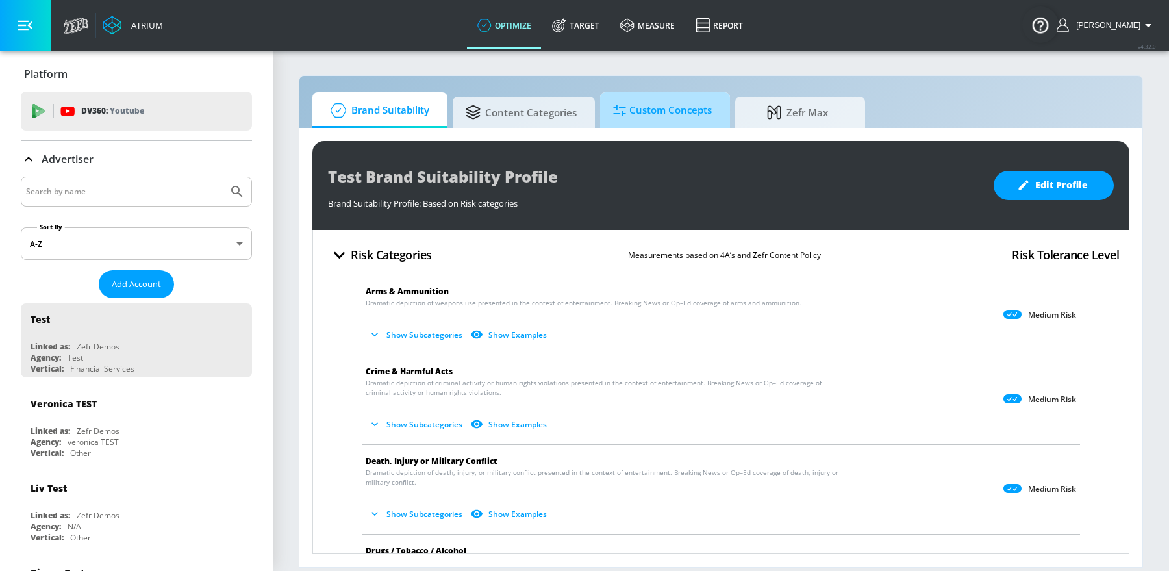
click at [641, 123] on span "Custom Concepts" at bounding box center [662, 110] width 99 height 31
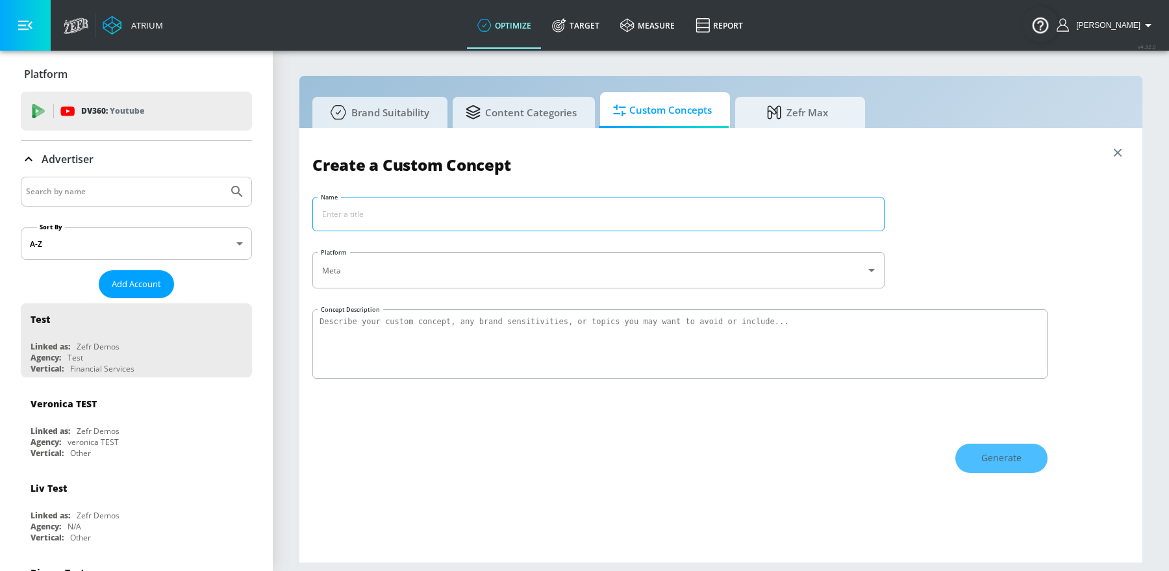
click at [576, 221] on input "Name" at bounding box center [598, 213] width 571 height 33
type input "Summer Sports"
click at [489, 359] on textarea "Concept Description" at bounding box center [679, 343] width 735 height 69
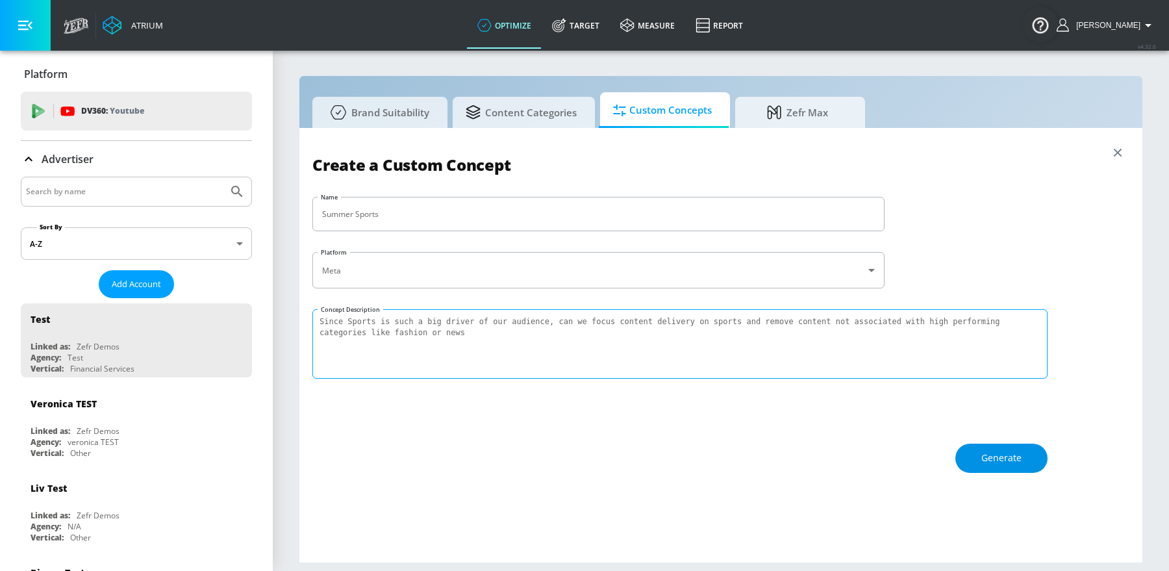
type textarea "Since Sports is such a big driver of our audience, can we focus content deliver…"
click at [1001, 458] on span "Generate" at bounding box center [1001, 458] width 40 height 16
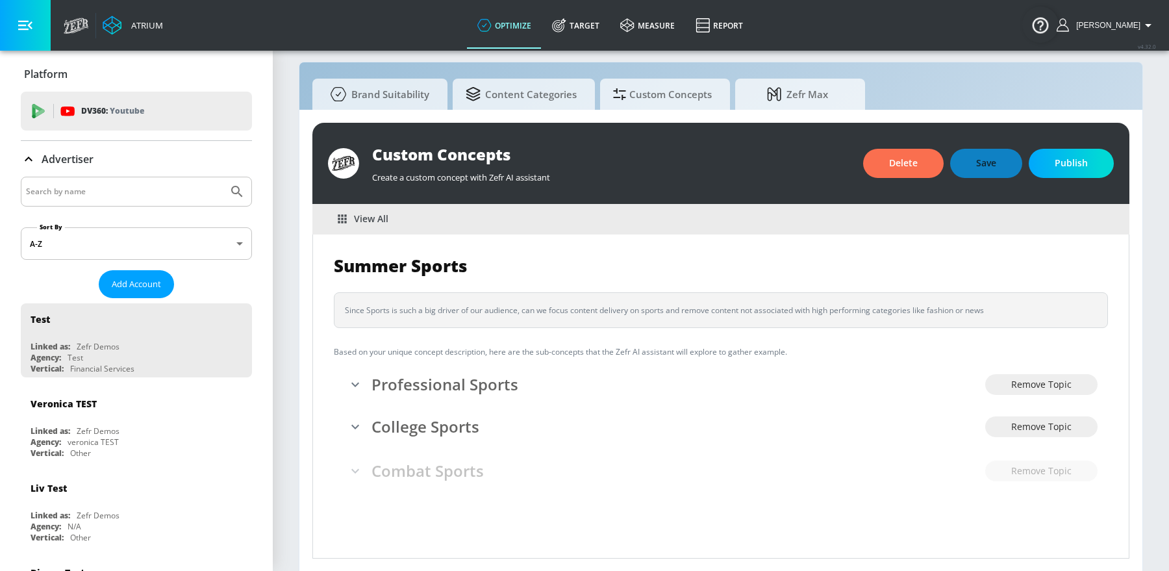
scroll to position [40, 0]
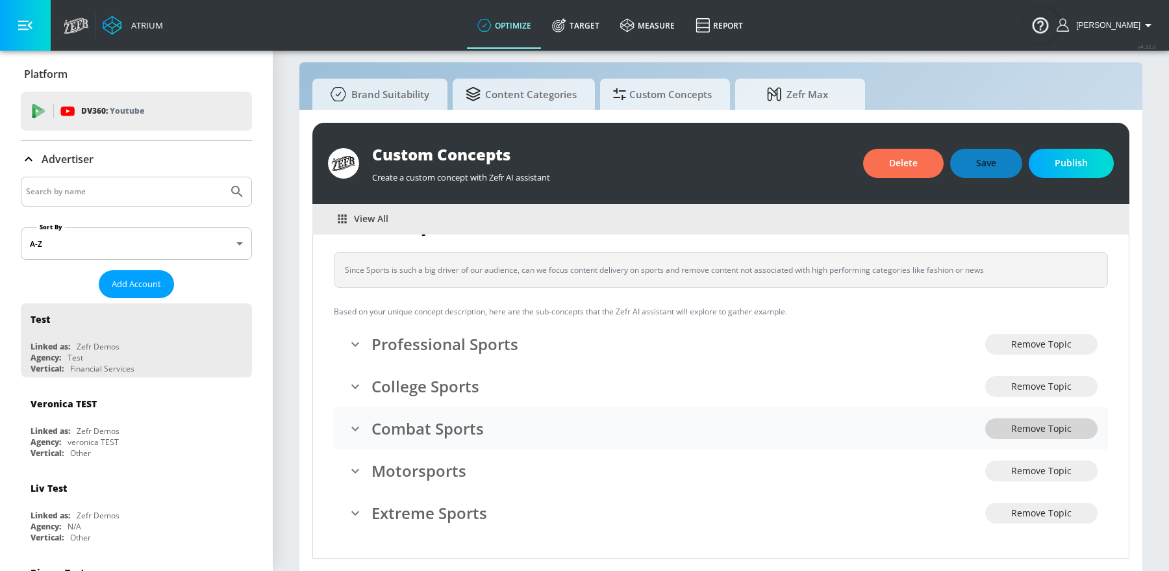
click at [1047, 422] on span "Remove Topic" at bounding box center [1041, 429] width 60 height 16
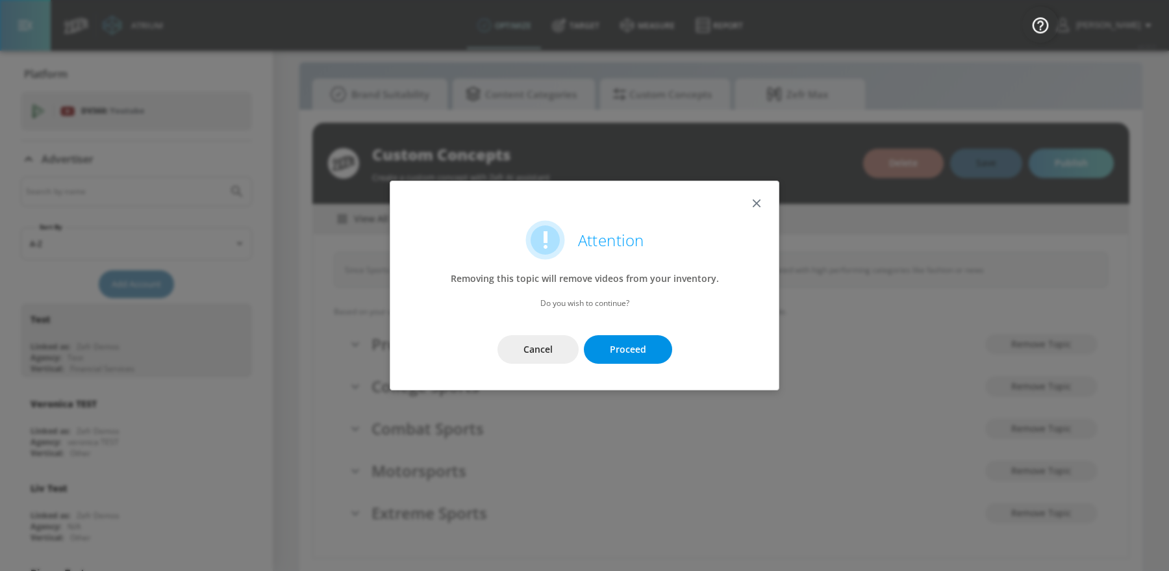
click at [627, 356] on span "Proceed" at bounding box center [628, 350] width 36 height 16
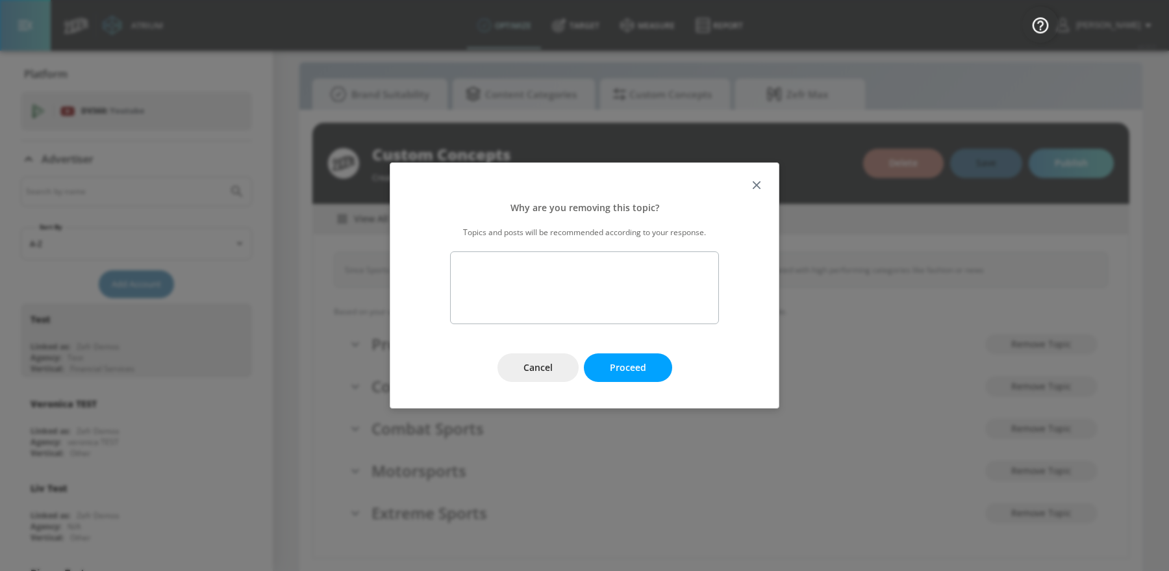
click at [592, 298] on textarea at bounding box center [584, 287] width 269 height 73
type textarea "Little too much graphic content potentially in this for our brand"
click at [601, 360] on button "Proceed" at bounding box center [628, 367] width 88 height 29
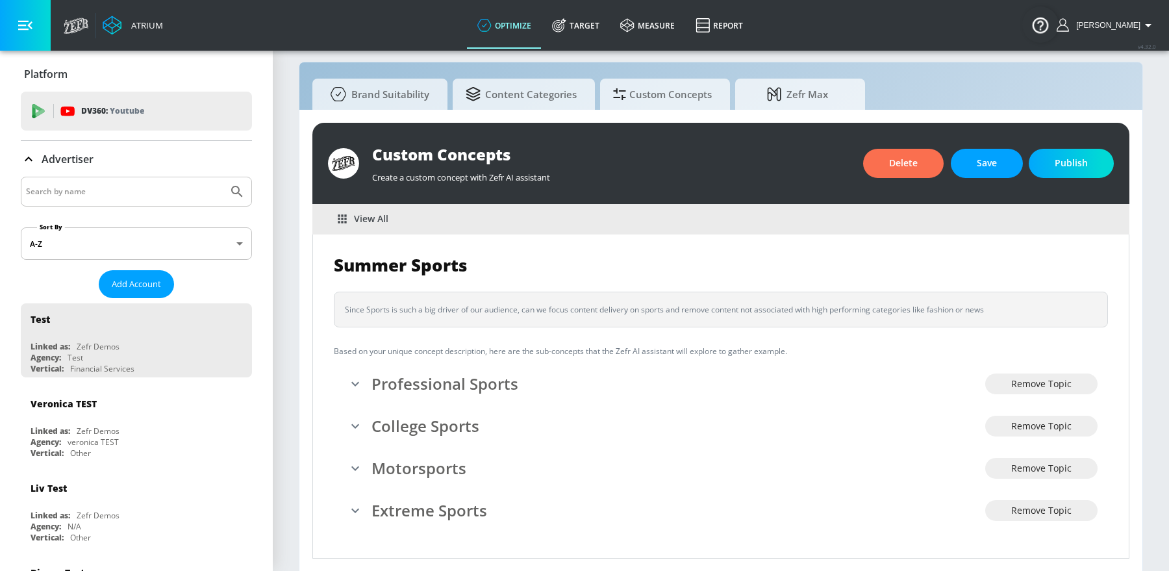
scroll to position [0, 0]
click at [996, 162] on span "Save" at bounding box center [986, 163] width 20 height 16
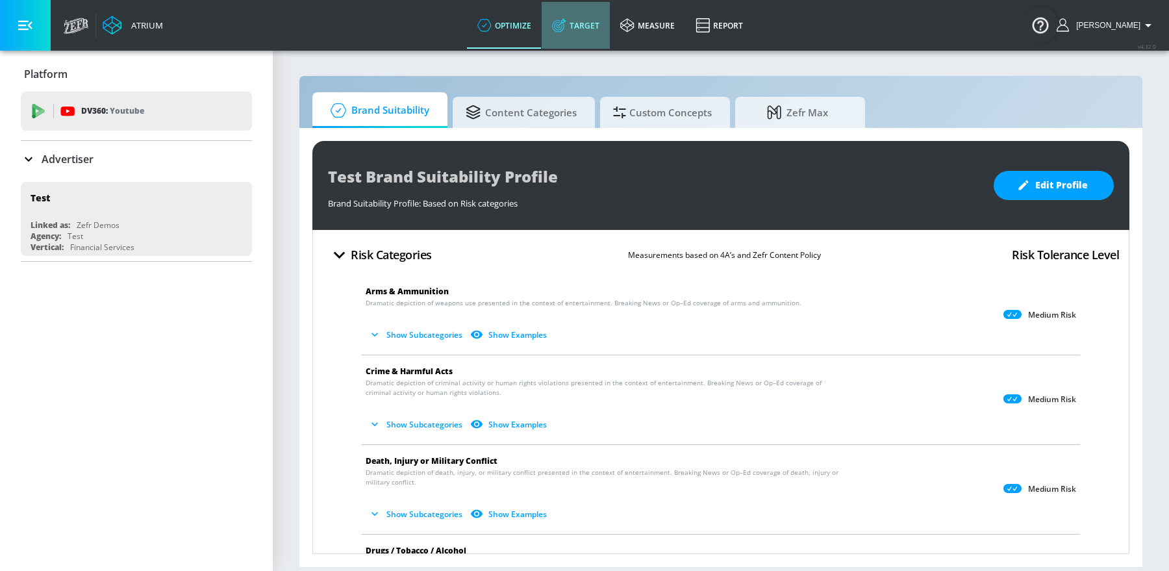
click at [603, 33] on link "Target" at bounding box center [576, 25] width 68 height 47
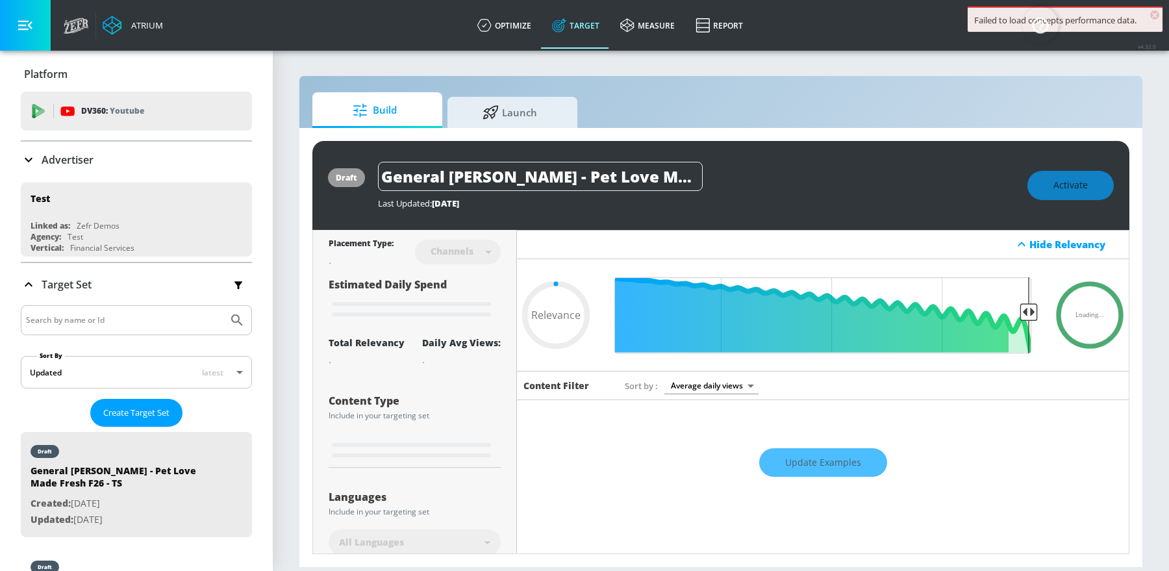
type input "0.67"
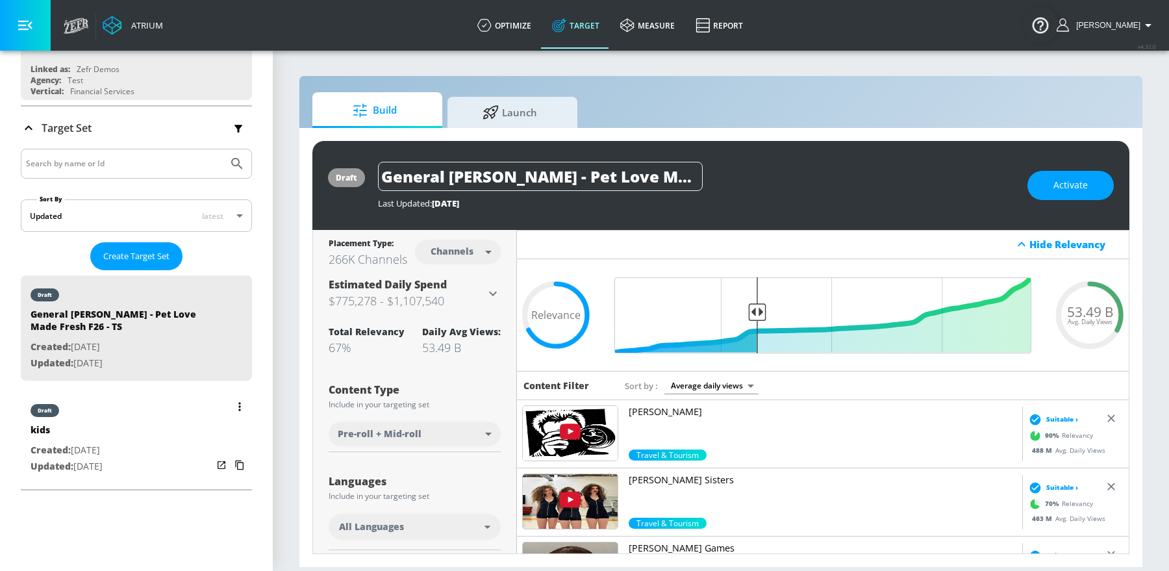
scroll to position [92, 0]
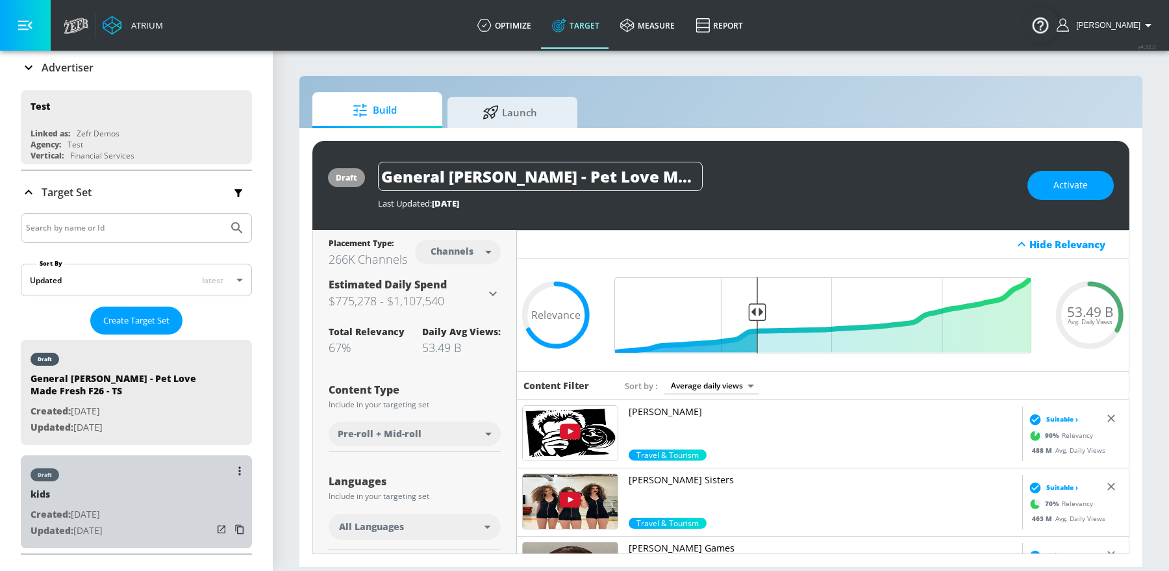
click at [132, 492] on div "draft kids Created: [DATE] Updated: [DATE]" at bounding box center [136, 501] width 231 height 93
type input "kids"
type input "videos"
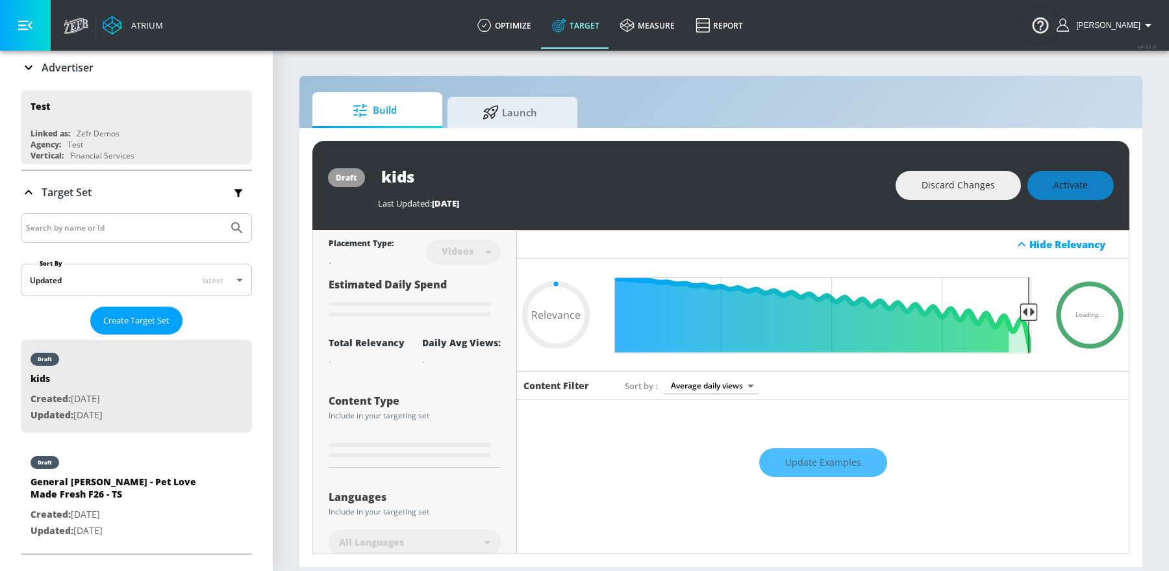
scroll to position [57, 0]
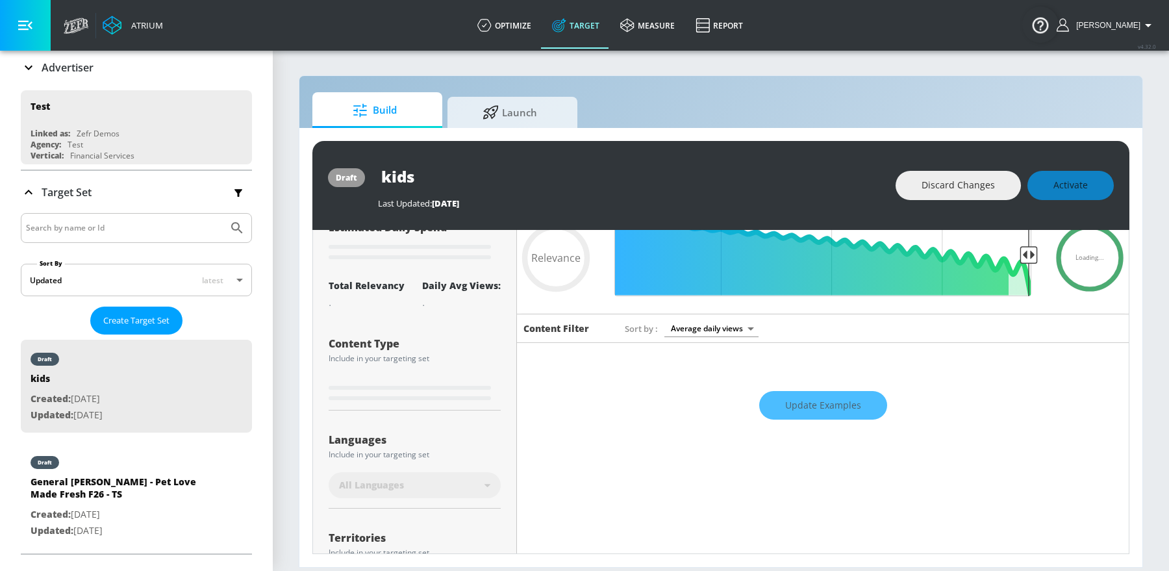
type input "0.89"
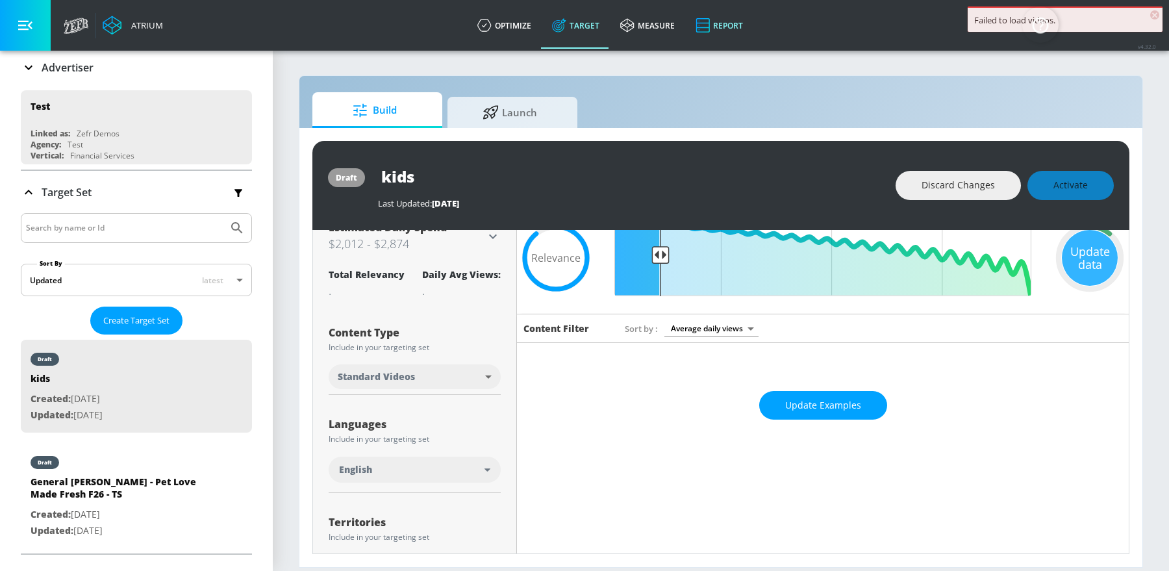
click at [726, 21] on link "Report" at bounding box center [719, 25] width 68 height 47
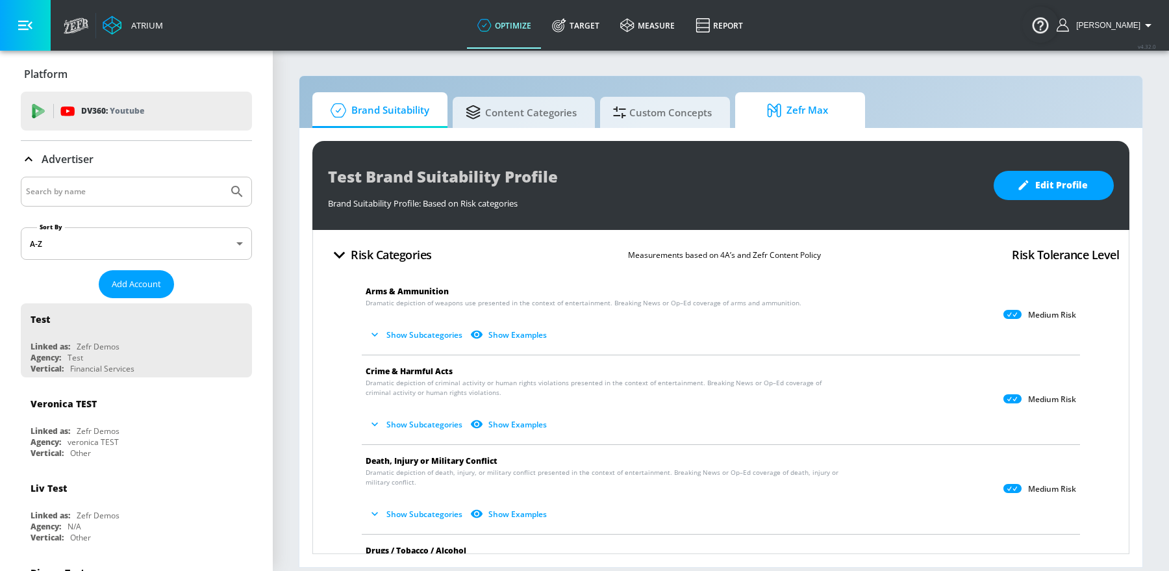
click at [755, 119] on span "Zefr Max" at bounding box center [797, 110] width 99 height 31
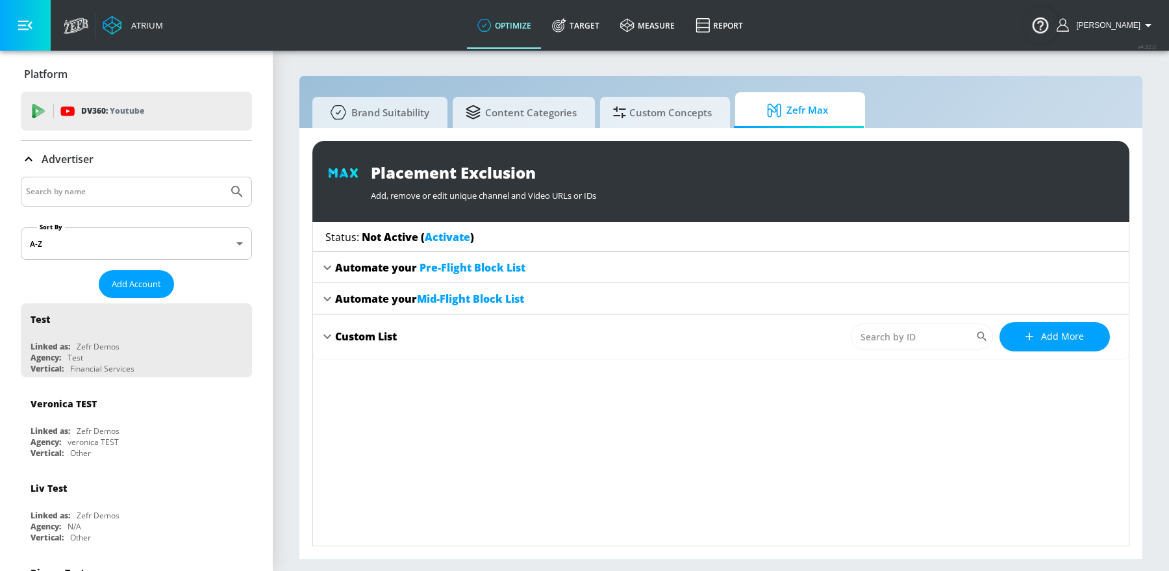
click at [447, 236] on link "Activate" at bounding box center [447, 237] width 45 height 14
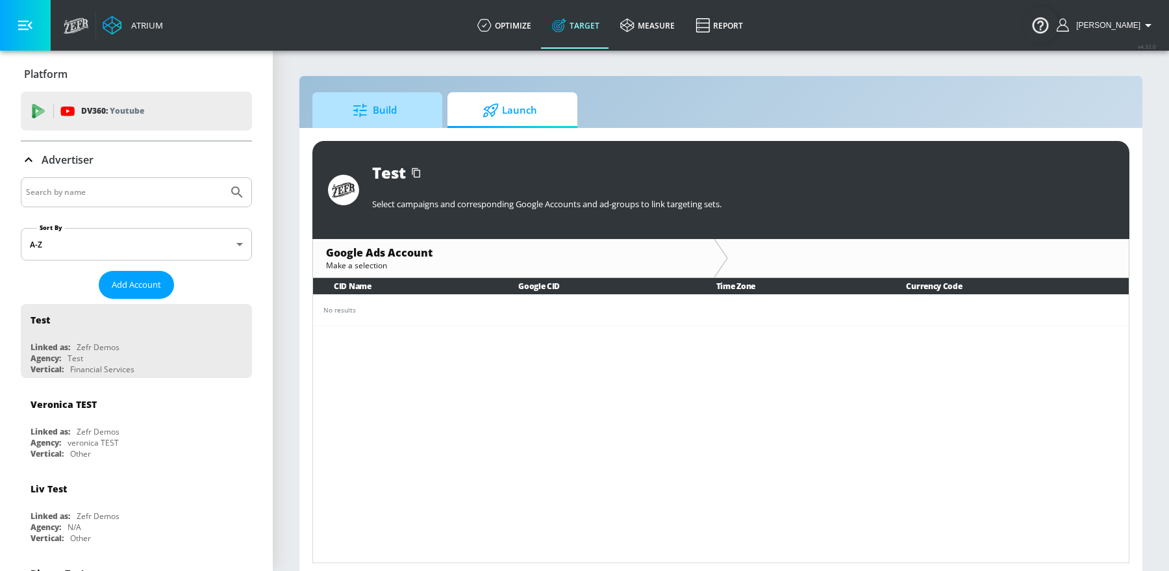
click at [397, 101] on span "Build" at bounding box center [374, 110] width 99 height 31
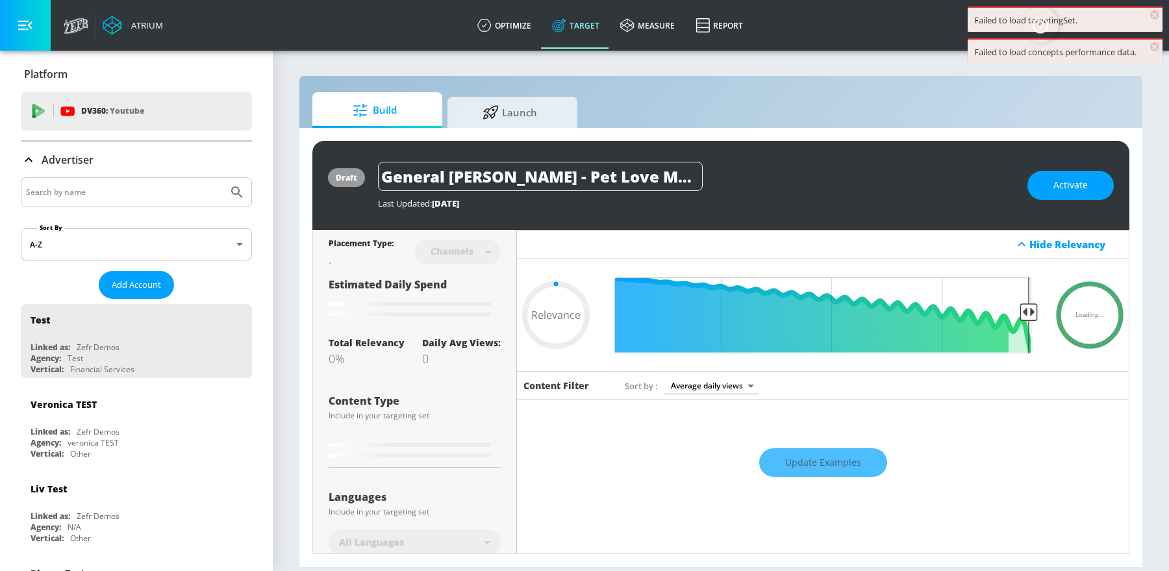
click at [585, 25] on link "Target" at bounding box center [576, 25] width 68 height 47
type input "0.05"
click at [492, 24] on icon at bounding box center [484, 25] width 14 height 14
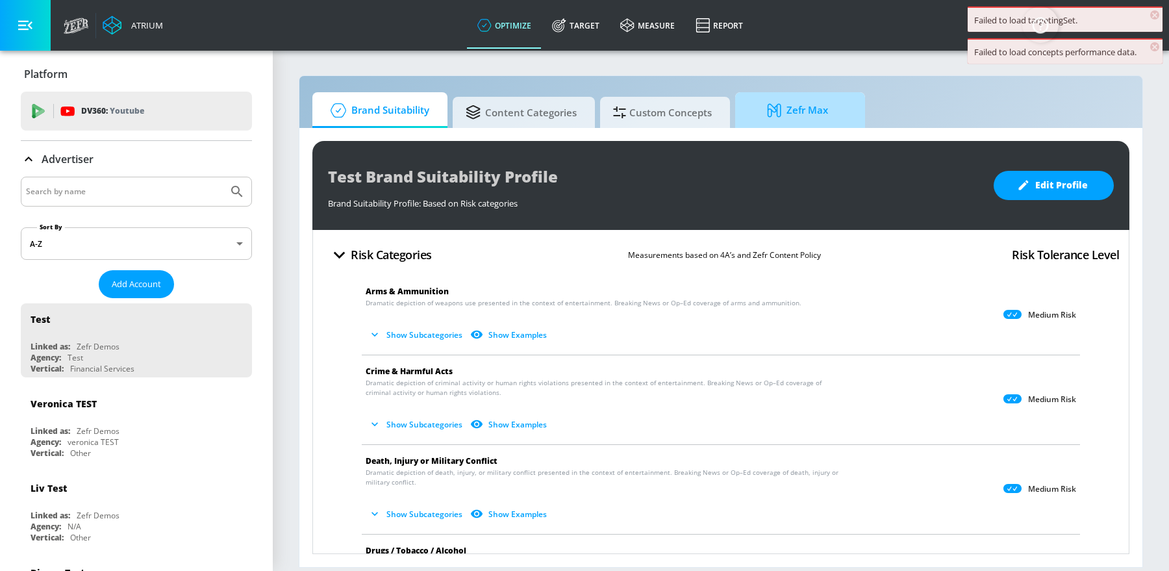
click at [737, 118] on link "Zefr Max" at bounding box center [800, 110] width 130 height 36
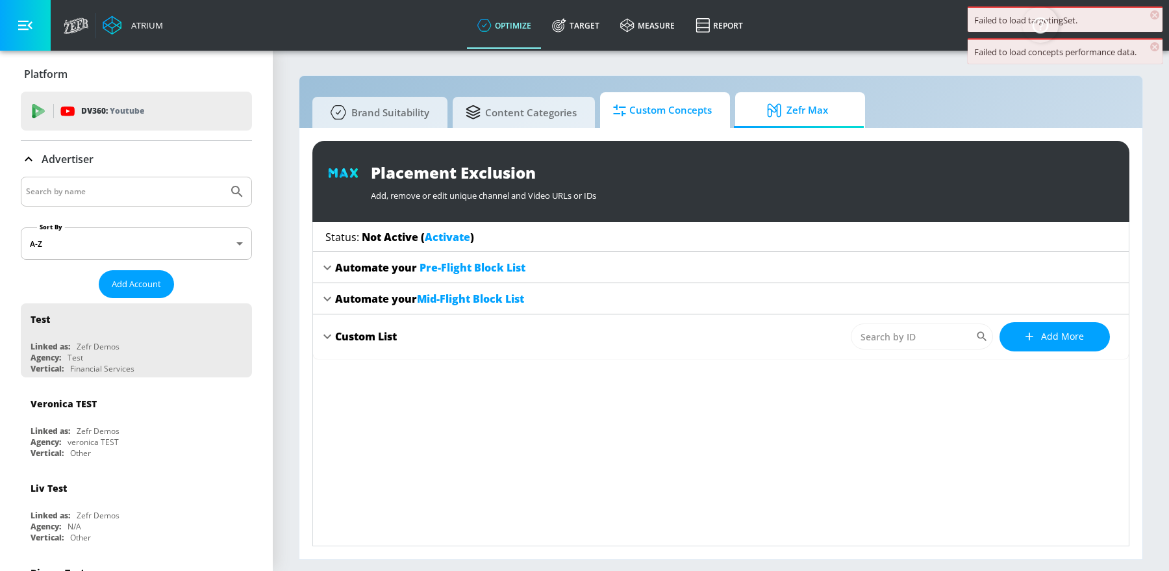
click at [670, 109] on span "Custom Concepts" at bounding box center [662, 110] width 99 height 31
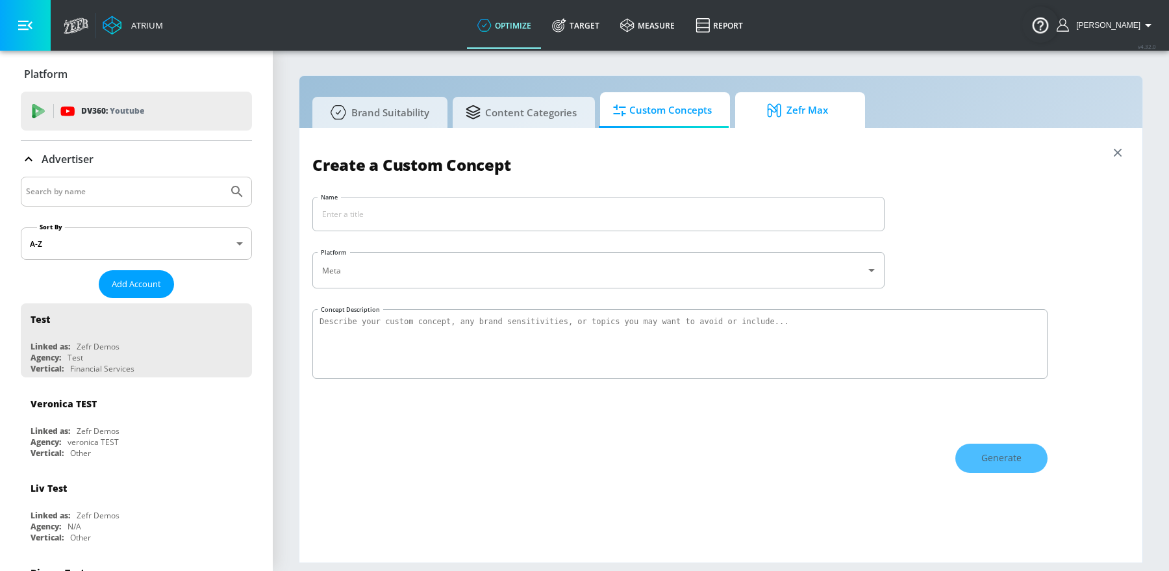
click at [768, 112] on icon at bounding box center [775, 110] width 14 height 14
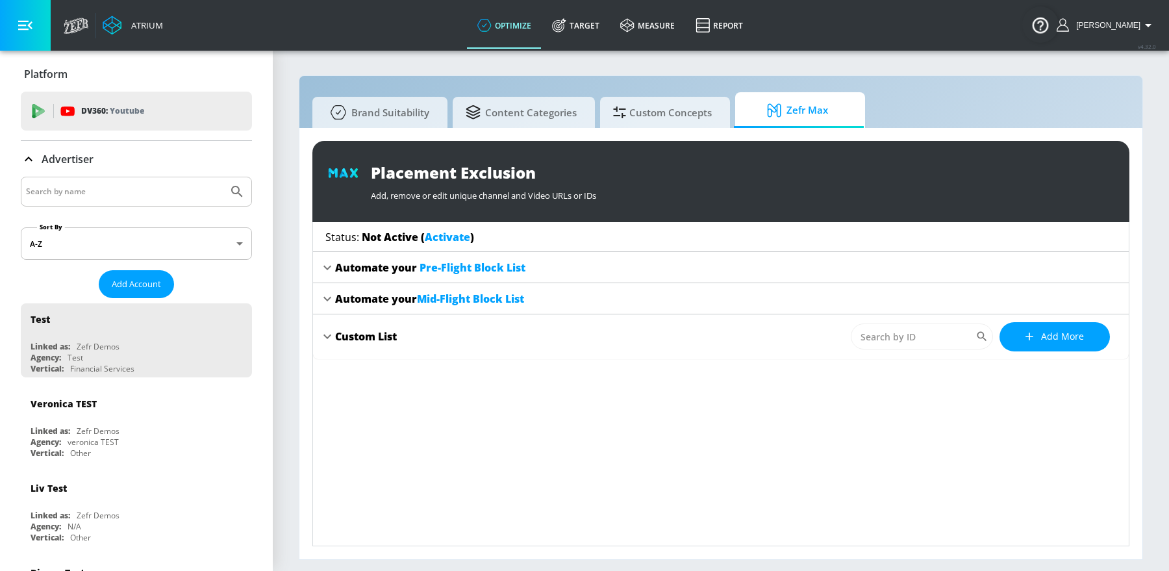
click at [328, 337] on icon at bounding box center [327, 337] width 16 height 16
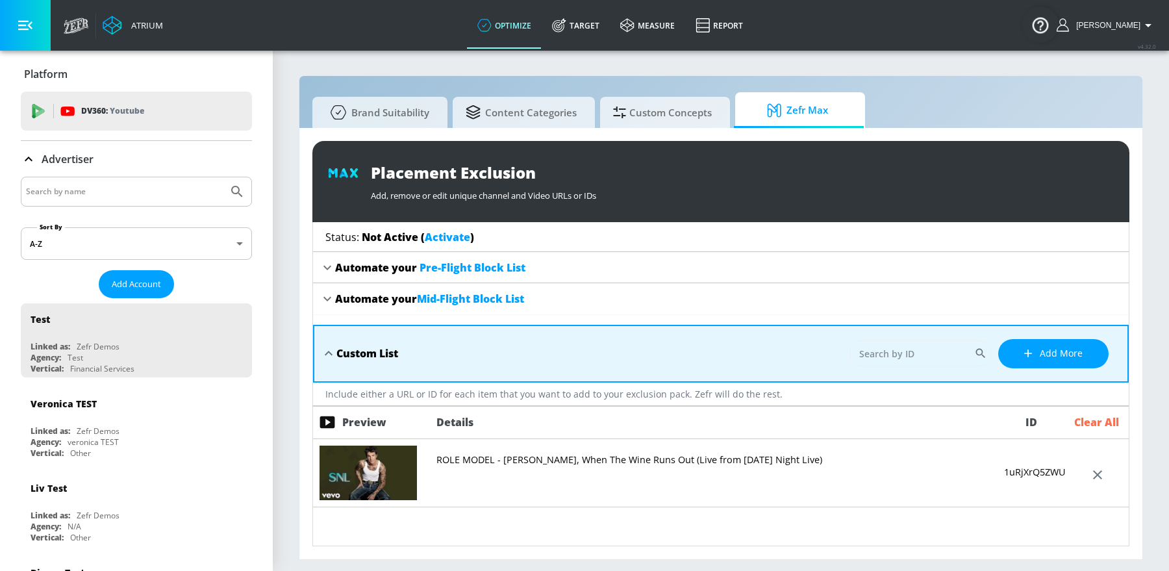
click at [440, 297] on span "Mid-Flight Block List" at bounding box center [470, 299] width 107 height 14
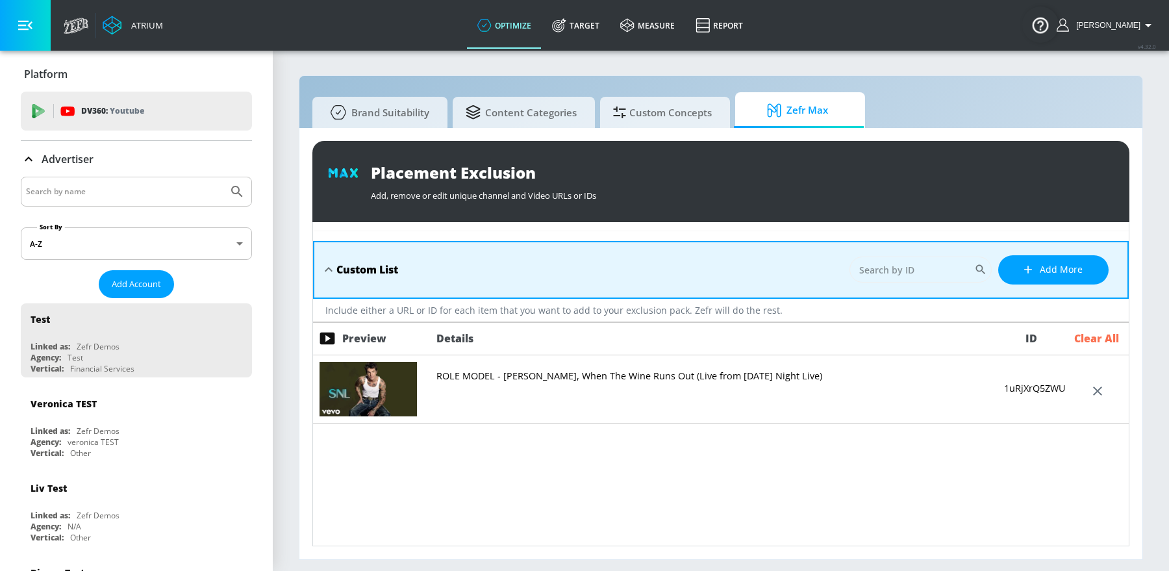
scroll to position [245, 0]
click at [398, 270] on div "Custom List" at bounding box center [367, 270] width 62 height 14
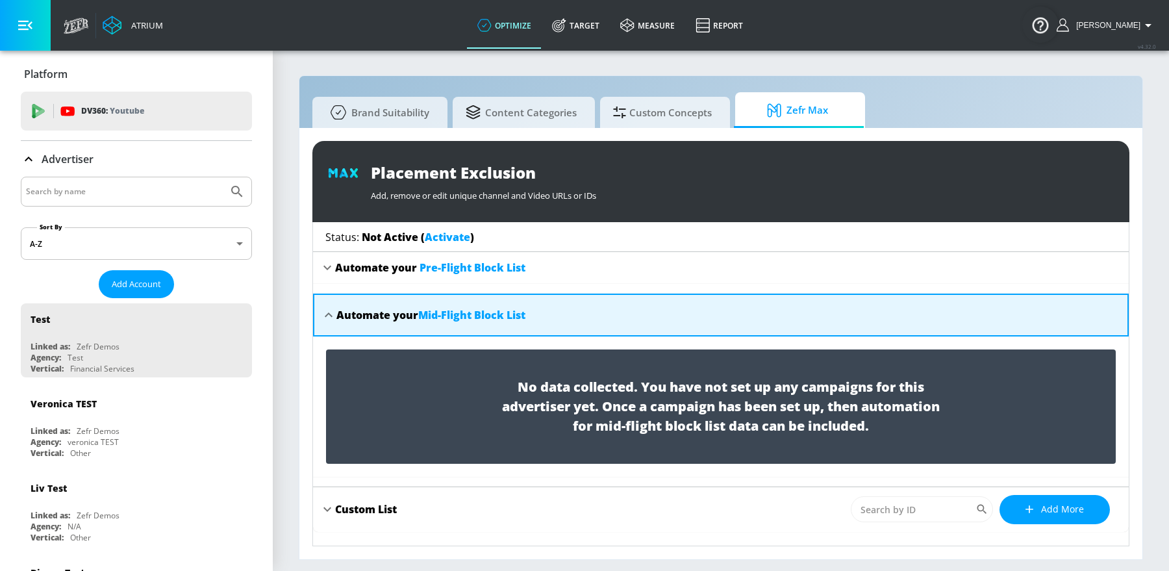
scroll to position [0, 0]
click at [463, 268] on span "Pre-Flight Block List" at bounding box center [472, 267] width 106 height 14
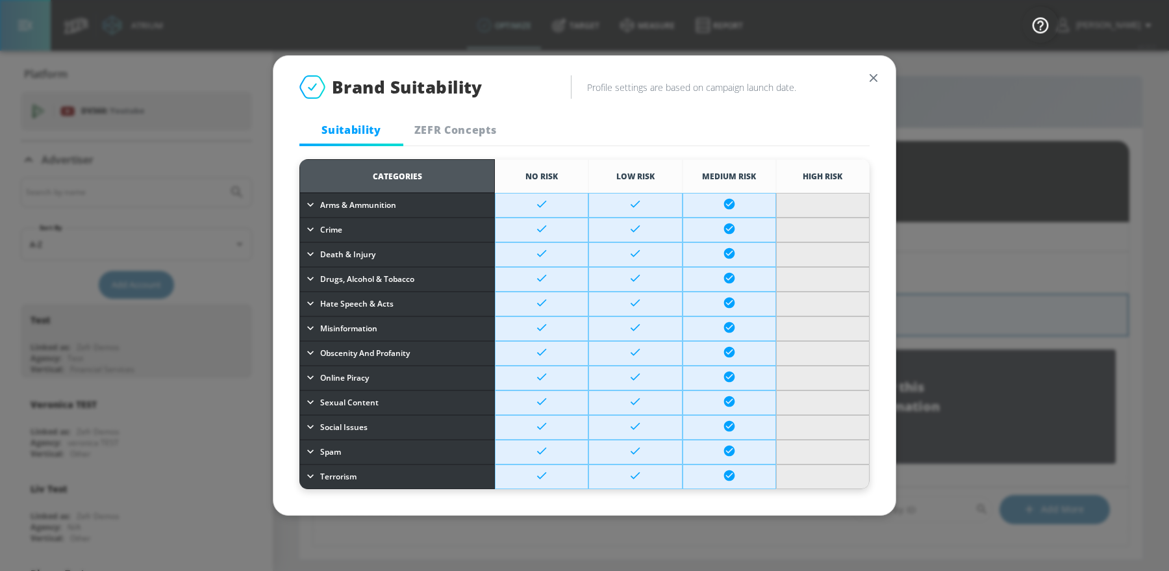
click at [874, 73] on icon "button" at bounding box center [873, 78] width 14 height 14
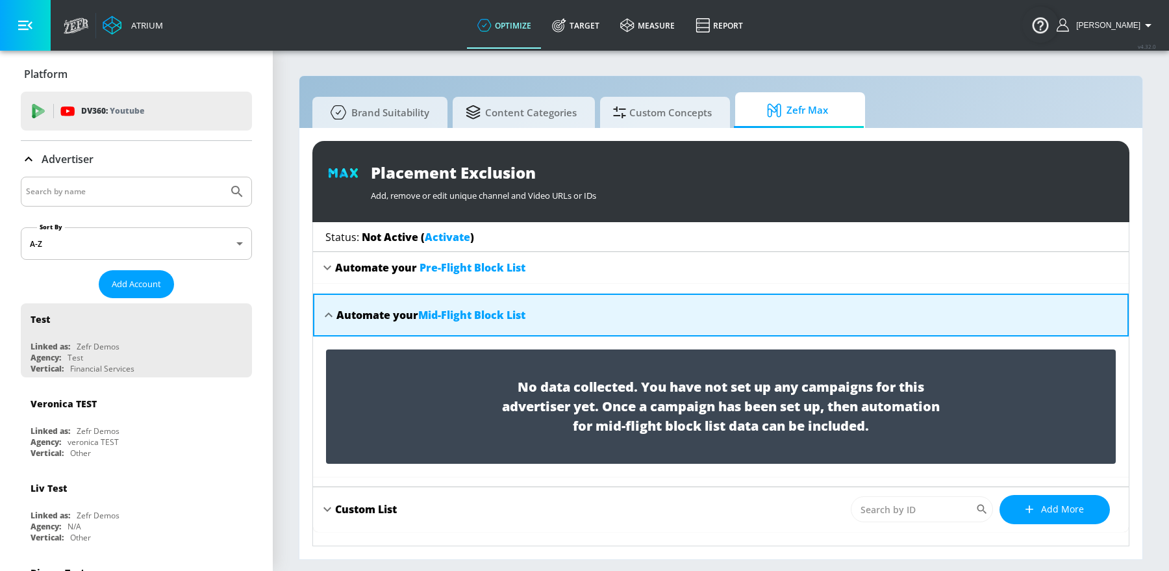
click at [329, 264] on icon at bounding box center [327, 268] width 16 height 16
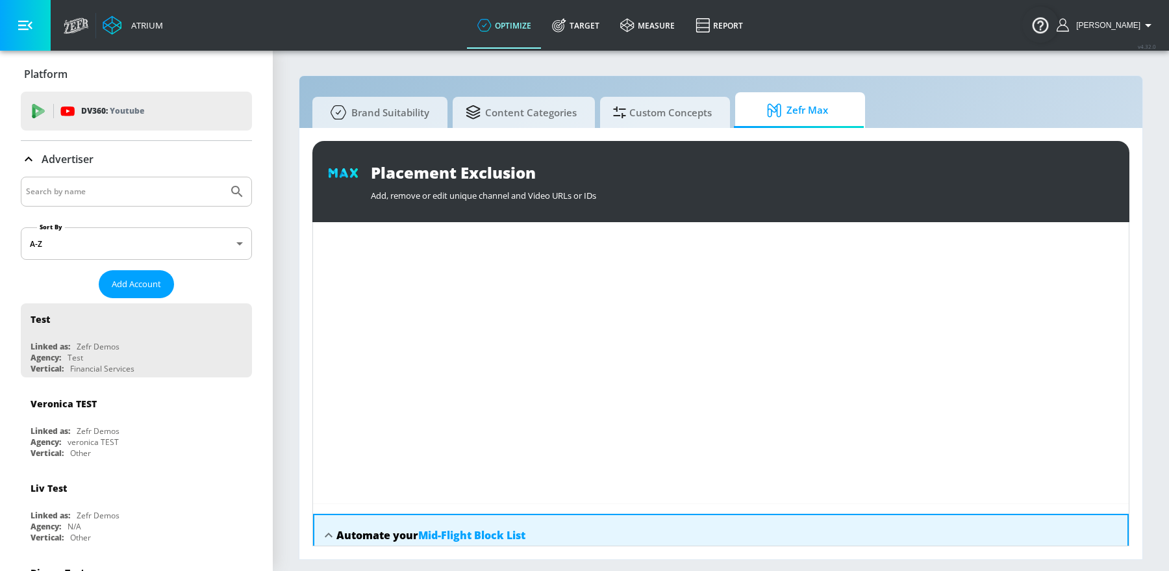
scroll to position [332, 0]
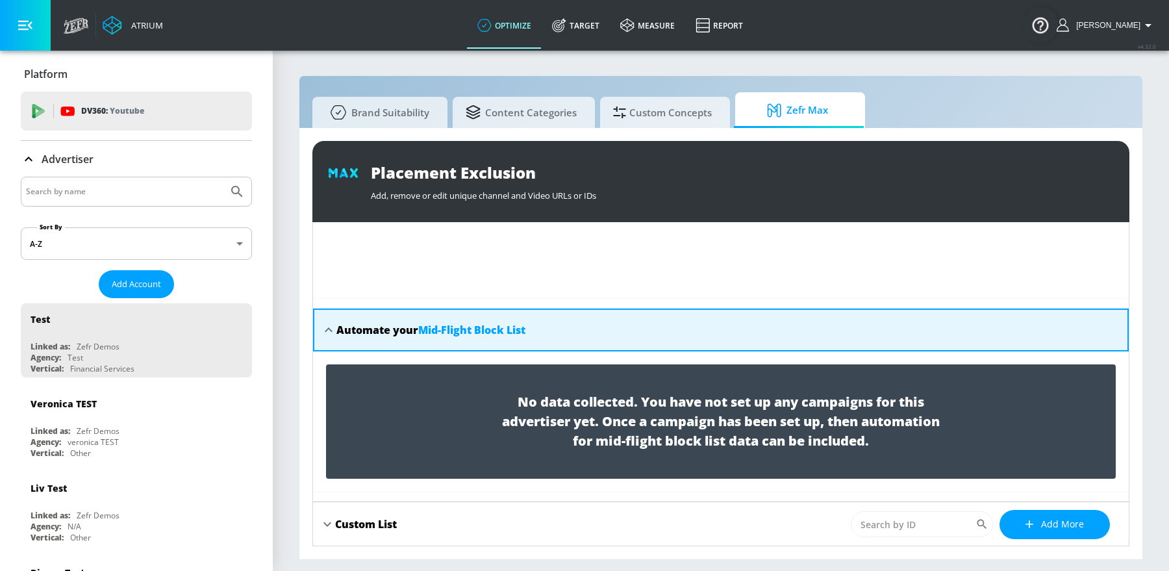
click at [326, 524] on icon at bounding box center [327, 524] width 8 height 5
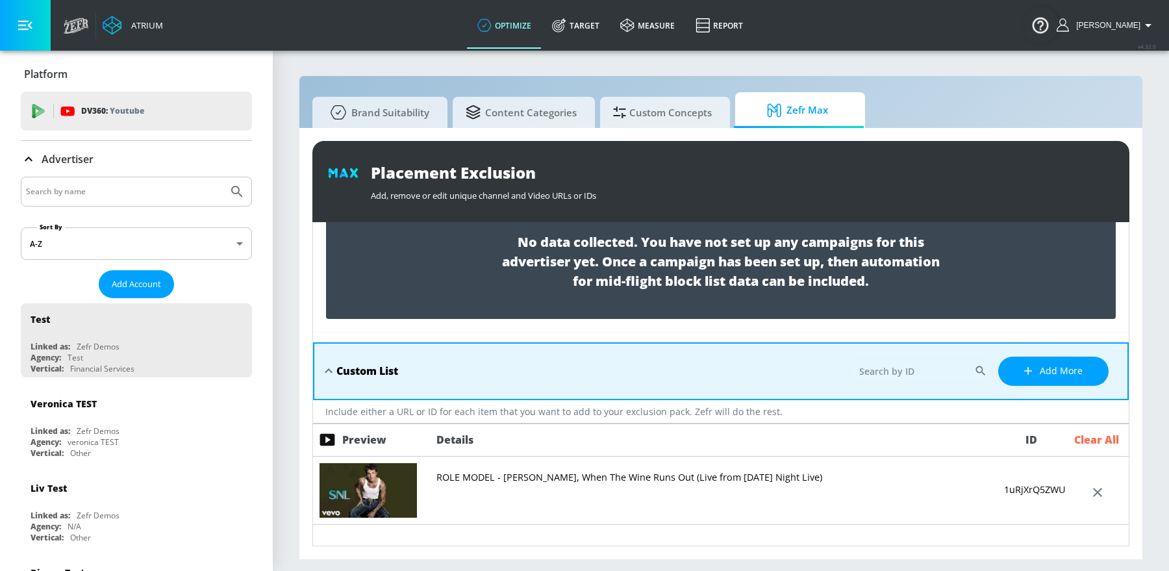
scroll to position [494, 0]
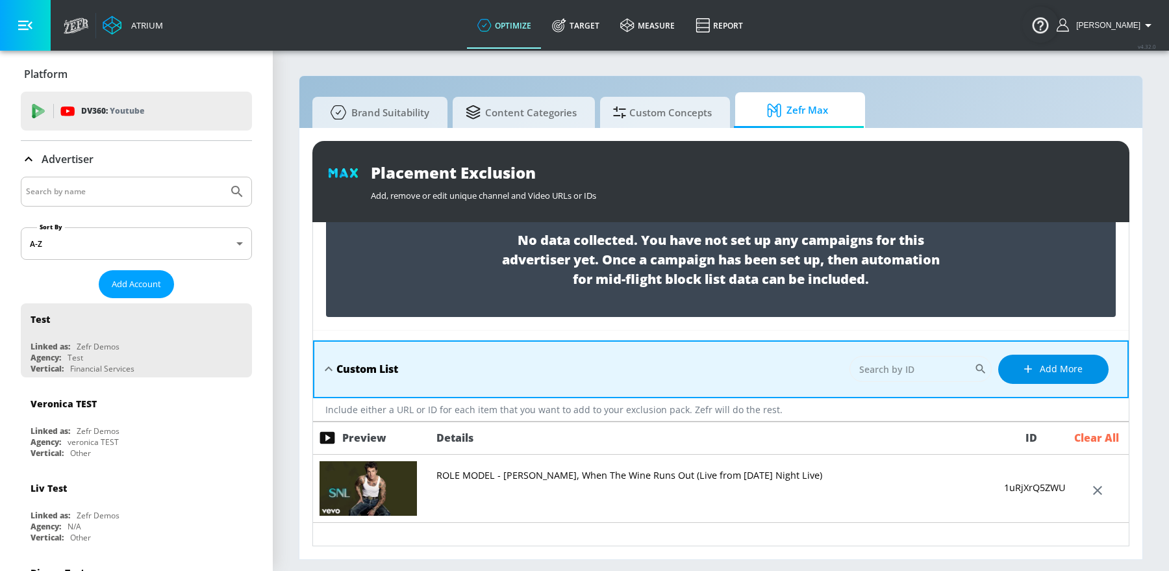
click at [1033, 366] on icon "button" at bounding box center [1027, 368] width 13 height 13
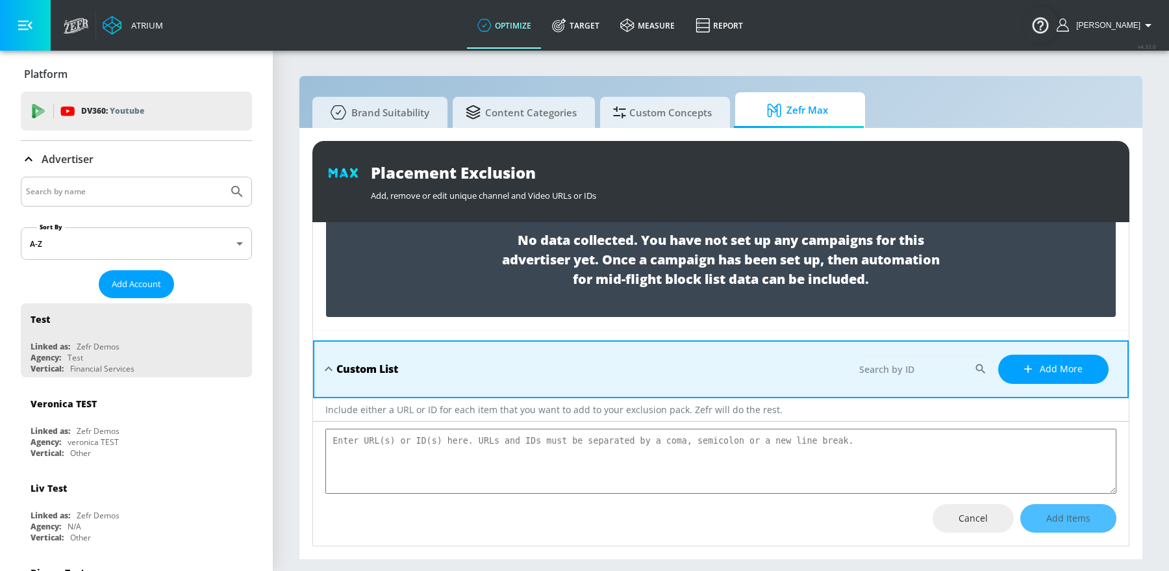
click at [795, 450] on textarea "placement-exclusions-content" at bounding box center [720, 461] width 791 height 65
type textarea "https://www.youtube.com/shorts/5XHmfRkCNoU"
type textarea "x"
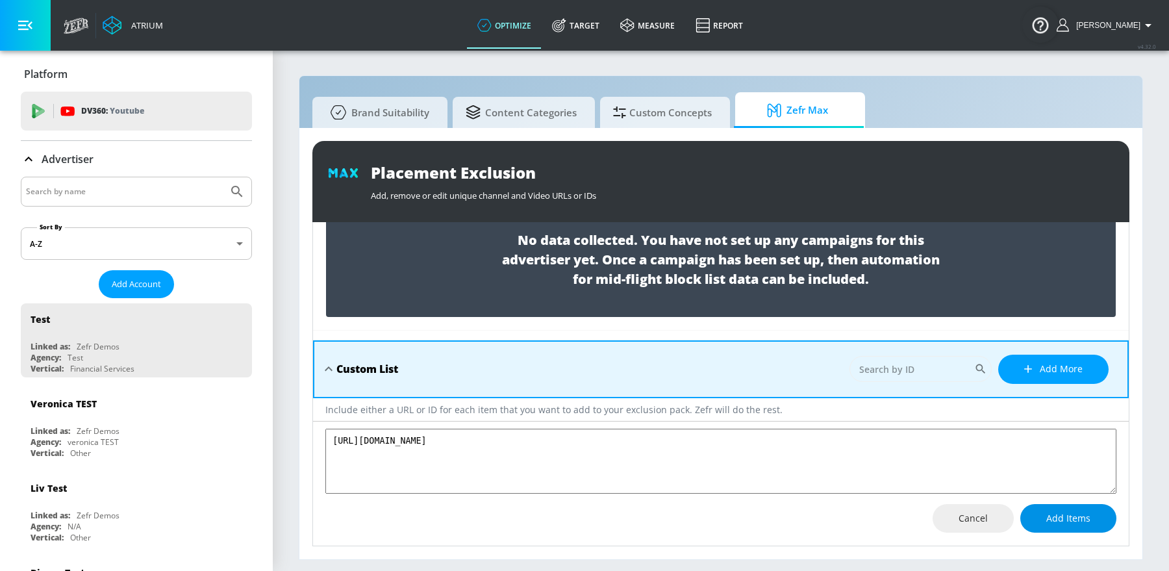
type textarea "https://www.youtube.com/shorts/5XHmfRkCNoU"
click at [1070, 512] on span "Add Items" at bounding box center [1068, 518] width 44 height 16
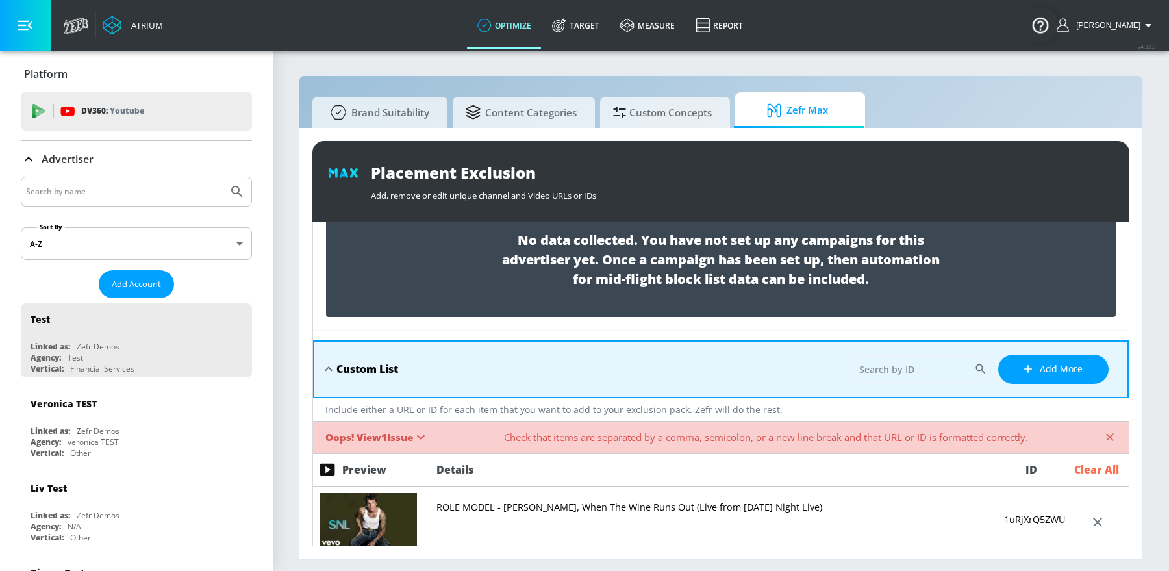
click at [414, 429] on div "Oops! View 1 Issue" at bounding box center [376, 437] width 103 height 16
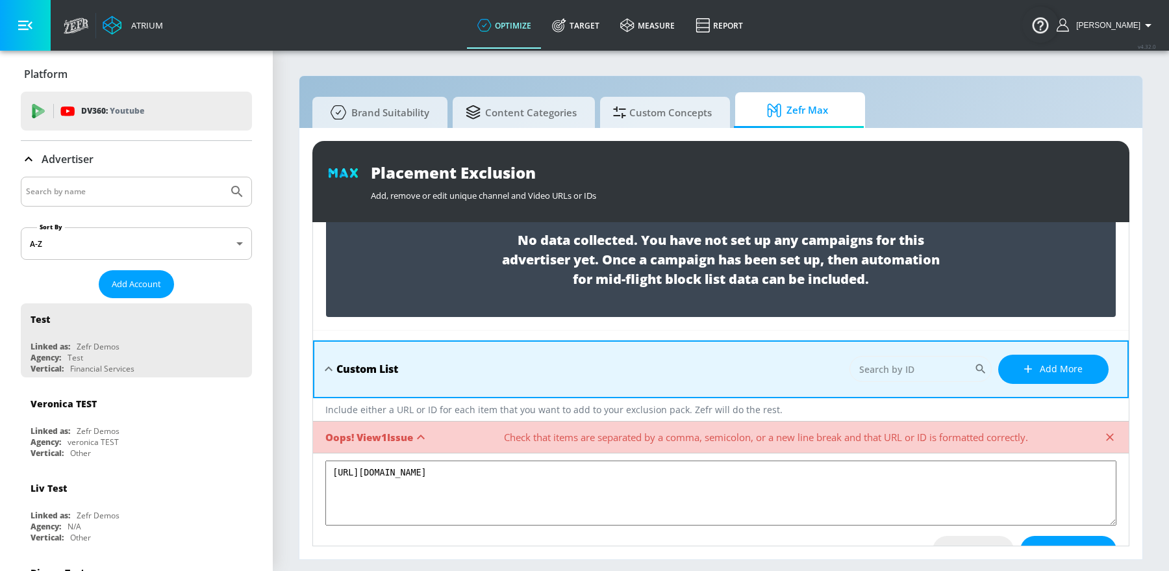
click at [659, 465] on textarea "https://www.youtube.com/shorts/5XHmfRkCNoU" at bounding box center [720, 492] width 791 height 65
click at [658, 473] on textarea "https://www.youtube.com/shorts/5XHmfRkCNoU" at bounding box center [720, 492] width 791 height 65
paste textarea "watch?v=p_7QT67YweI"
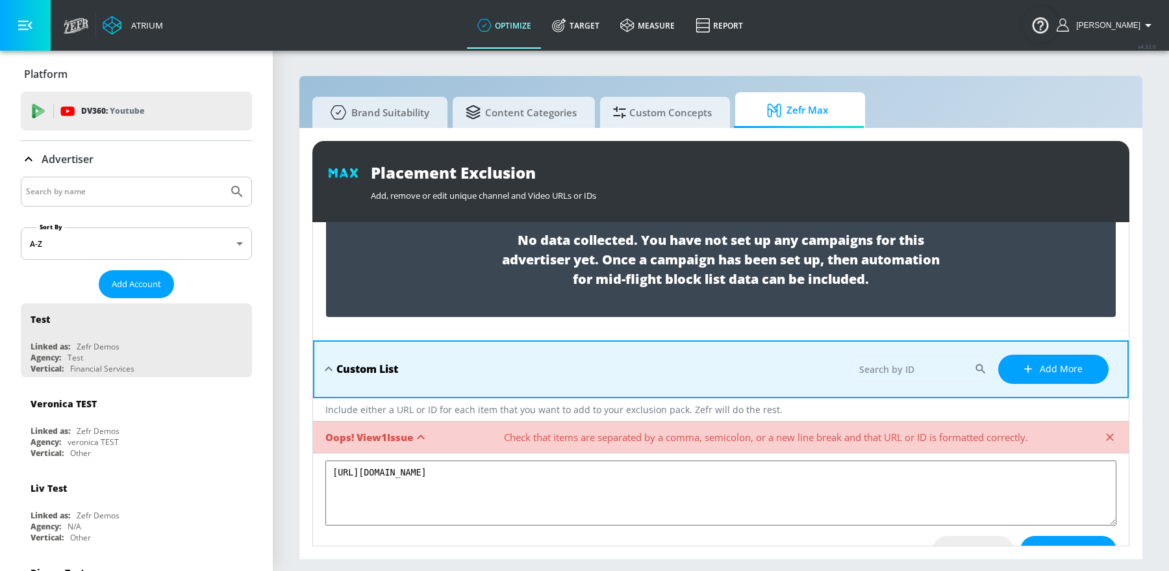
type textarea "https://www.youtube.com/watch?v=p_7QT67YweI"
type textarea "x"
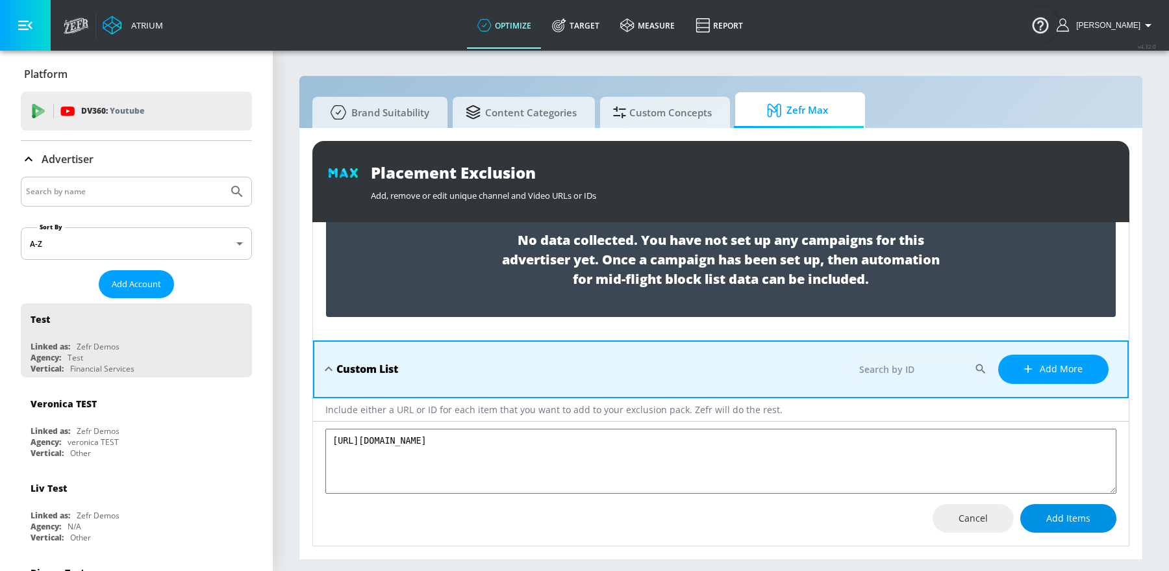
type textarea "https://www.youtube.com/watch?v=p_7QT67YweI"
click at [1064, 514] on span "Add Items" at bounding box center [1068, 518] width 44 height 16
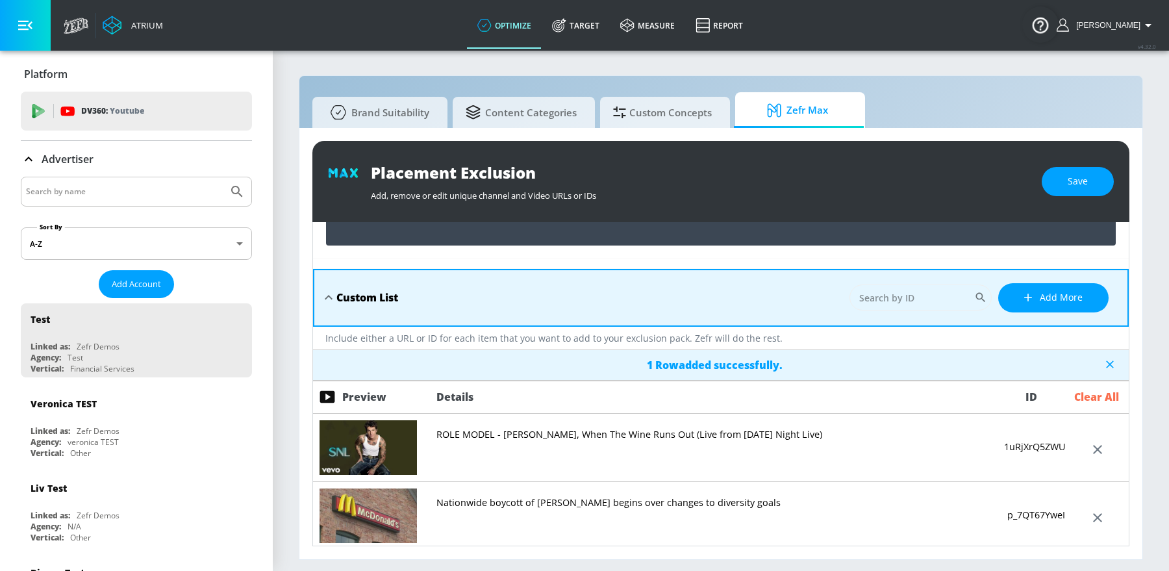
scroll to position [590, 0]
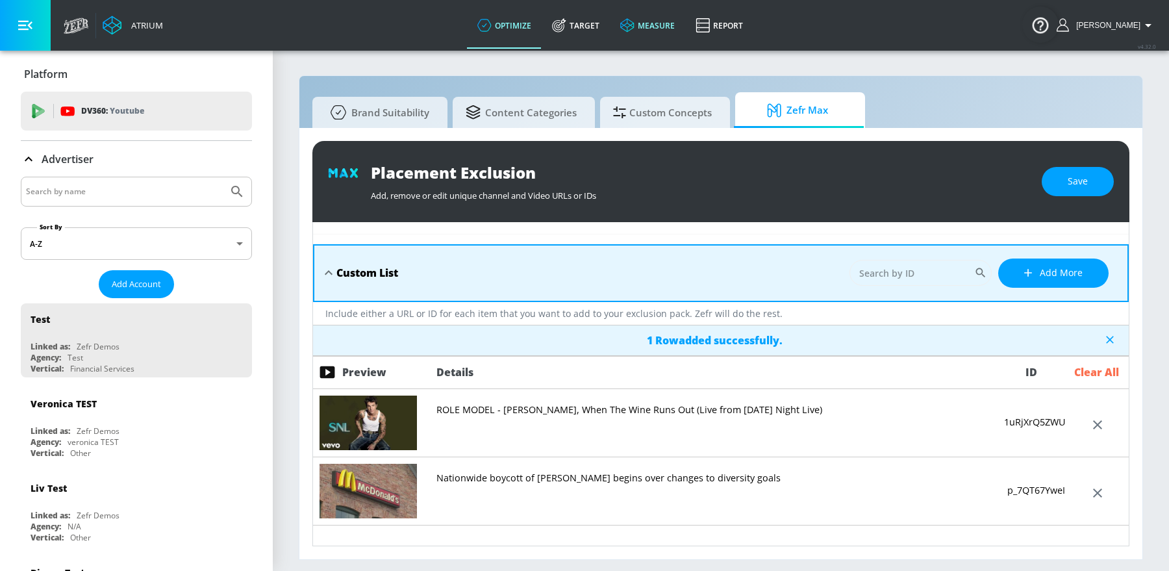
click at [666, 21] on link "measure" at bounding box center [647, 25] width 75 height 47
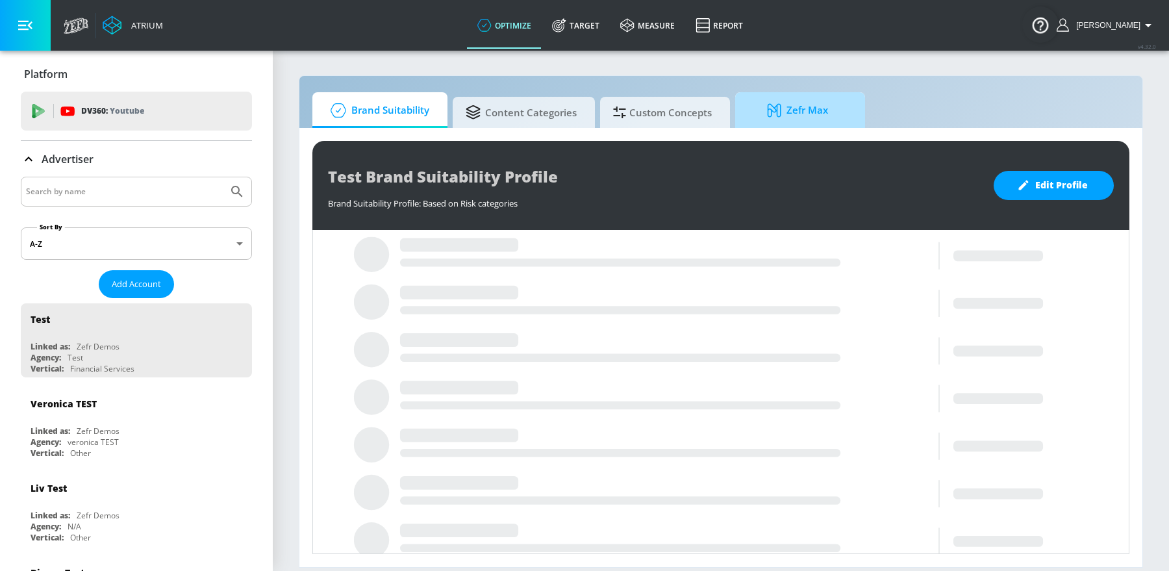
click at [781, 118] on span "Zefr Max" at bounding box center [797, 110] width 99 height 31
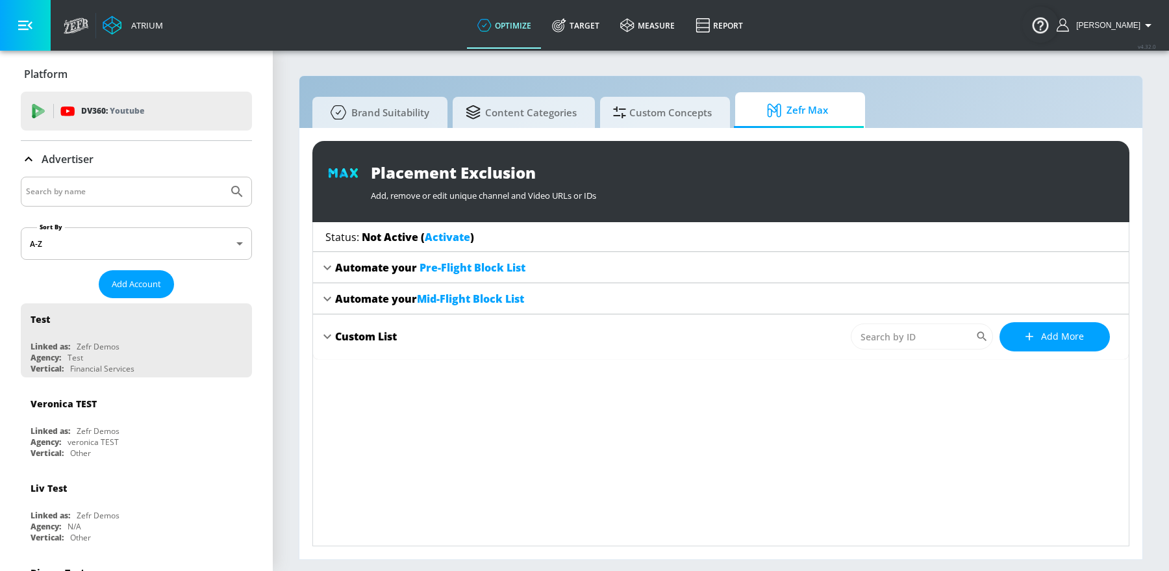
click at [468, 301] on span "Mid-Flight Block List" at bounding box center [470, 299] width 107 height 14
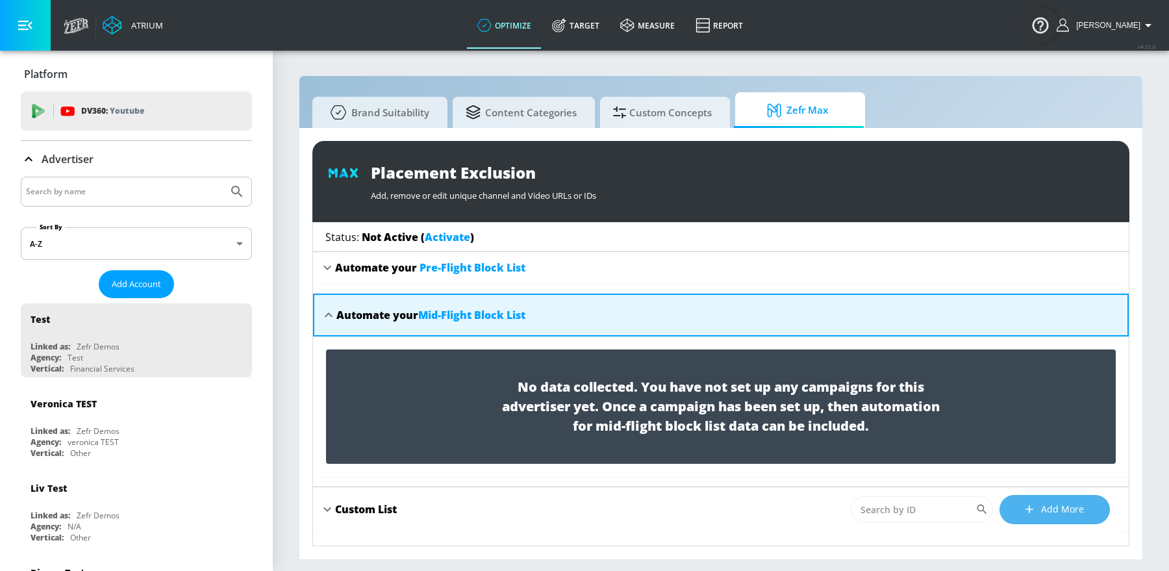
click at [1029, 514] on icon "button" at bounding box center [1029, 509] width 13 height 13
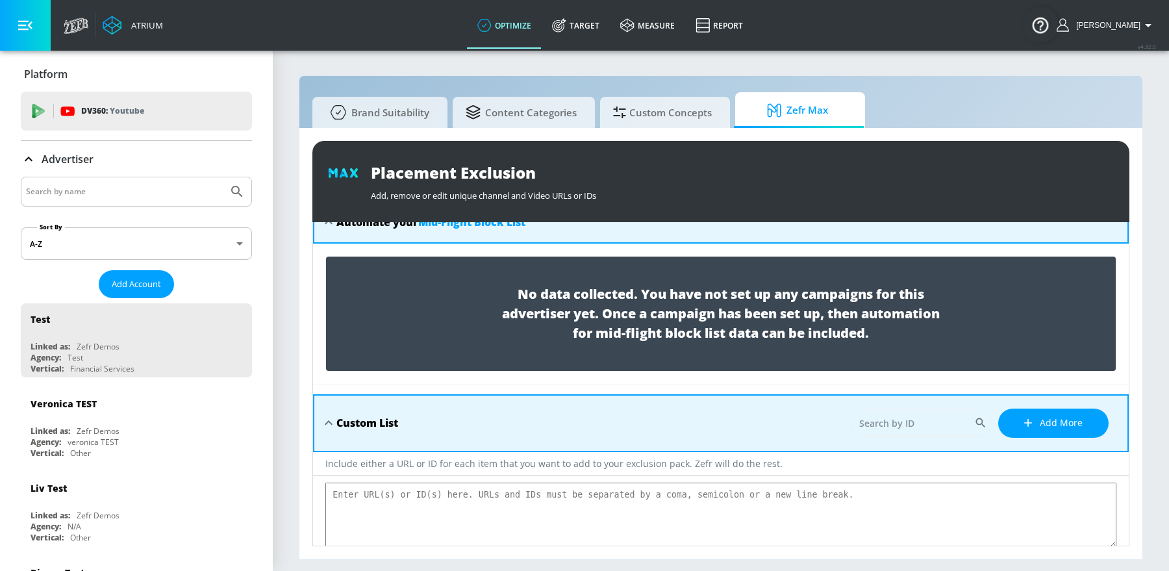
scroll to position [103, 0]
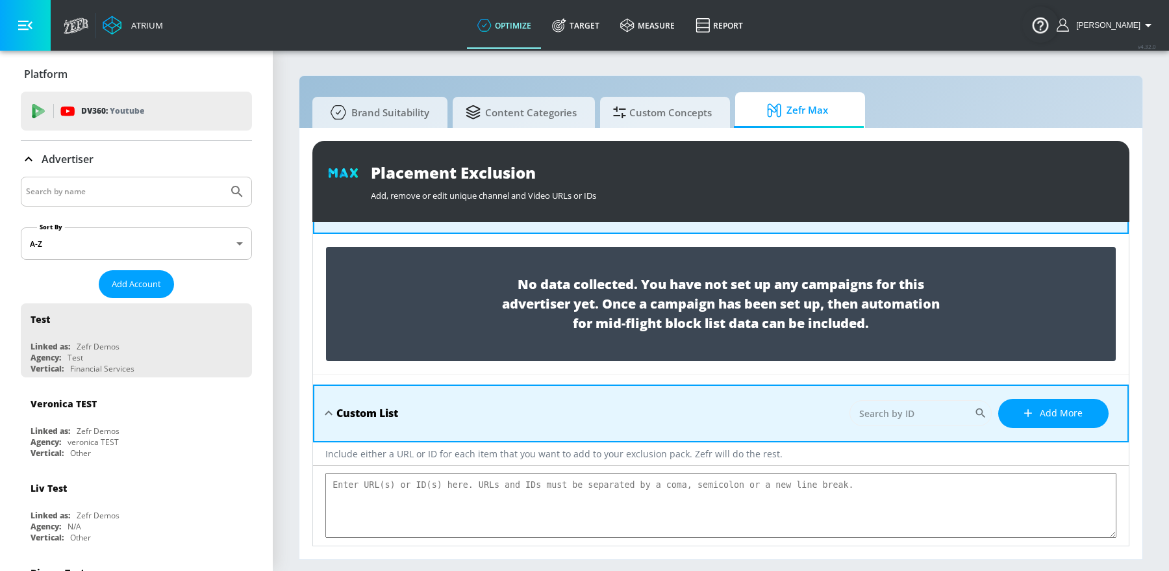
type textarea "ryeqg30XnRg 4gG6BJSX4jw BYV7CtoKTX4 IidhphM69_k 2eC4g-ExIKs MNkAYCVOMxY NtnCJrJ…"
type textarea "x"
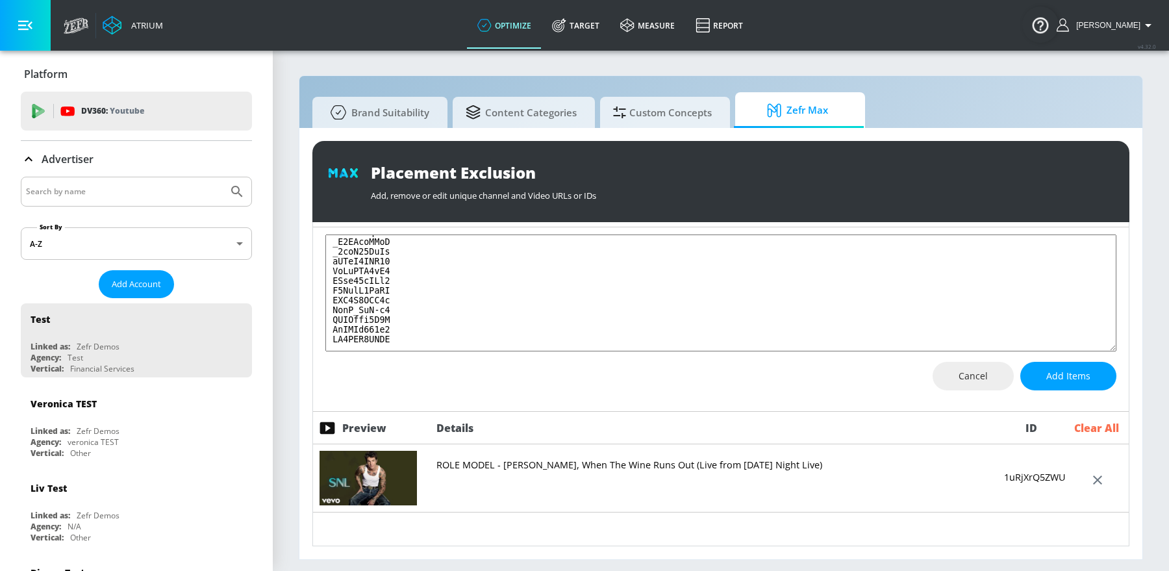
scroll to position [338, 0]
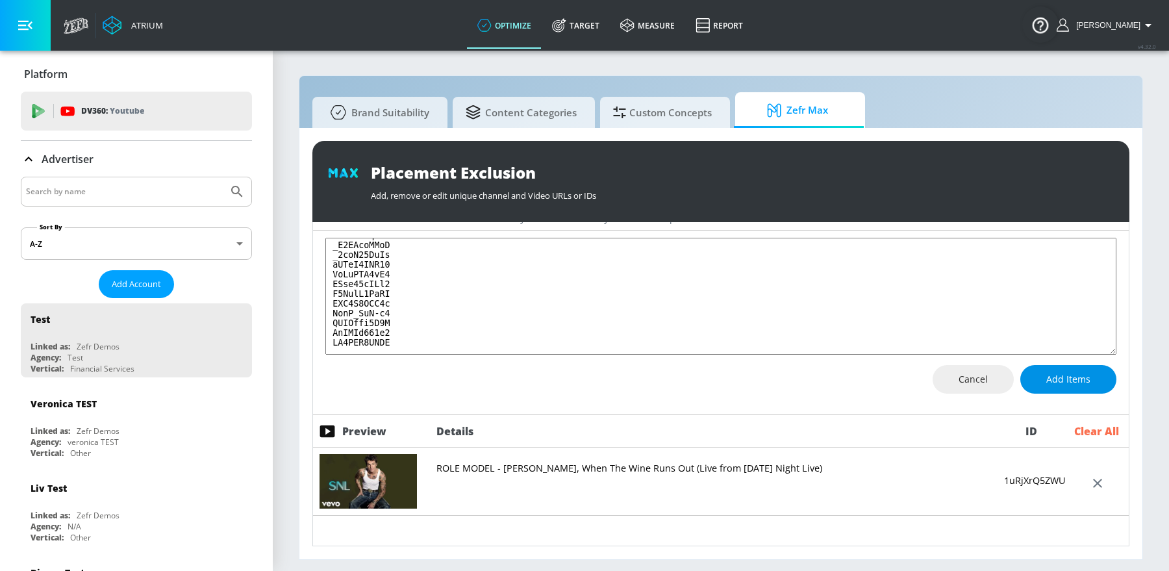
type textarea "ryeqg30XnRg 4gG6BJSX4jw BYV7CtoKTX4 IidhphM69_k 2eC4g-ExIKs MNkAYCVOMxY NtnCJrJ…"
click at [1049, 372] on span "Add Items" at bounding box center [1068, 379] width 44 height 16
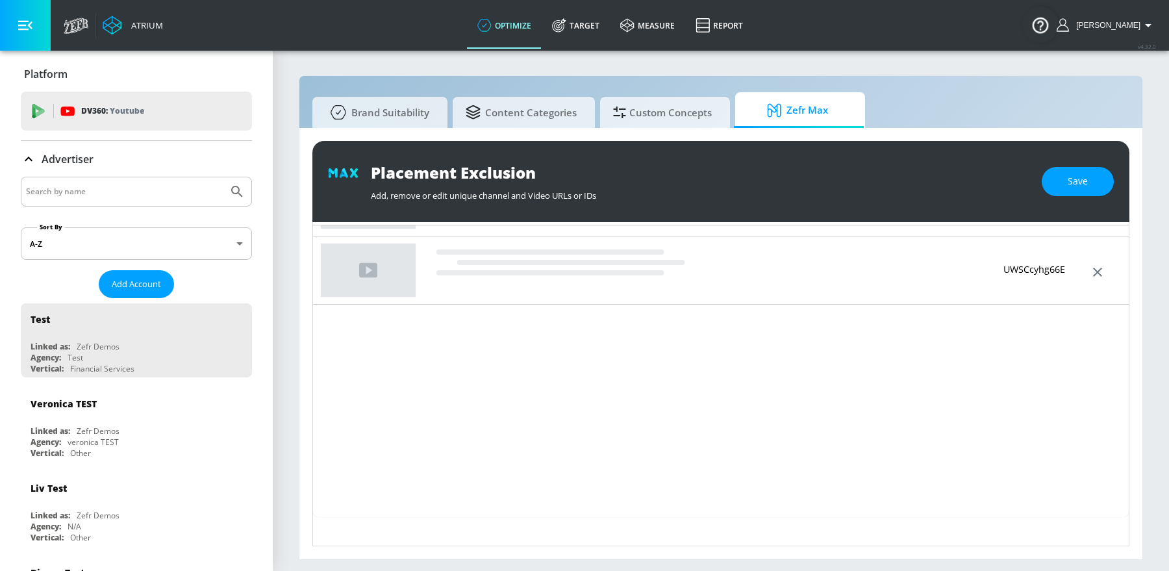
scroll to position [3801, 0]
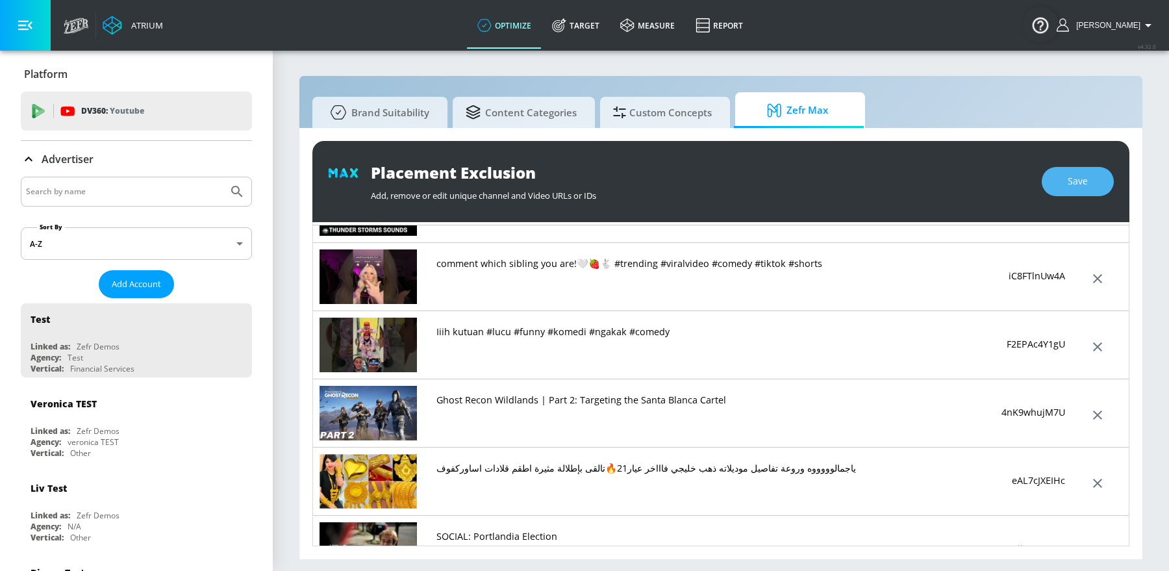
click at [1056, 179] on button "Save" at bounding box center [1078, 181] width 72 height 29
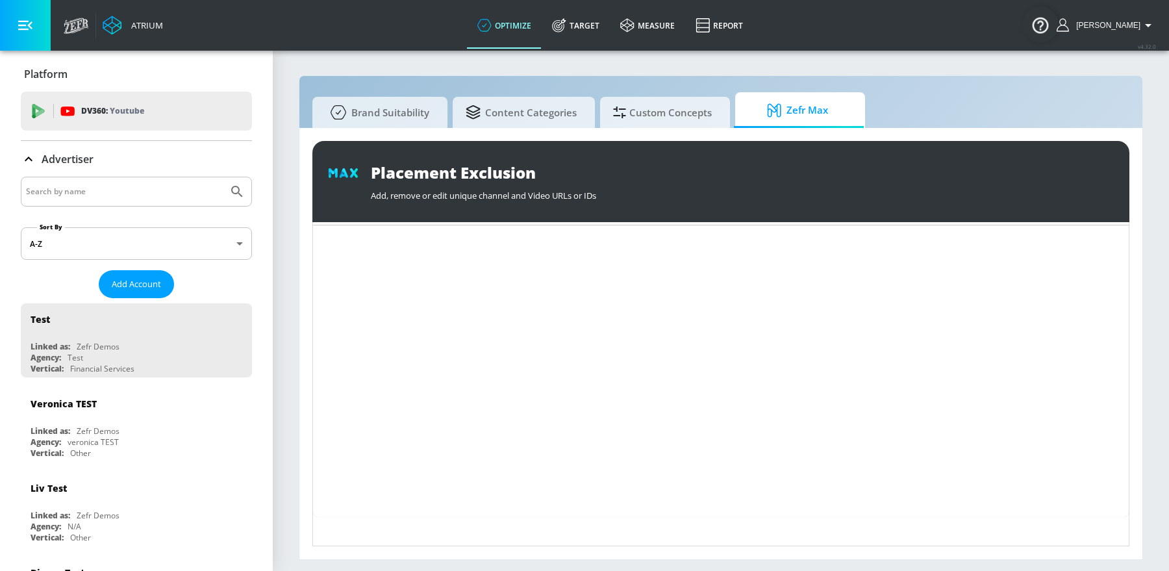
scroll to position [0, 0]
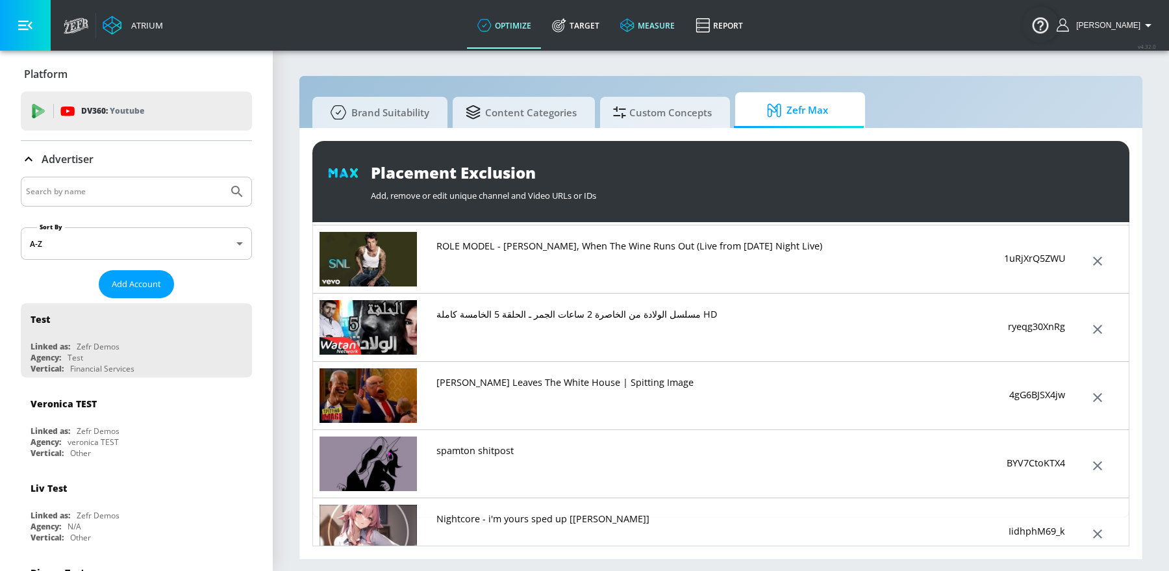
click at [669, 34] on link "measure" at bounding box center [647, 25] width 75 height 47
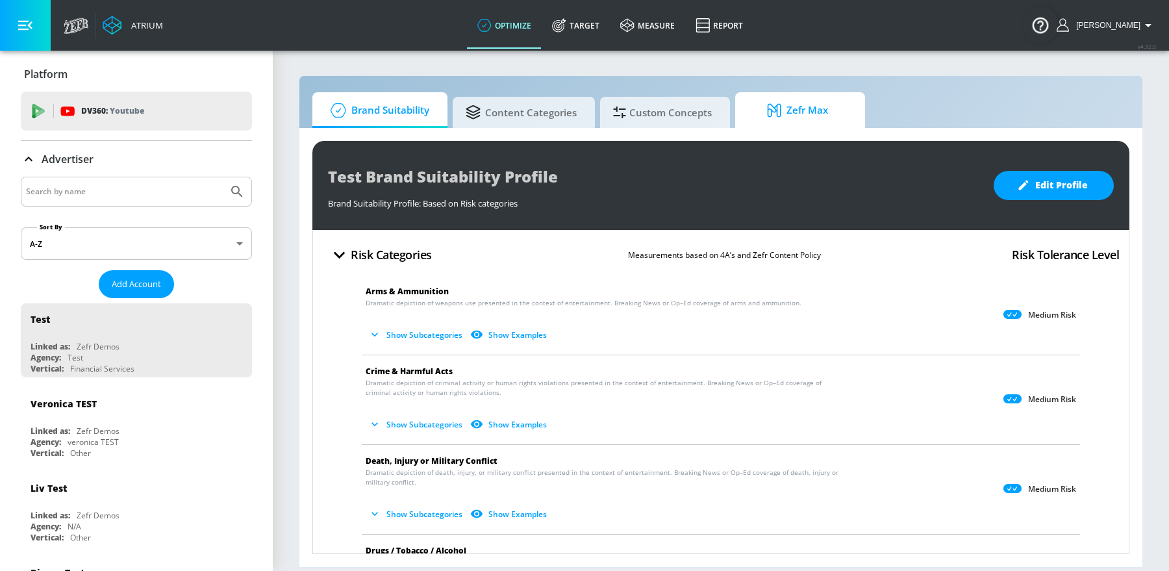
click at [771, 104] on icon at bounding box center [776, 110] width 19 height 14
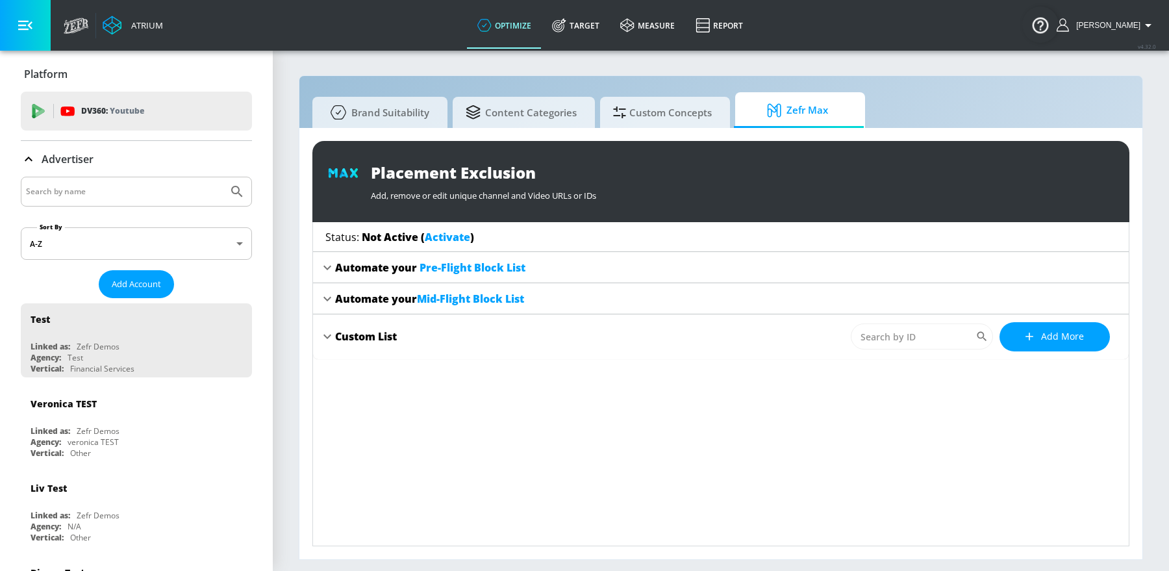
click at [471, 271] on span "Pre-Flight Block List" at bounding box center [472, 267] width 106 height 14
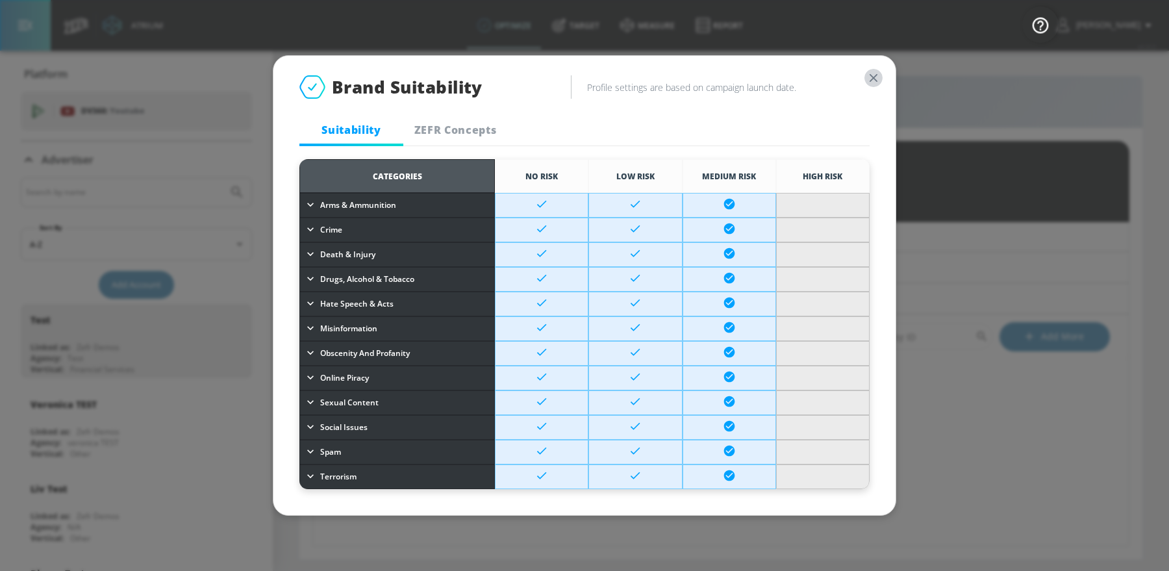
click at [872, 78] on icon "button" at bounding box center [873, 78] width 14 height 14
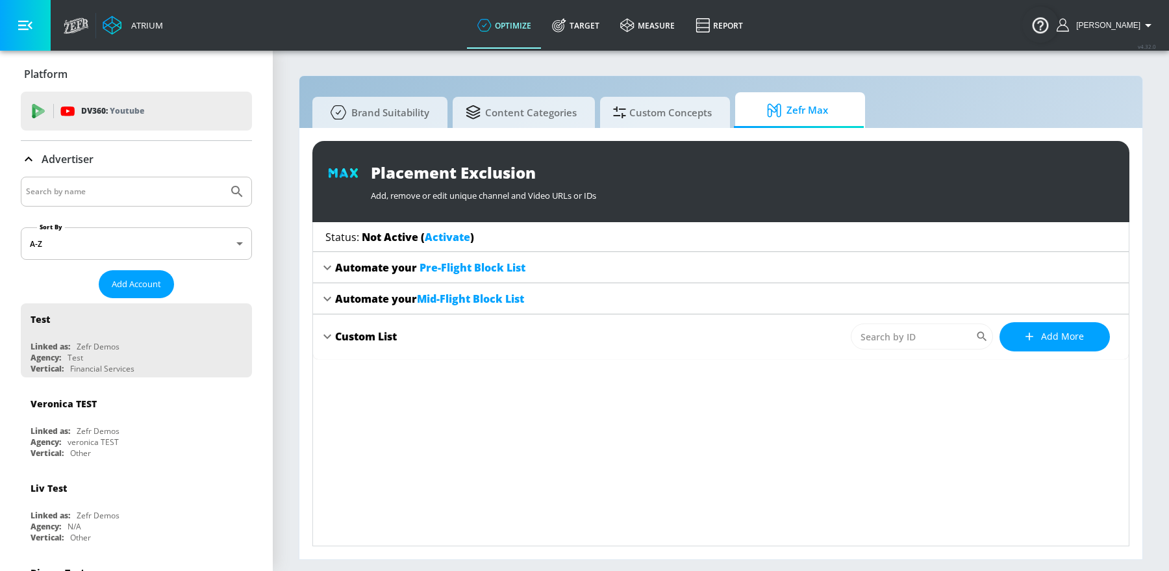
click at [511, 264] on span "Pre-Flight Block List" at bounding box center [472, 267] width 106 height 14
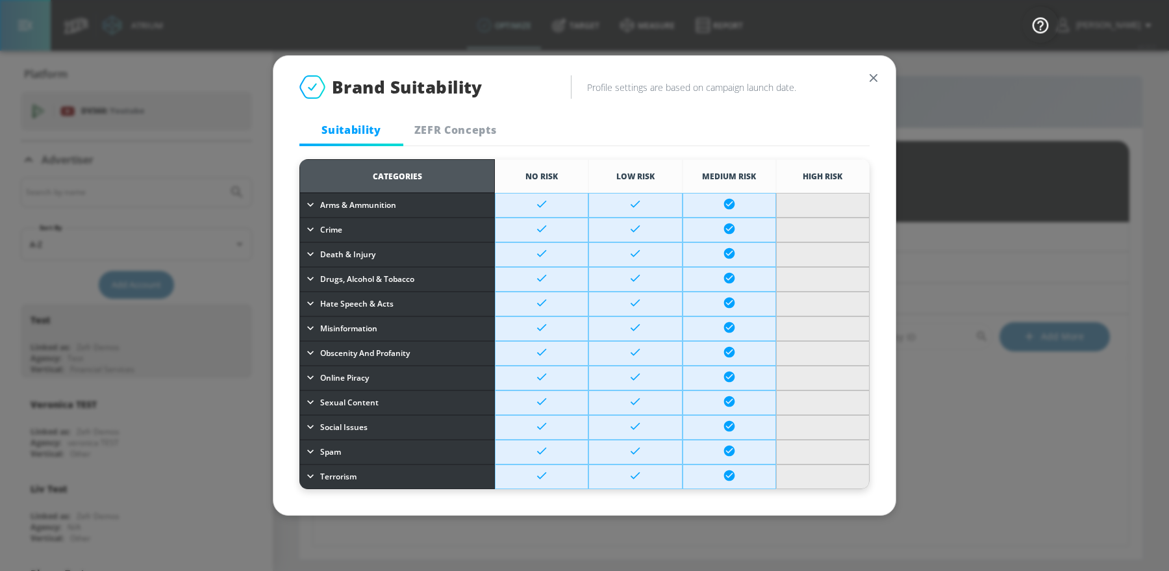
click at [866, 76] on button "button" at bounding box center [873, 78] width 18 height 18
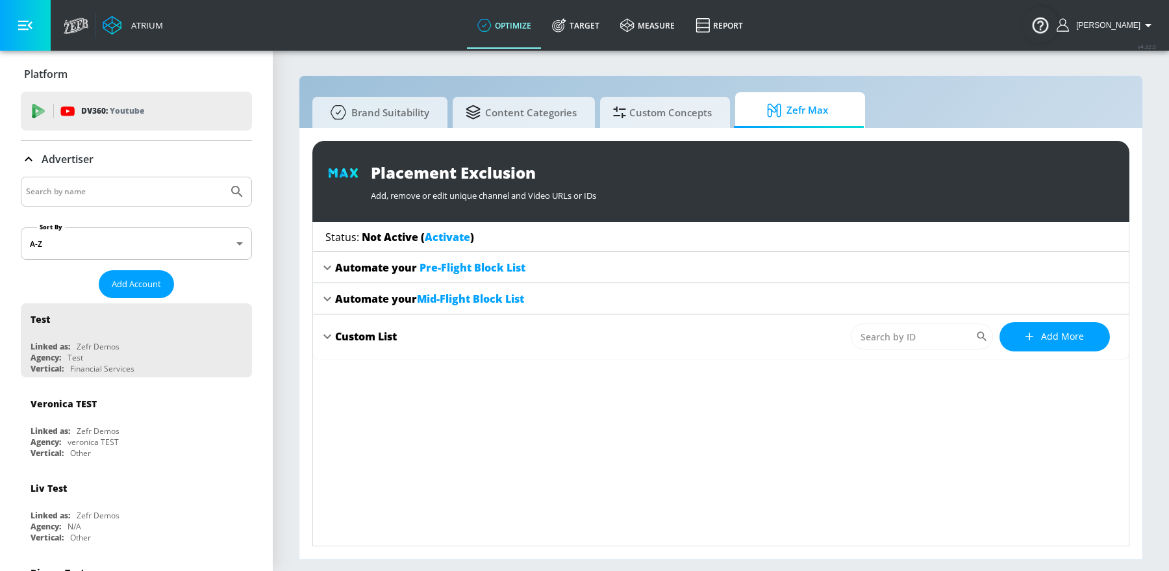
click at [332, 264] on icon at bounding box center [327, 268] width 16 height 16
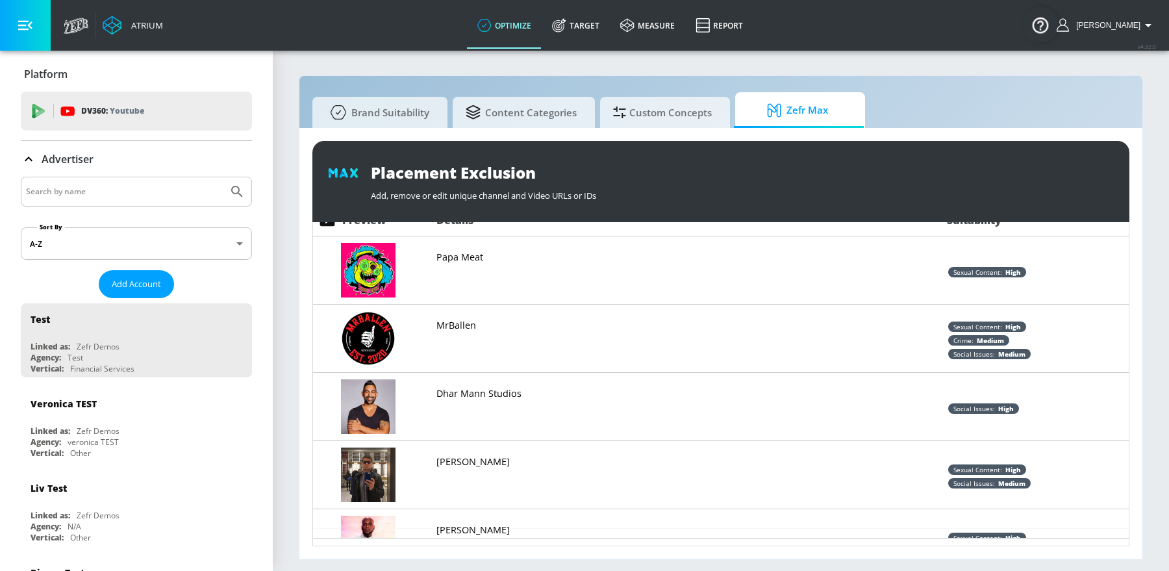
scroll to position [169, 0]
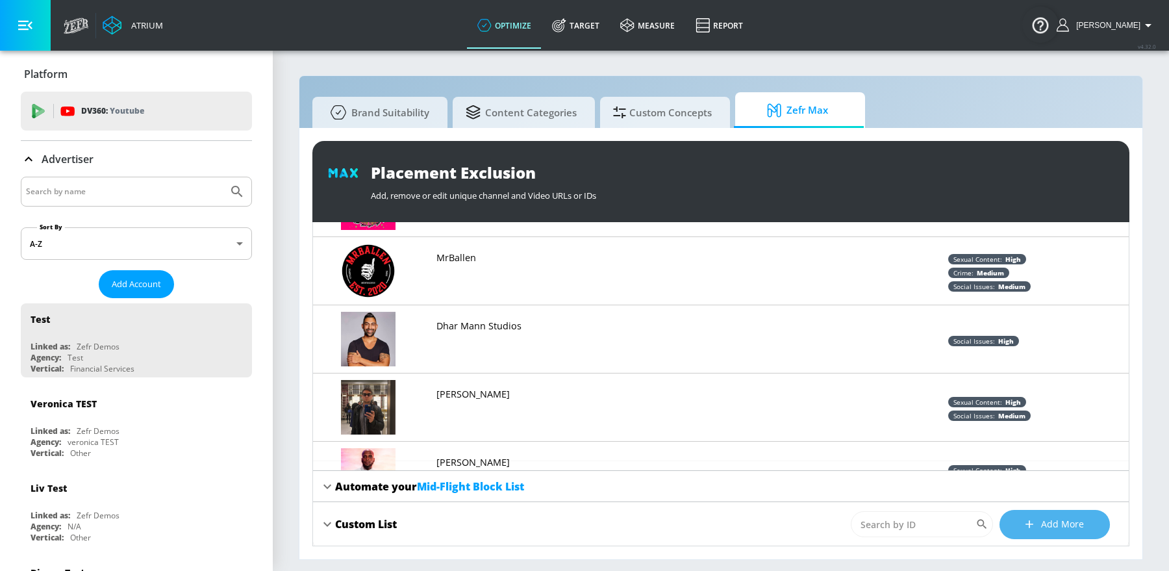
click at [1056, 525] on span "Add more" at bounding box center [1054, 524] width 58 height 16
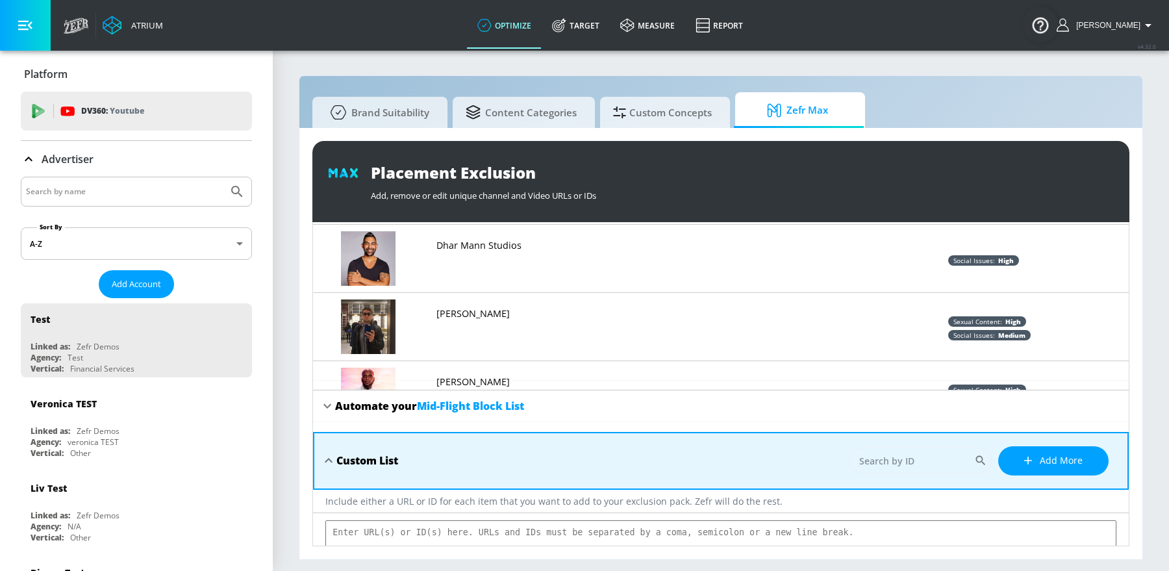
scroll to position [286, 0]
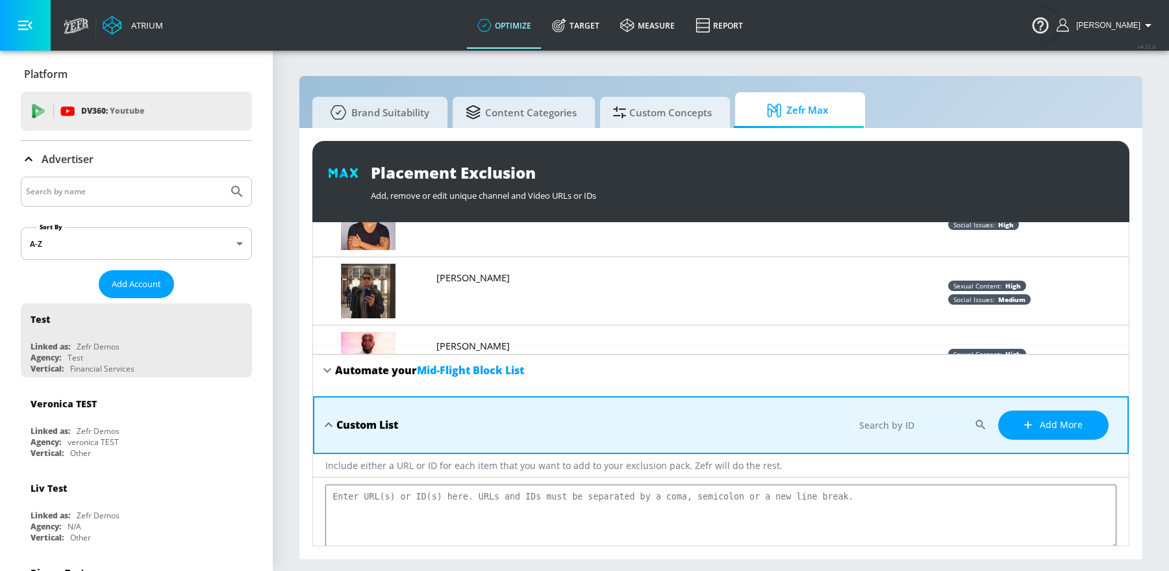
type textarea "4gG6BJSX4jw BYV7CtoKTX4 IidhphM69_k 2eC4g-ExIKs MNkAYCVOMxY NtnCJrJpzXc cVnNXzK…"
type textarea "x"
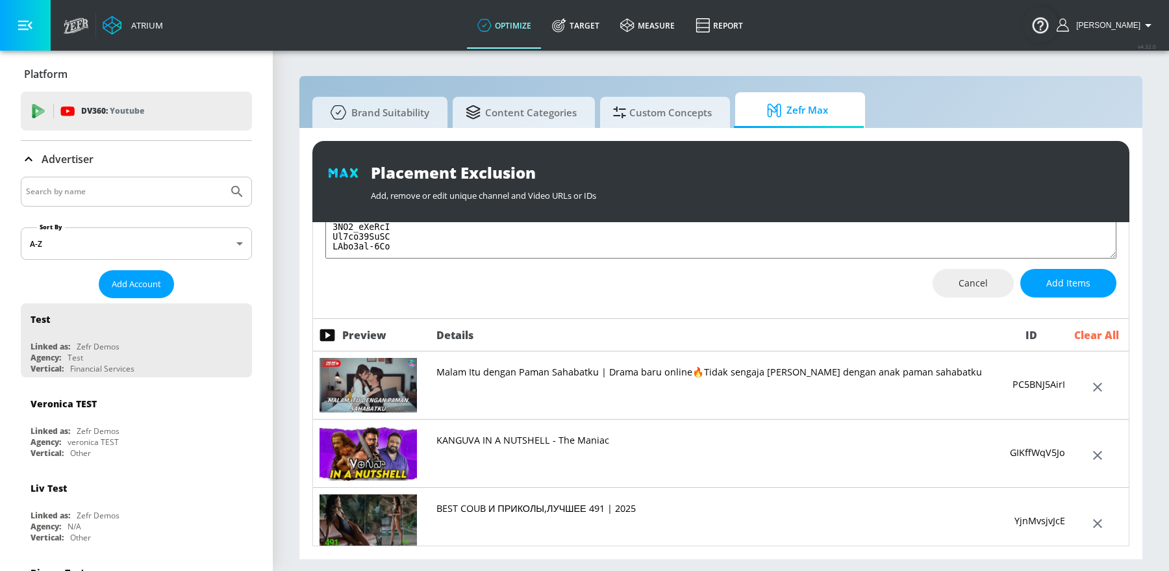
scroll to position [592, 0]
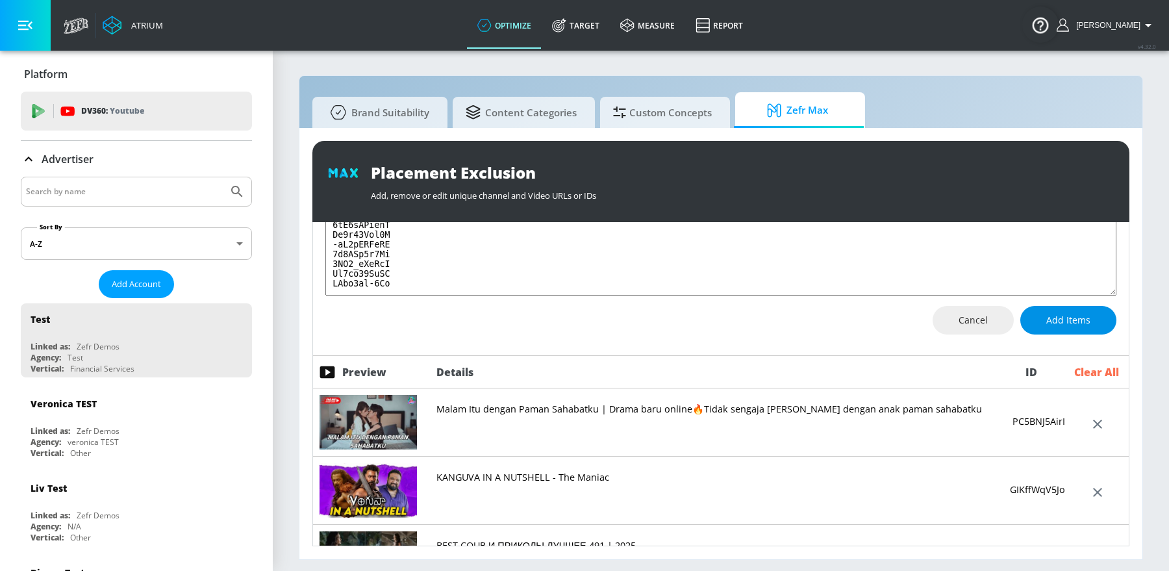
type textarea "4gG6BJSX4jw BYV7CtoKTX4 IidhphM69_k 2eC4g-ExIKs MNkAYCVOMxY NtnCJrJpzXc cVnNXzK…"
click at [1057, 317] on span "Add Items" at bounding box center [1068, 320] width 44 height 16
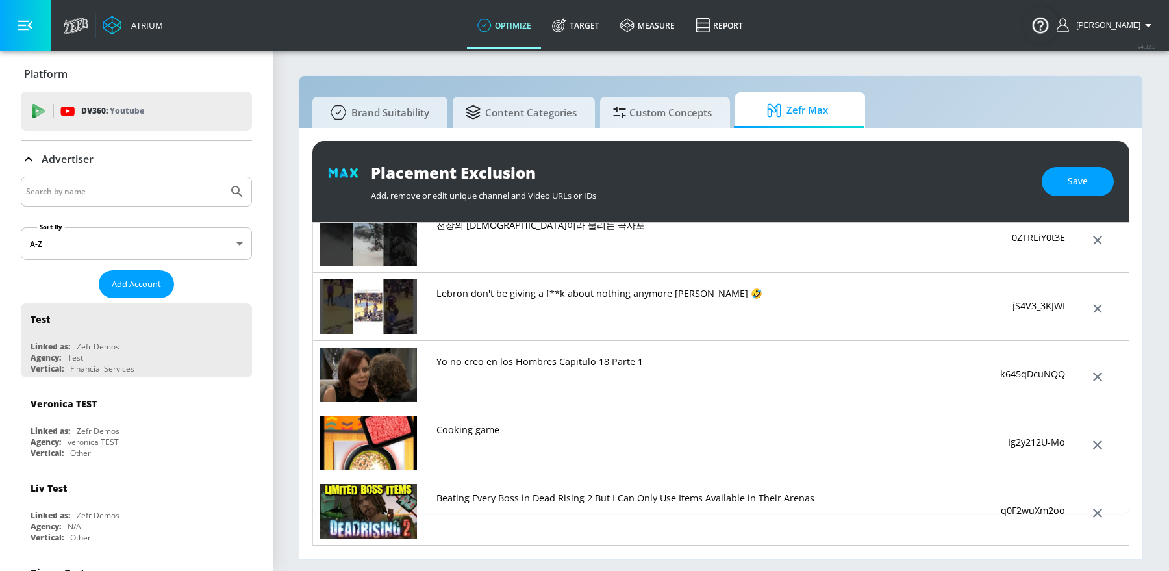
scroll to position [5881, 0]
click at [1088, 184] on button "Save" at bounding box center [1078, 181] width 72 height 29
click at [1034, 29] on img "Open Resource Center" at bounding box center [1040, 24] width 36 height 36
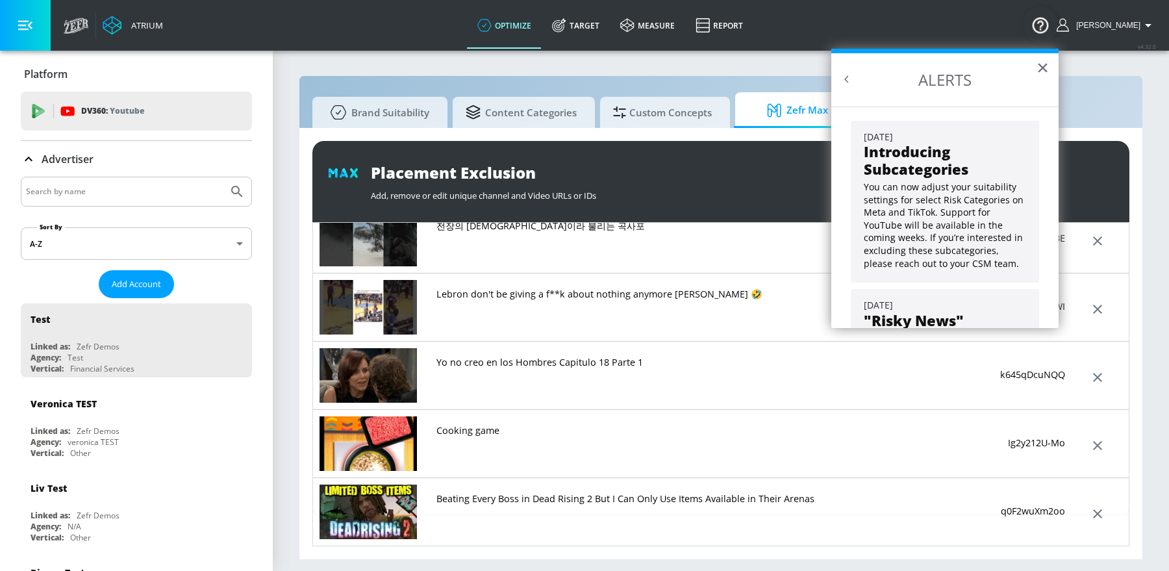
scroll to position [104, 0]
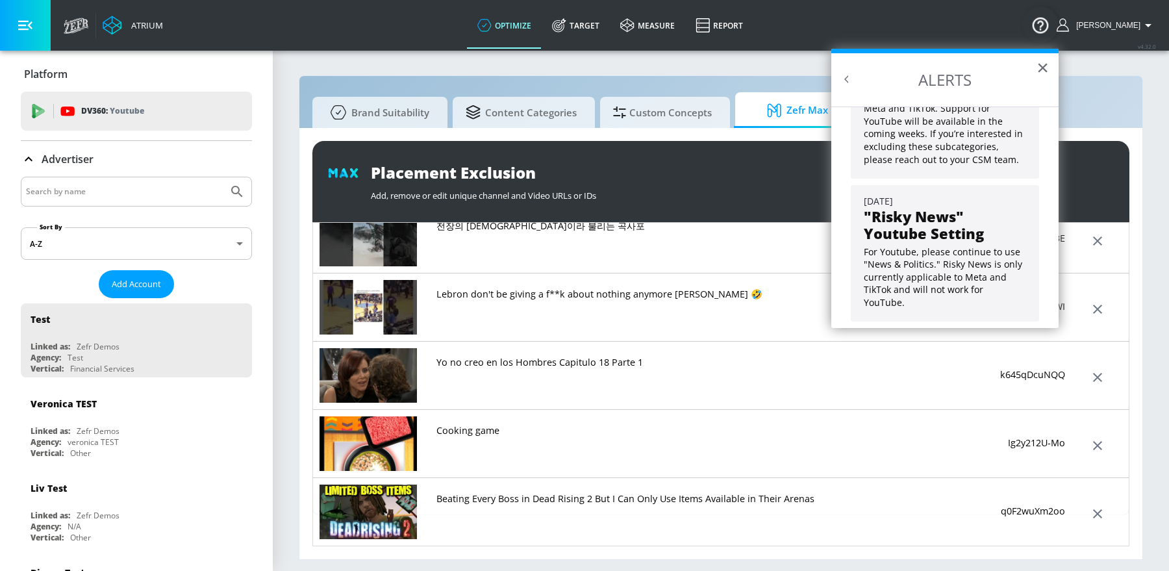
click at [705, 60] on section "Brand Suitability Content Categories Custom Concepts Zefr Max Placement Exclusi…" at bounding box center [721, 309] width 896 height 521
click at [708, 27] on link "Report" at bounding box center [719, 25] width 68 height 47
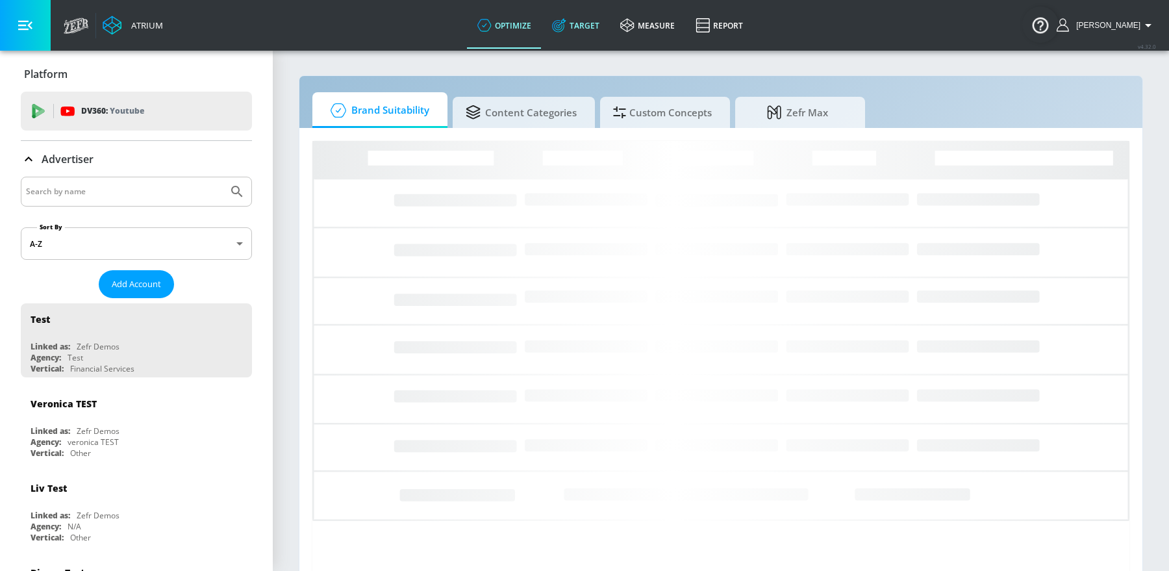
click at [566, 19] on icon at bounding box center [559, 25] width 14 height 14
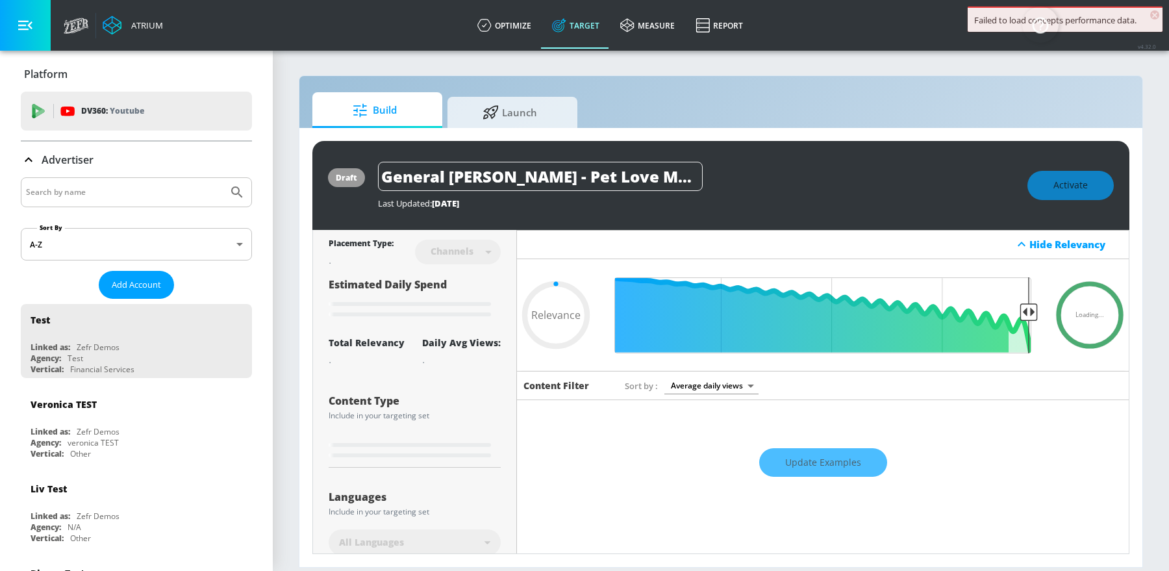
type input "0.67"
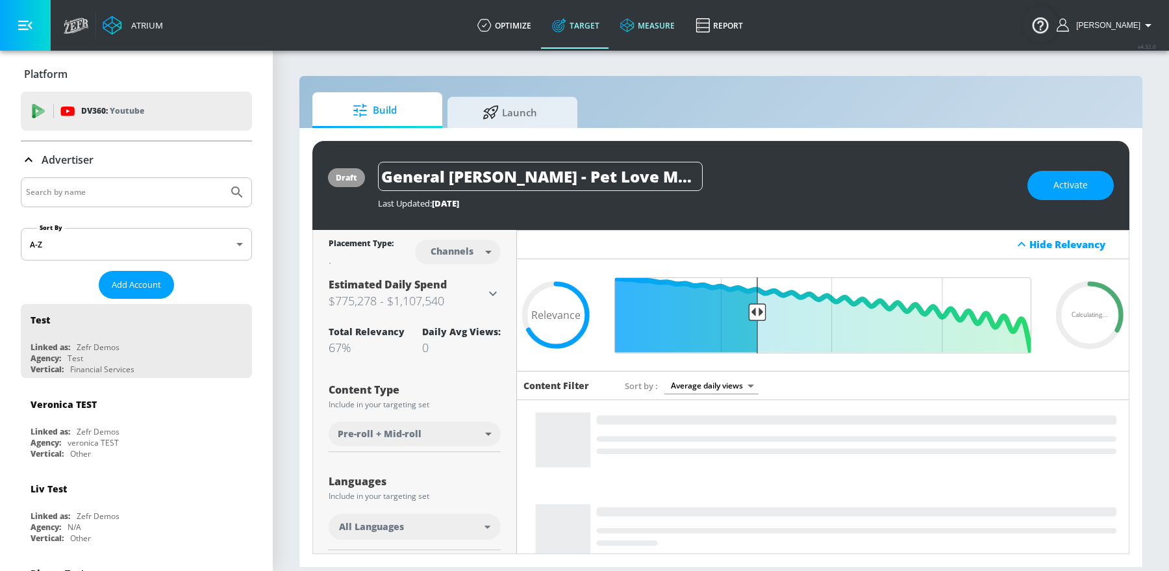
click at [655, 21] on link "measure" at bounding box center [647, 25] width 75 height 47
